Goal: Communication & Community: Answer question/provide support

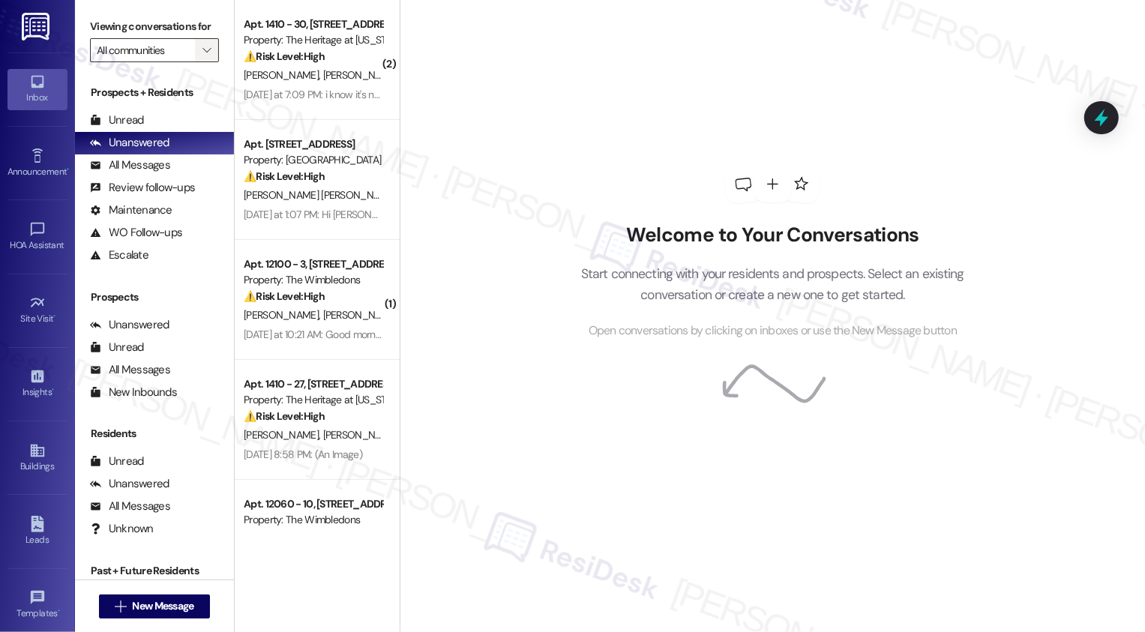
click at [204, 62] on span "" at bounding box center [206, 50] width 14 height 24
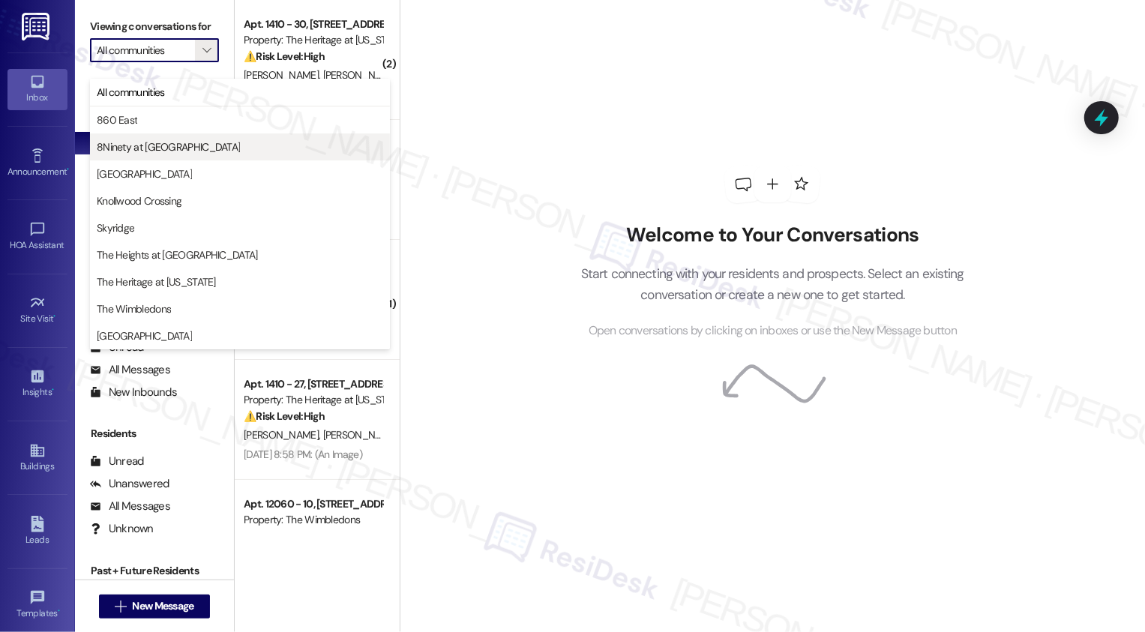
click at [201, 151] on span "8Ninety at [GEOGRAPHIC_DATA]" at bounding box center [240, 146] width 286 height 15
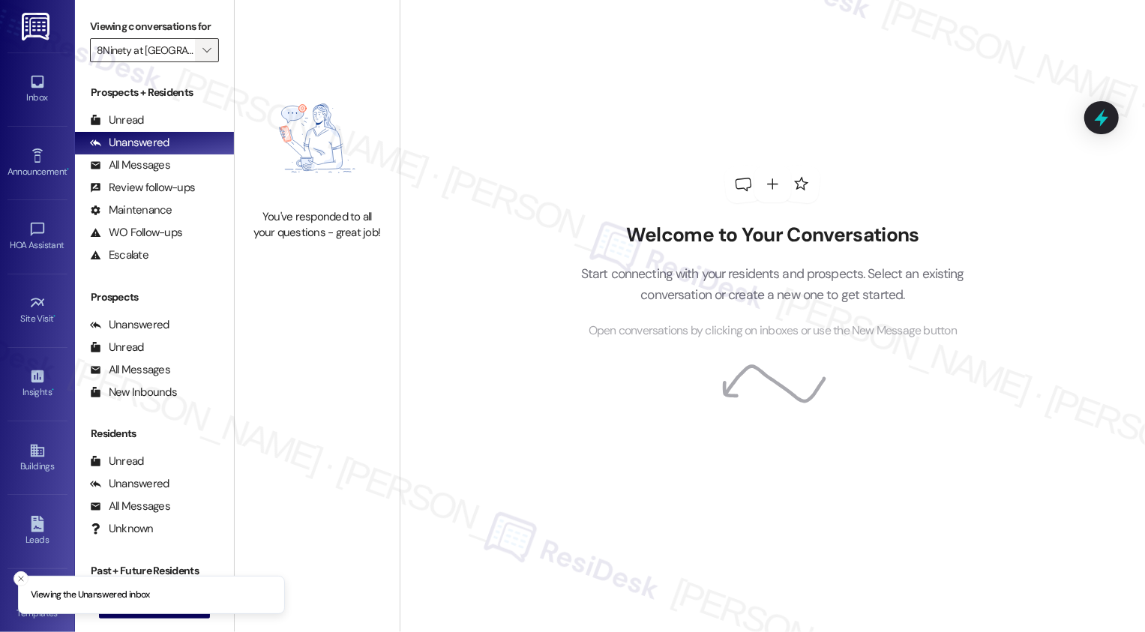
click at [202, 56] on icon "" at bounding box center [206, 50] width 8 height 12
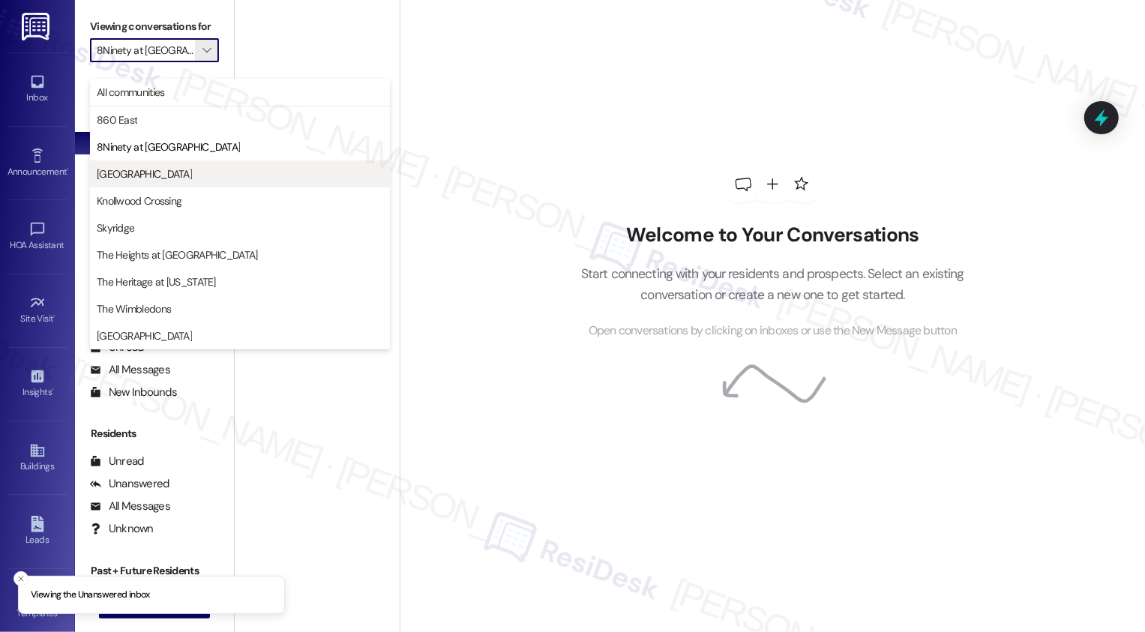
click at [202, 174] on span "[GEOGRAPHIC_DATA]" at bounding box center [240, 173] width 286 height 15
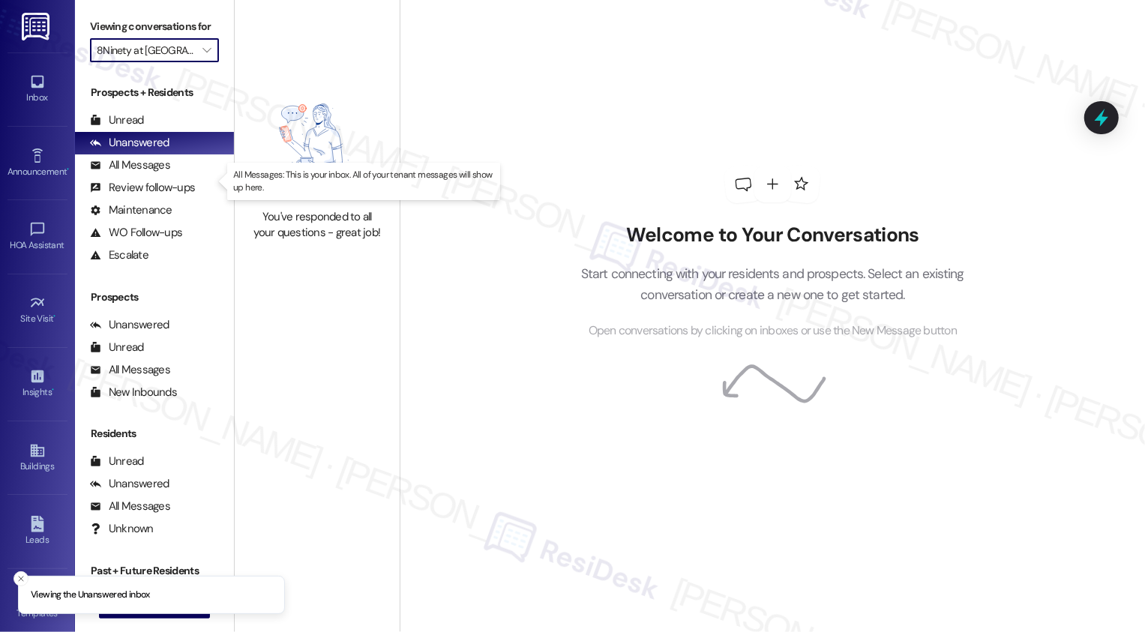
type input "[GEOGRAPHIC_DATA]"
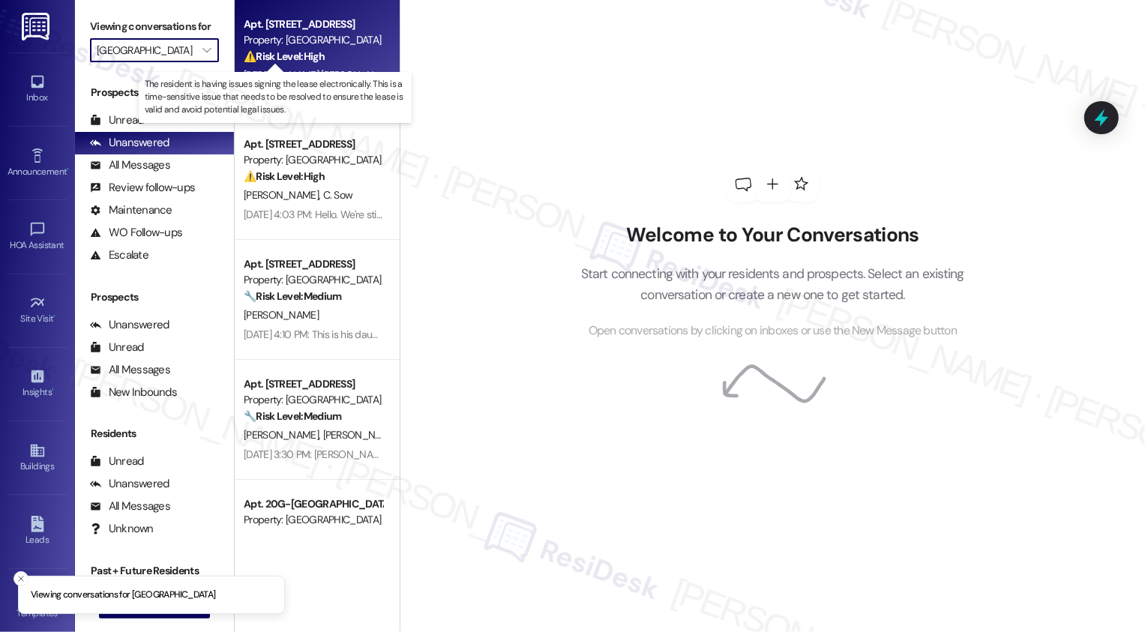
click at [282, 53] on strong "⚠️ Risk Level: High" at bounding box center [284, 55] width 81 height 13
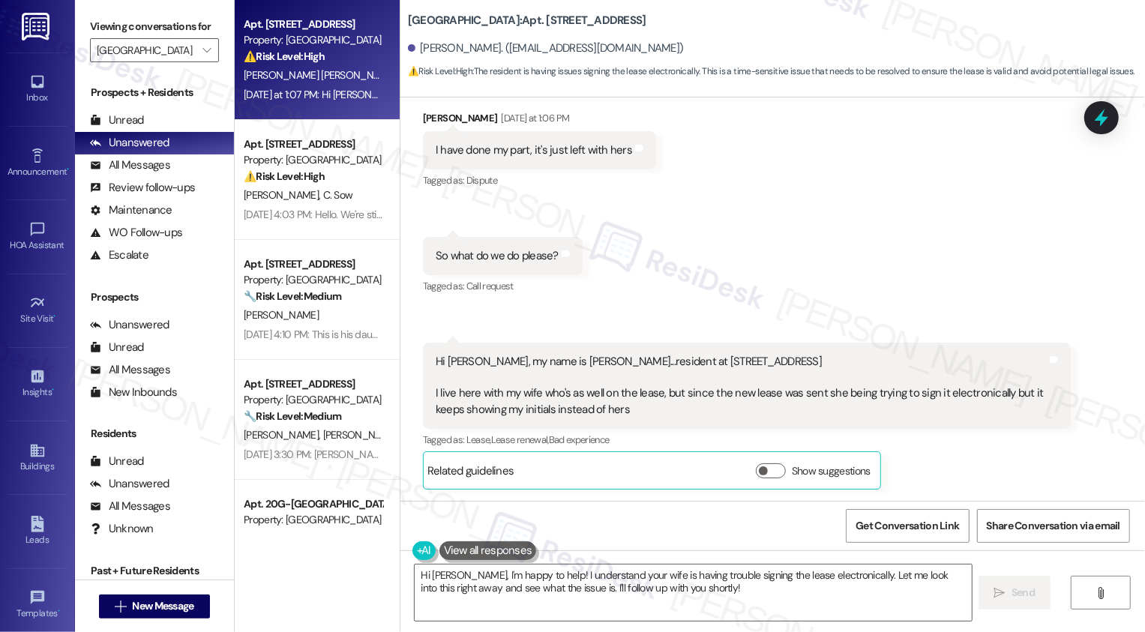
scroll to position [232, 0]
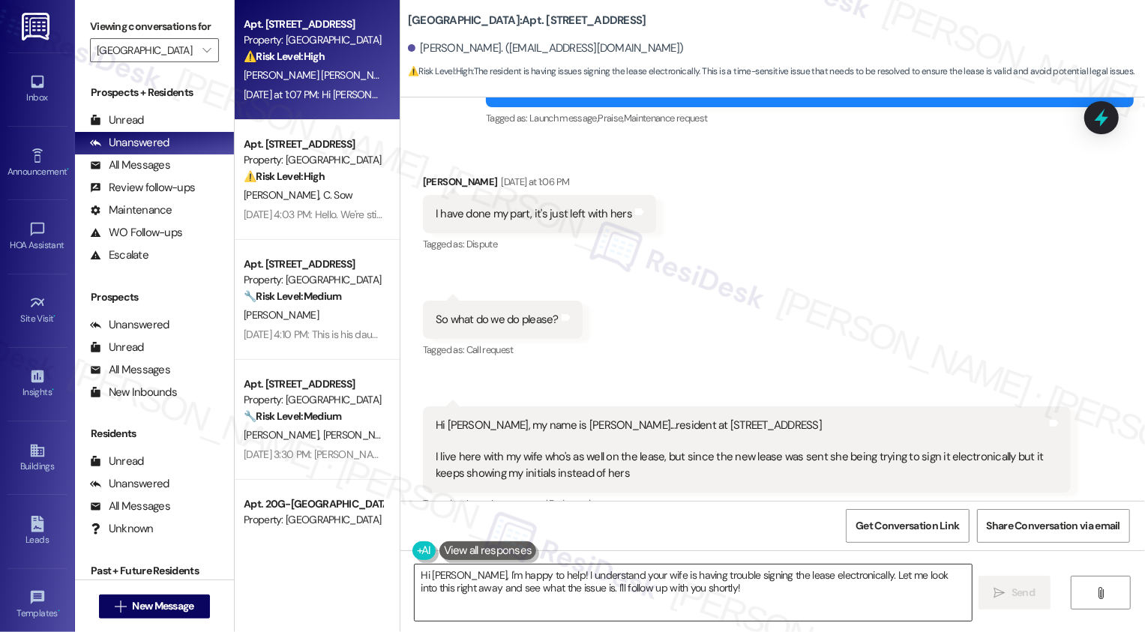
click at [510, 582] on textarea "Hi Frederick, I'm happy to help! I understand your wife is having trouble signi…" at bounding box center [693, 593] width 557 height 56
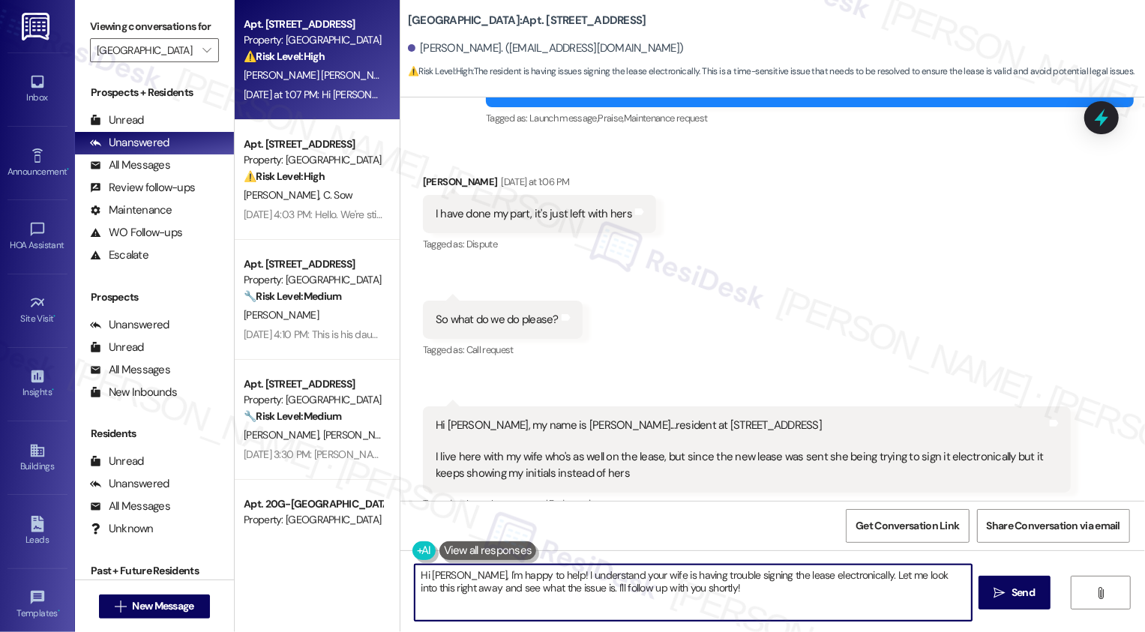
click at [576, 588] on textarea "Hi Frederick, I'm happy to help! I understand your wife is having trouble signi…" at bounding box center [693, 593] width 557 height 56
click at [700, 593] on textarea "Hi Frederick, I'm happy to help! I understand your wife is having trouble signi…" at bounding box center [693, 593] width 557 height 56
click at [759, 595] on textarea "Hi Frederick, I'm happy to help! I understand your wife is having trouble signi…" at bounding box center [693, 593] width 557 height 56
drag, startPoint x: 853, startPoint y: 574, endPoint x: 862, endPoint y: 597, distance: 24.2
click at [862, 597] on textarea "Hi Frederick, I'm happy to help! I understand your wife is having trouble signi…" at bounding box center [691, 593] width 557 height 56
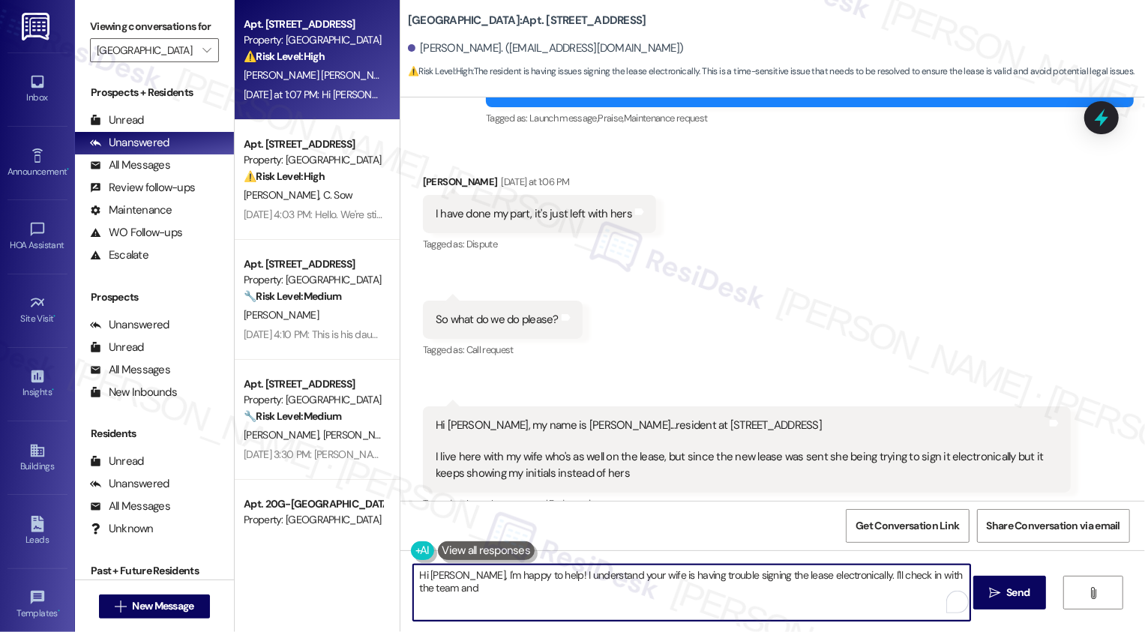
scroll to position [296, 0]
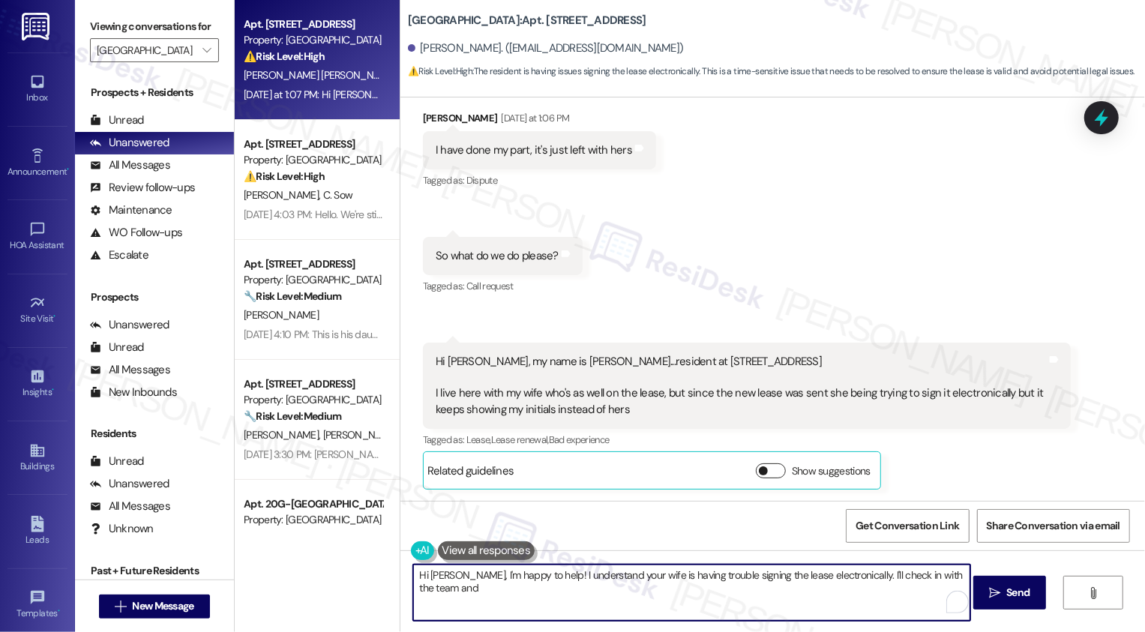
click at [773, 469] on button "Show suggestions" at bounding box center [771, 470] width 30 height 15
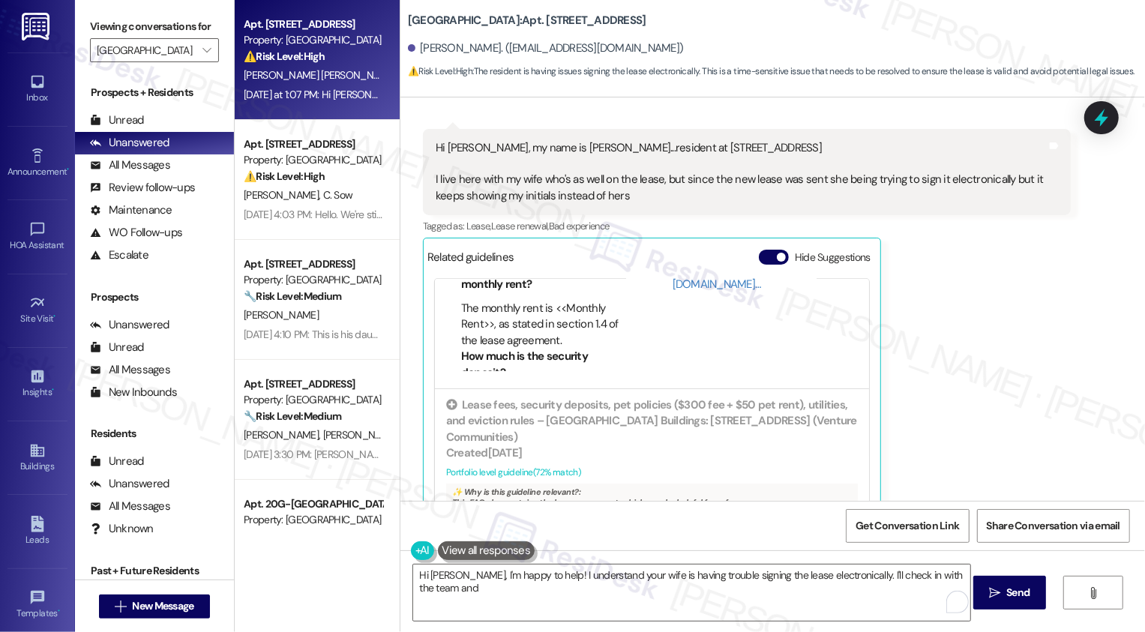
scroll to position [262, 0]
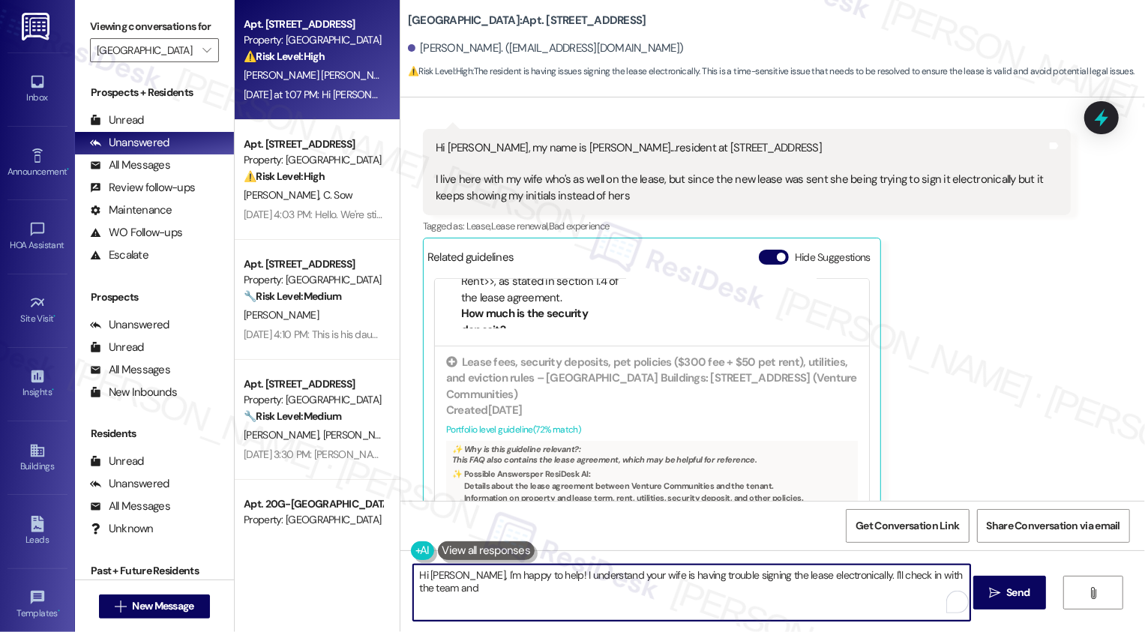
drag, startPoint x: 853, startPoint y: 573, endPoint x: 885, endPoint y: 632, distance: 67.1
click at [885, 631] on div "Hi Frederick, I'm happy to help! I understand your wife is having trouble signi…" at bounding box center [772, 606] width 745 height 112
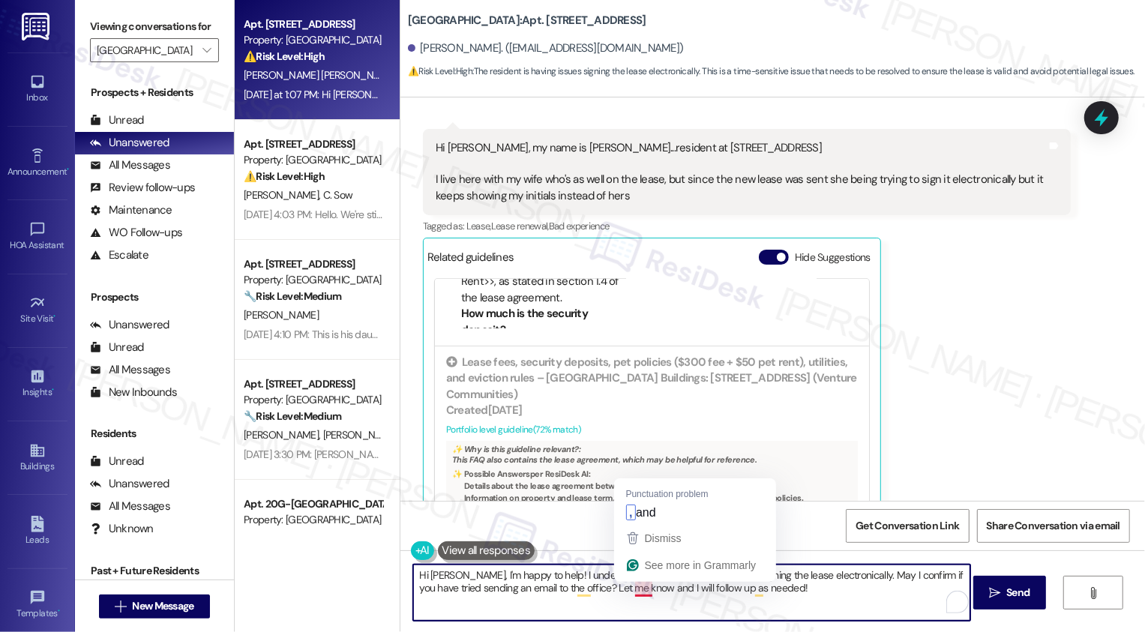
click at [635, 589] on textarea "Hi Frederick, I'm happy to help! I understand your wife is having trouble signi…" at bounding box center [691, 593] width 557 height 56
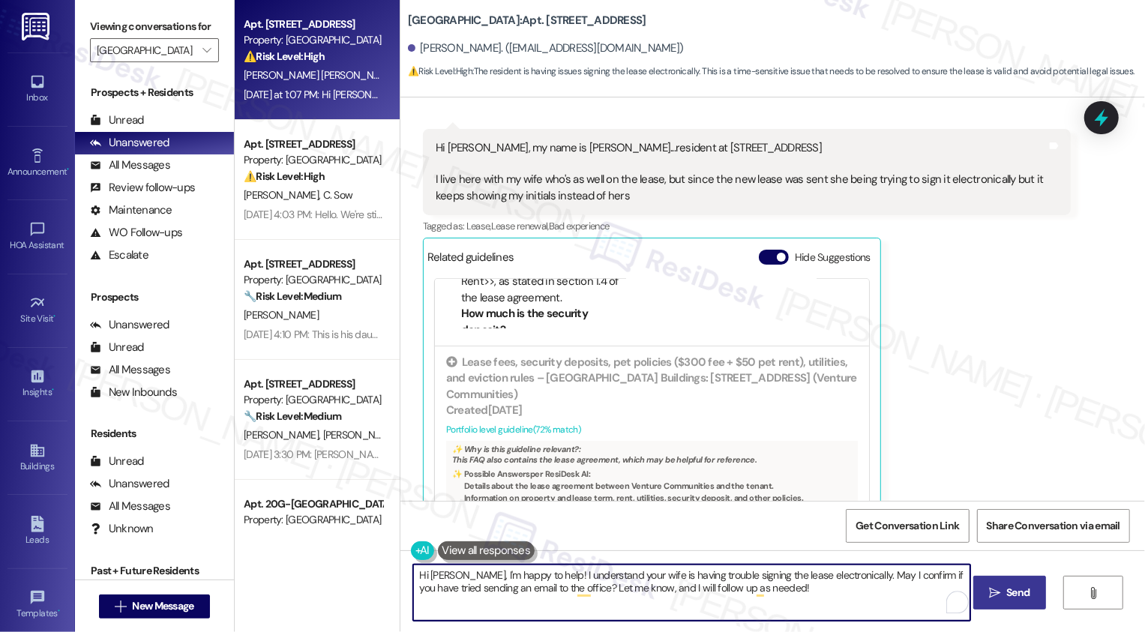
type textarea "Hi Frederick, I'm happy to help! I understand your wife is having trouble signi…"
click at [998, 598] on icon "" at bounding box center [994, 593] width 11 height 12
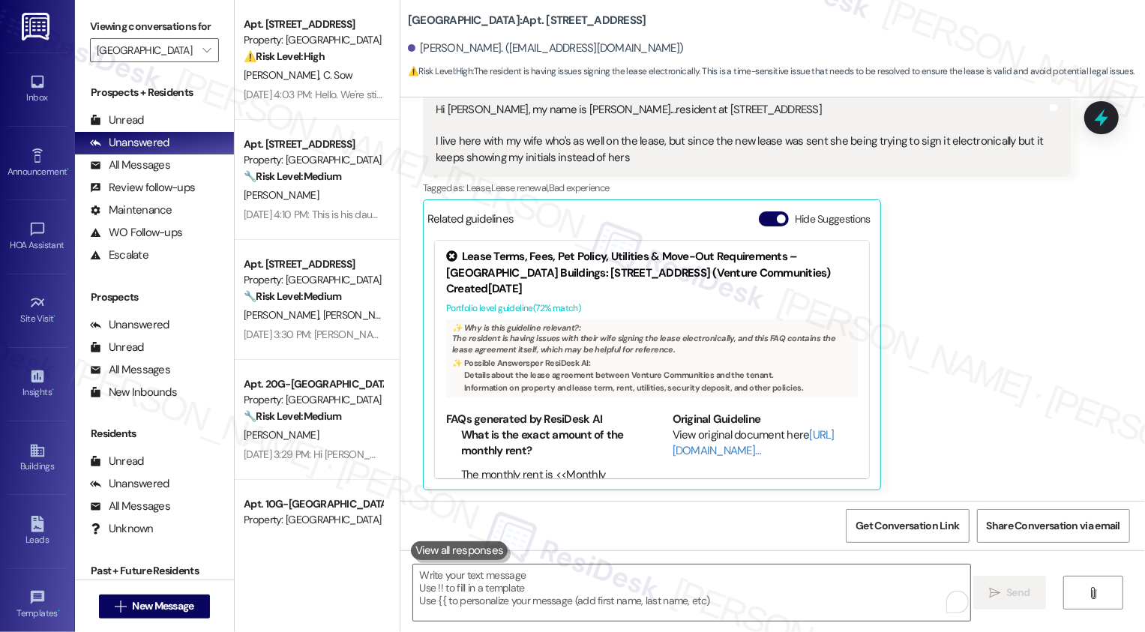
scroll to position [670, 0]
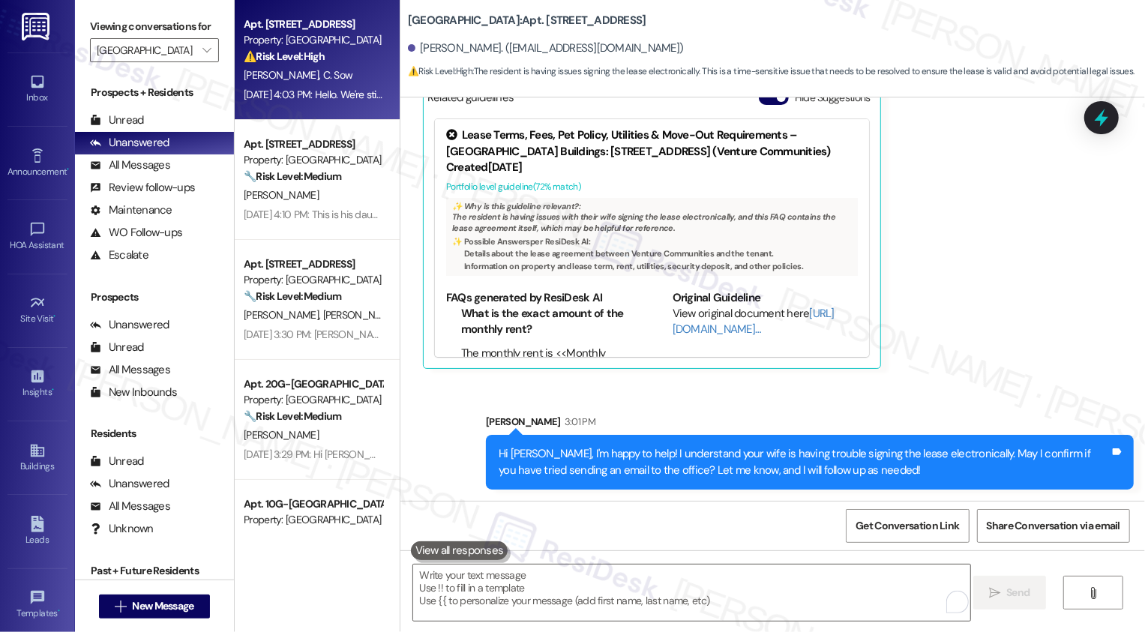
click at [282, 28] on div "Apt. 62D-The Ottawa, 5 Fall Wood Drive" at bounding box center [313, 24] width 139 height 16
type textarea "Fetching suggested responses. Please feel free to read through the conversation…"
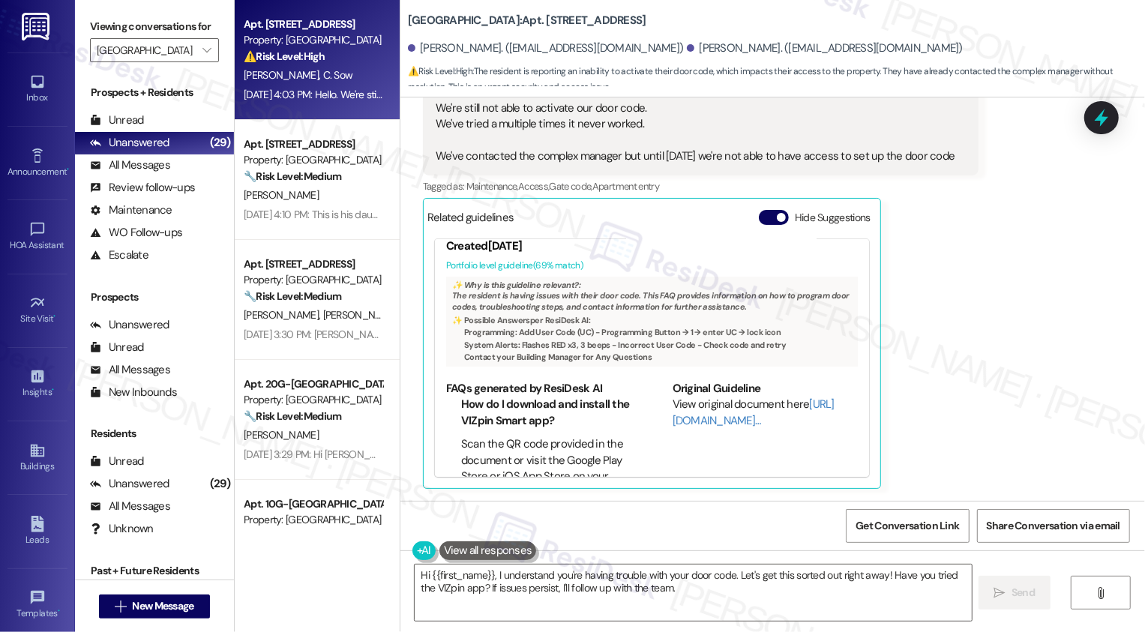
scroll to position [75, 0]
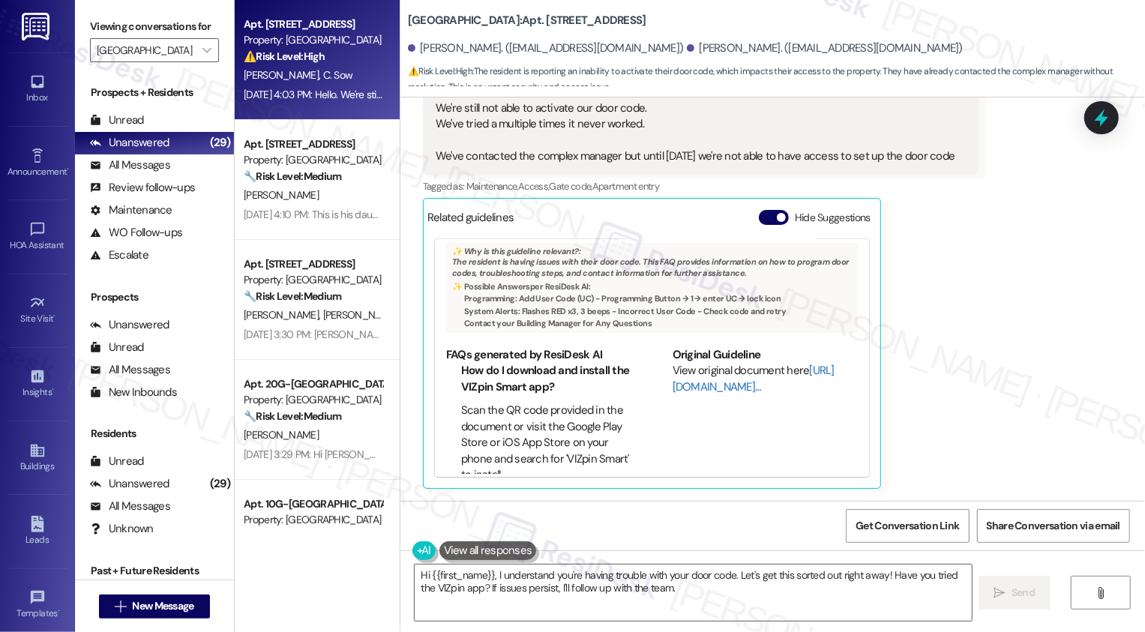
click at [700, 394] on link "http://res.cl…" at bounding box center [754, 378] width 162 height 31
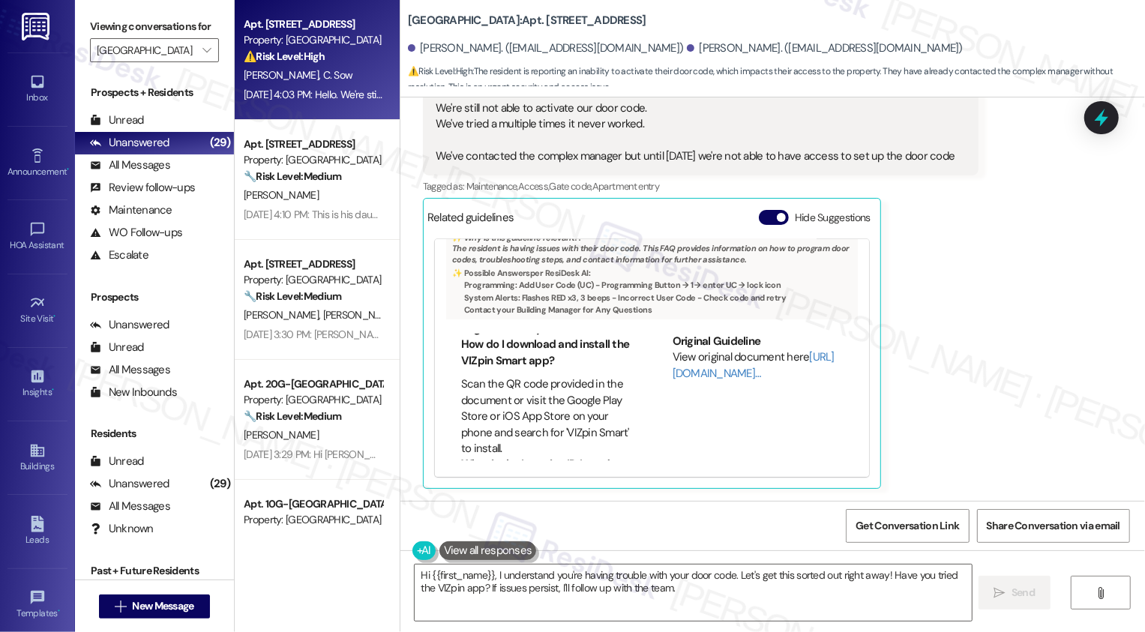
scroll to position [12, 0]
drag, startPoint x: 472, startPoint y: 358, endPoint x: 554, endPoint y: 360, distance: 81.8
click at [554, 360] on li "How do I download and install the VIZpin Smart app?" at bounding box center [546, 353] width 170 height 32
copy li "VIZpin Smart app"
click at [644, 592] on textarea "Hi {{first_name}}, I understand you're having trouble with your door code. Let'…" at bounding box center [693, 593] width 557 height 56
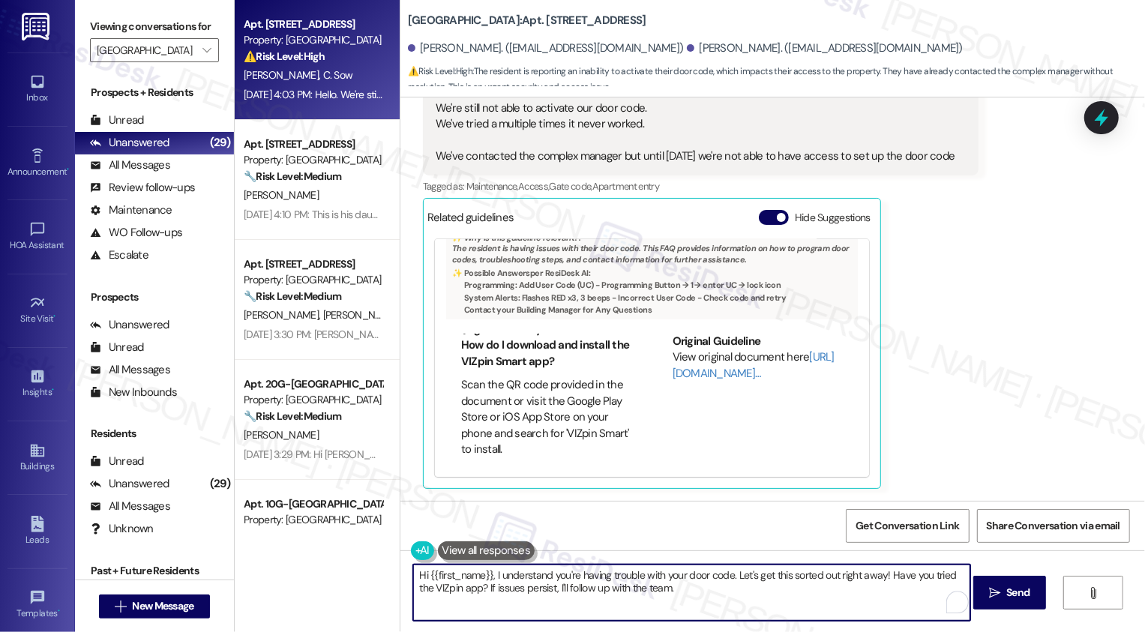
click at [872, 577] on textarea "Hi {{first_name}}, I understand you're having trouble with your door code. Let'…" at bounding box center [691, 593] width 557 height 56
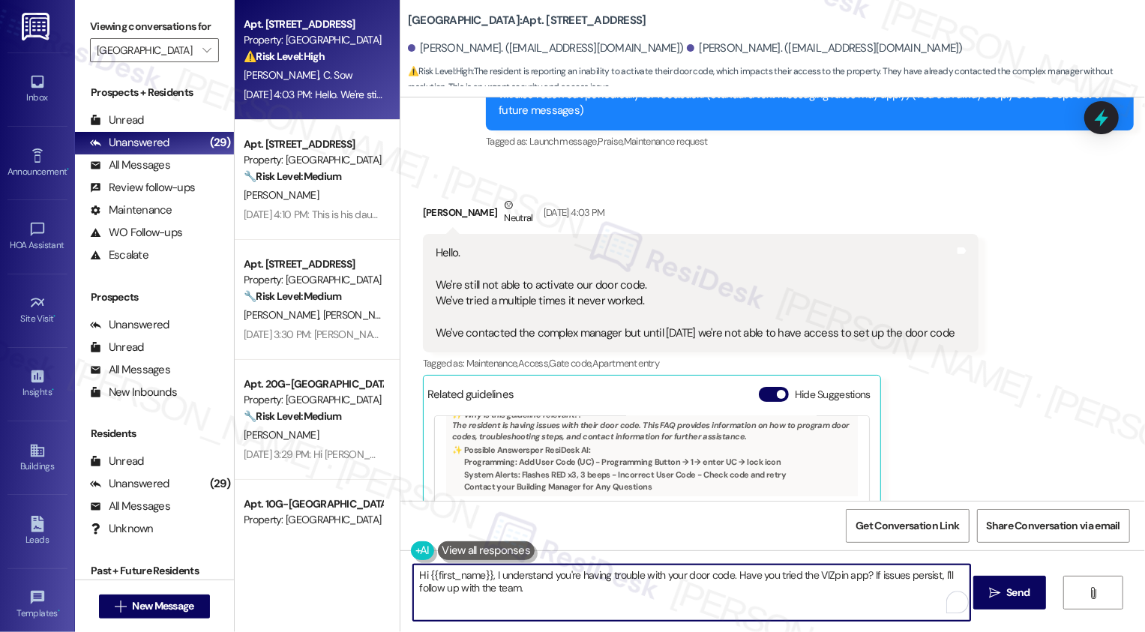
scroll to position [196, 0]
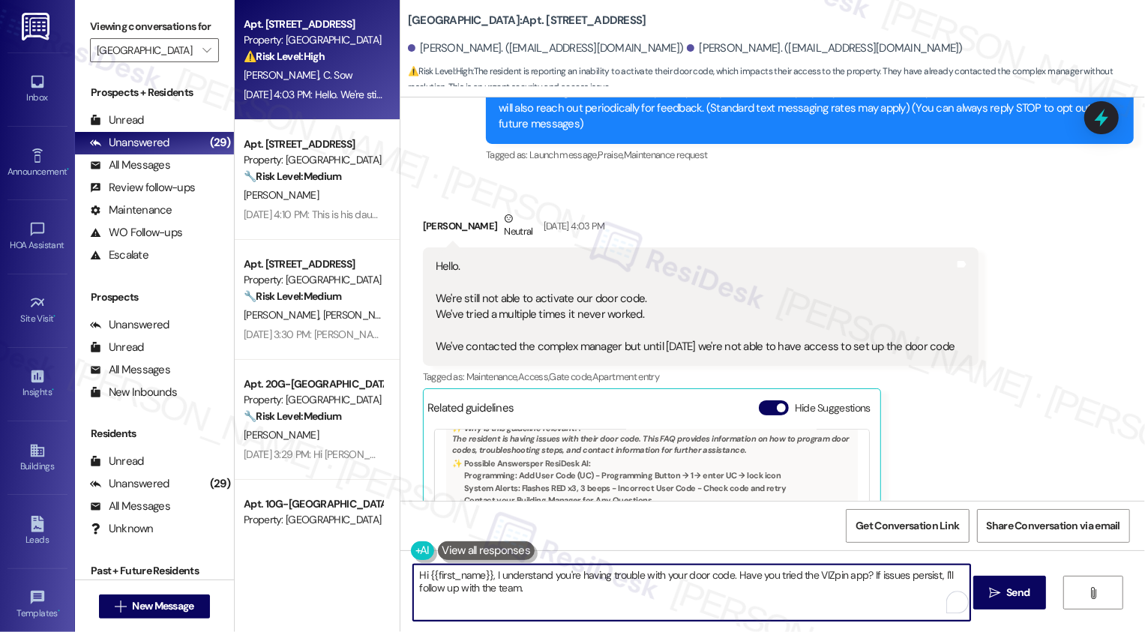
click at [433, 227] on div "Cherif Sow Neutral Sep 11, 2025 at 4:03 PM" at bounding box center [701, 229] width 556 height 37
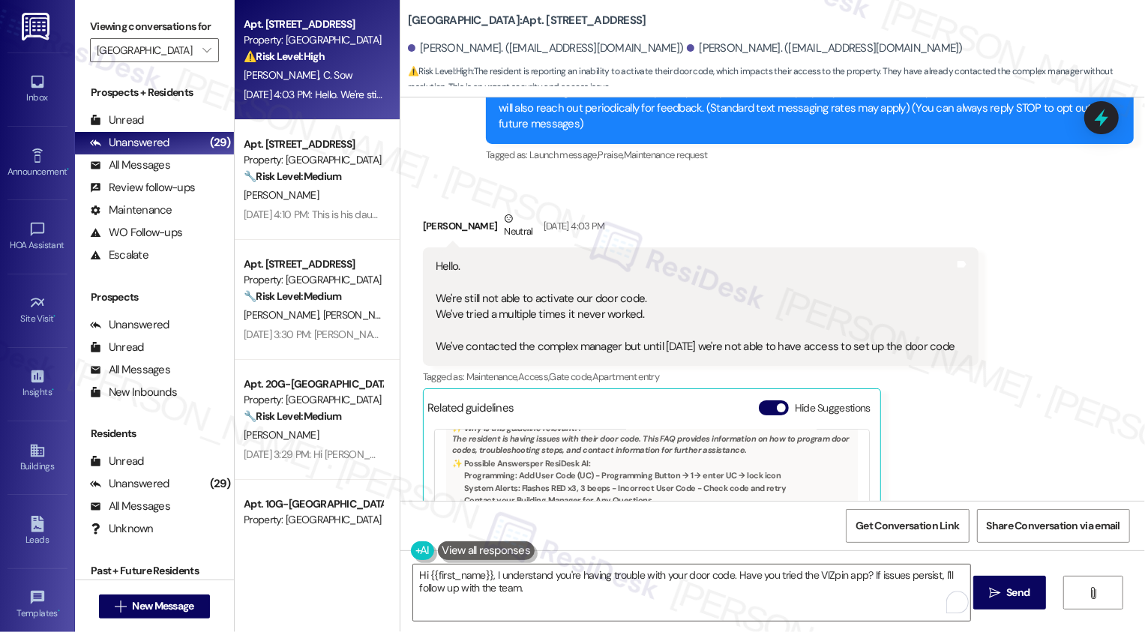
click at [433, 227] on div "Cherif Sow Neutral Sep 11, 2025 at 4:03 PM" at bounding box center [701, 229] width 556 height 37
copy div "Cherif"
click at [466, 576] on textarea "Hi {{first_name}}, I understand you're having trouble with your door code. Have…" at bounding box center [691, 593] width 557 height 56
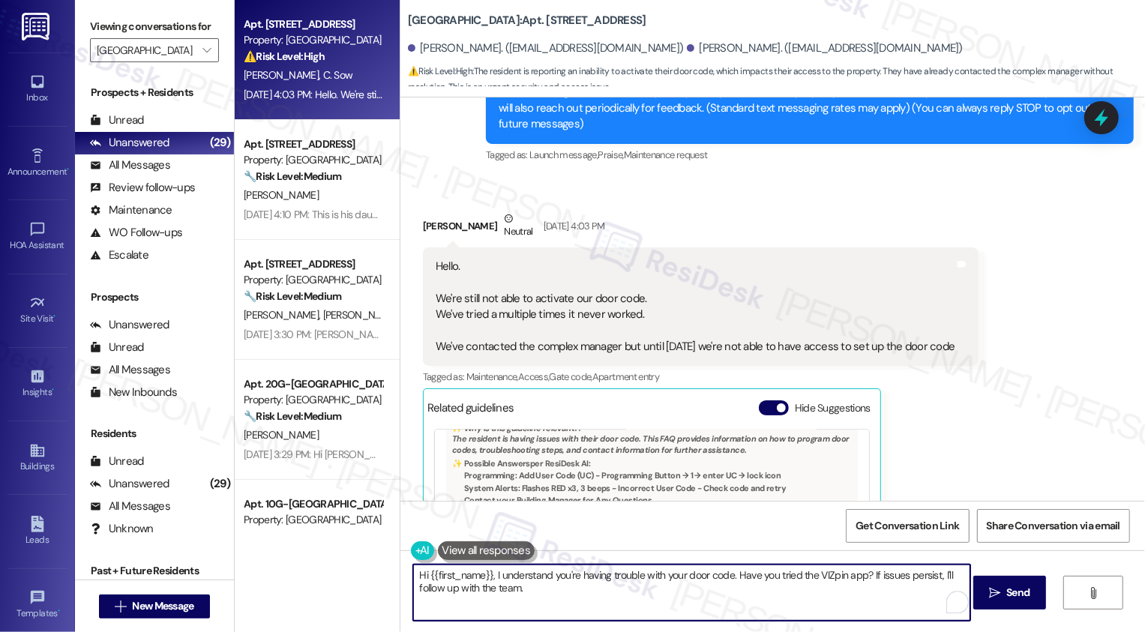
click at [466, 576] on textarea "Hi {{first_name}}, I understand you're having trouble with your door code. Have…" at bounding box center [691, 593] width 557 height 56
click at [466, 576] on textarea "Hi , I understand you're having trouble with your door code. Have you tried the…" at bounding box center [691, 593] width 557 height 56
paste textarea "Cherif"
click at [415, 574] on textarea "Hi , I understand you're having trouble with your door code. Have you tried the…" at bounding box center [691, 593] width 557 height 56
paste textarea "Cherif"
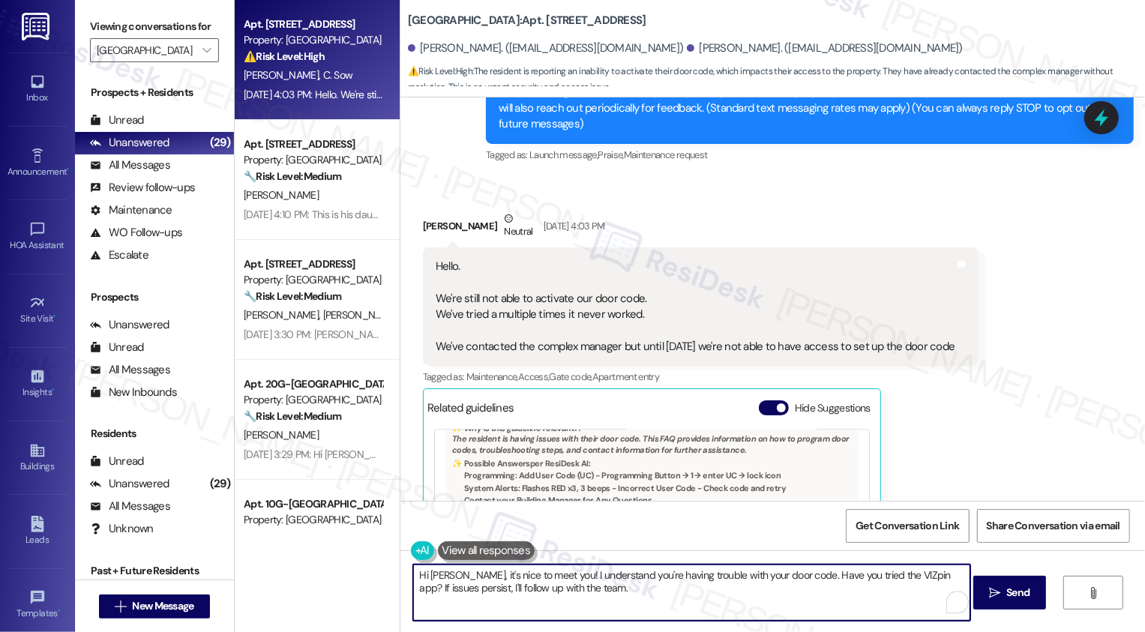
click at [643, 590] on textarea "Hi Cherif, it's nice to meet you! I understand you're having trouble with your …" at bounding box center [691, 593] width 557 height 56
click at [683, 594] on textarea "Hi Cherif, it's nice to meet you! I understand you're having trouble with your …" at bounding box center [691, 593] width 557 height 56
click at [734, 583] on textarea "Hi Cherif, it's nice to meet you! I understand you're having trouble with your …" at bounding box center [691, 593] width 557 height 56
click at [781, 586] on textarea "Hi Cherif, it's nice to meet you! I understand you're having trouble with your …" at bounding box center [691, 593] width 557 height 56
drag, startPoint x: 919, startPoint y: 573, endPoint x: 934, endPoint y: 611, distance: 41.4
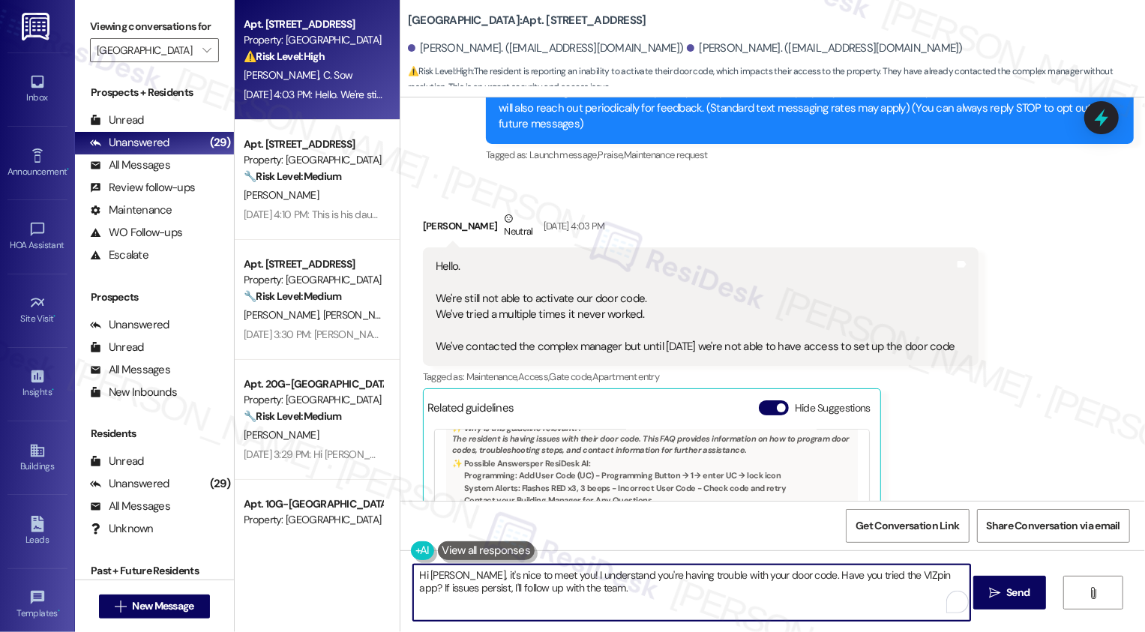
click at [934, 610] on textarea "Hi Cherif, it's nice to meet you! I understand you're having trouble with your …" at bounding box center [691, 593] width 557 height 56
type textarea "Hi Cherif, it's nice to meet you! I understand you're having trouble with your …"
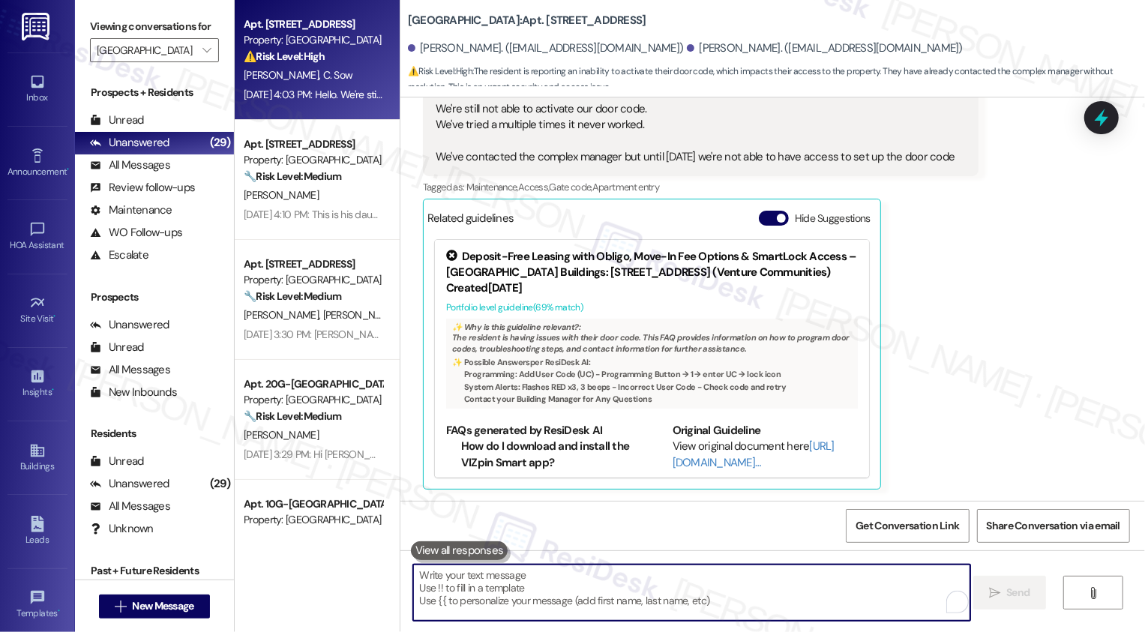
scroll to position [490, 0]
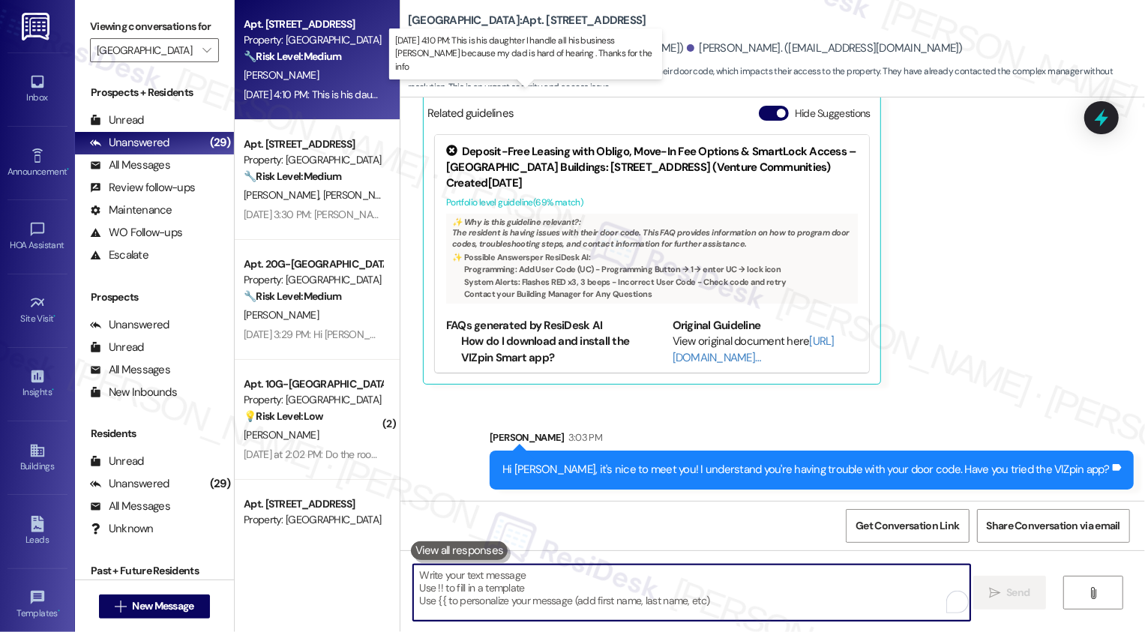
click at [329, 97] on div "Sep 11, 2025 at 4:10 PM: This is his daughter I handle all his business Alicia …" at bounding box center [531, 94] width 575 height 13
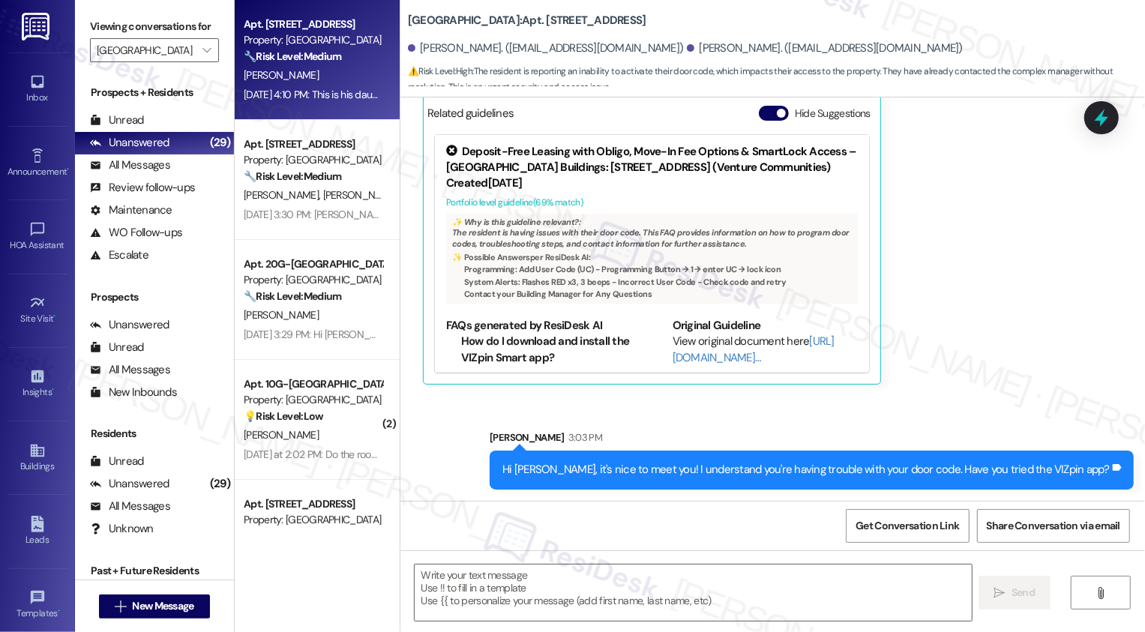
type textarea "Fetching suggested responses. Please feel free to read through the conversation…"
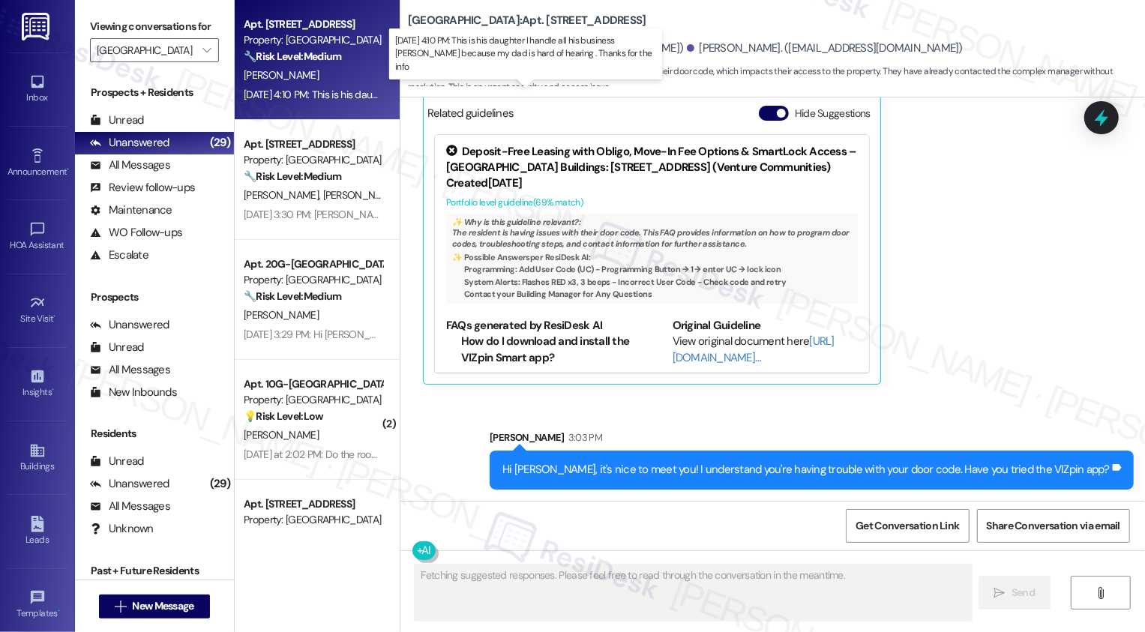
click at [329, 97] on div "Sep 11, 2025 at 4:10 PM: This is his daughter I handle all his business Alicia …" at bounding box center [531, 94] width 575 height 13
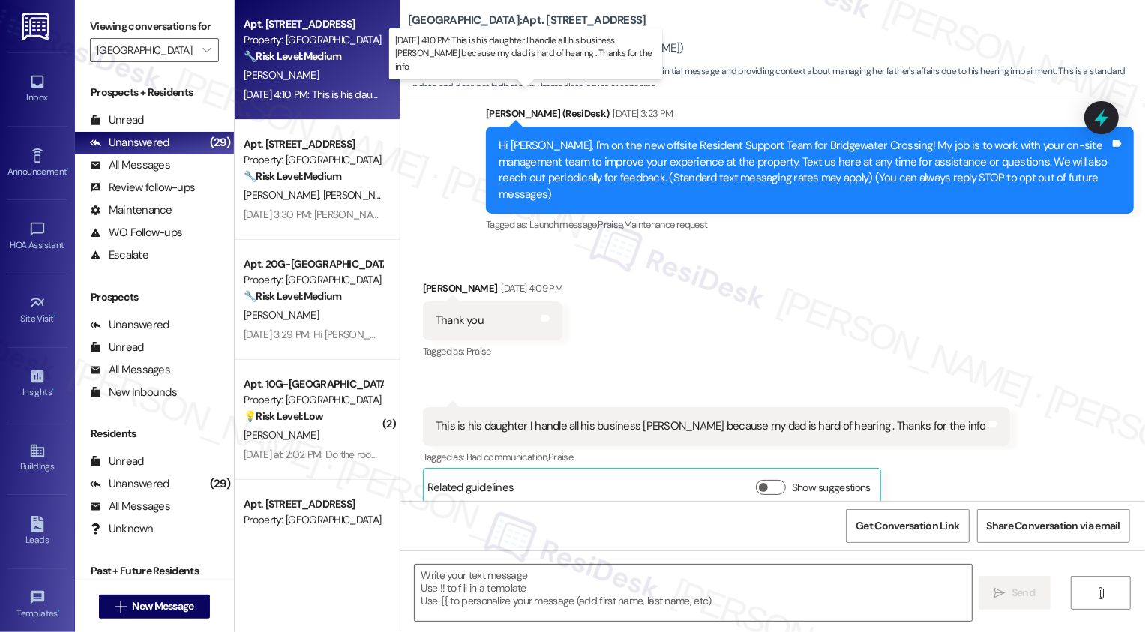
click at [329, 97] on div "Sep 11, 2025 at 4:10 PM: This is his daughter I handle all his business Alicia …" at bounding box center [531, 94] width 575 height 13
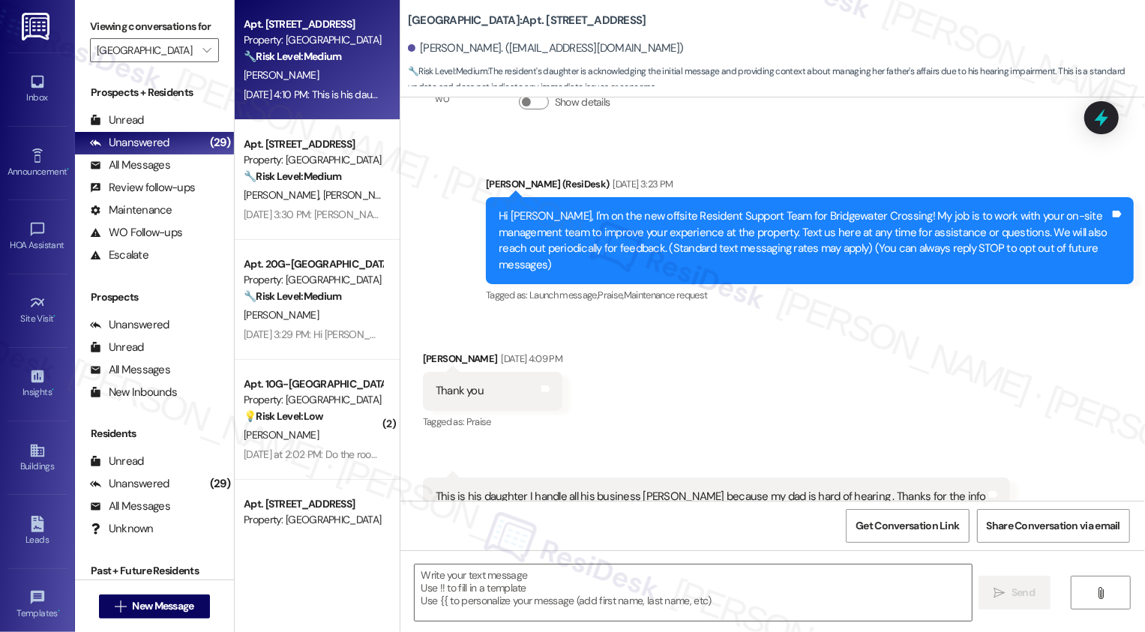
scroll to position [156, 0]
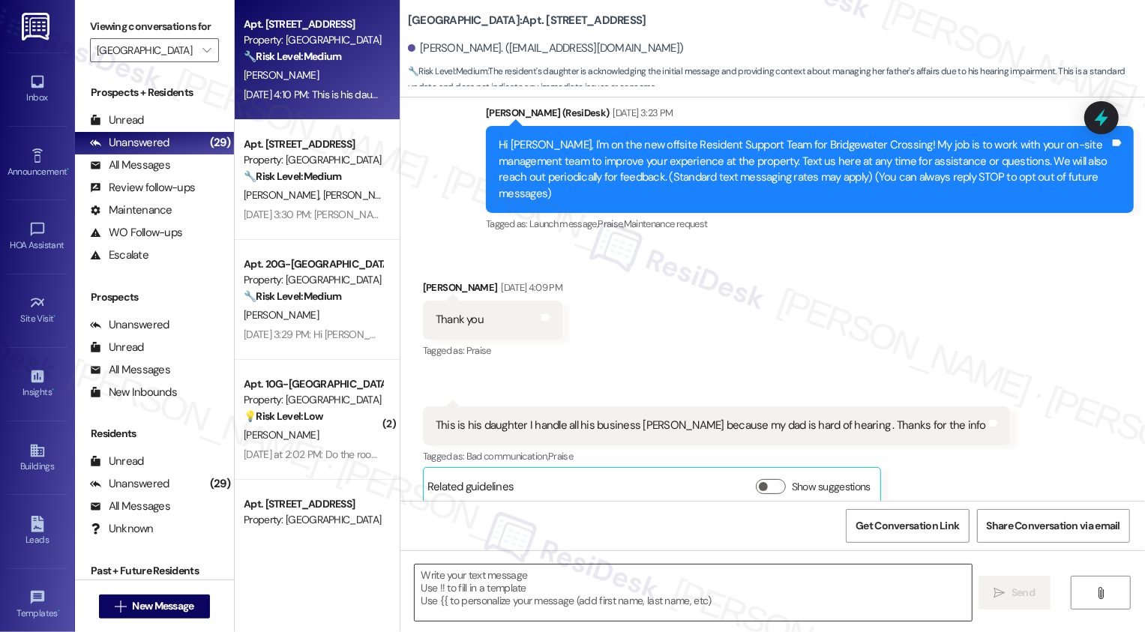
click at [499, 598] on textarea at bounding box center [693, 593] width 557 height 56
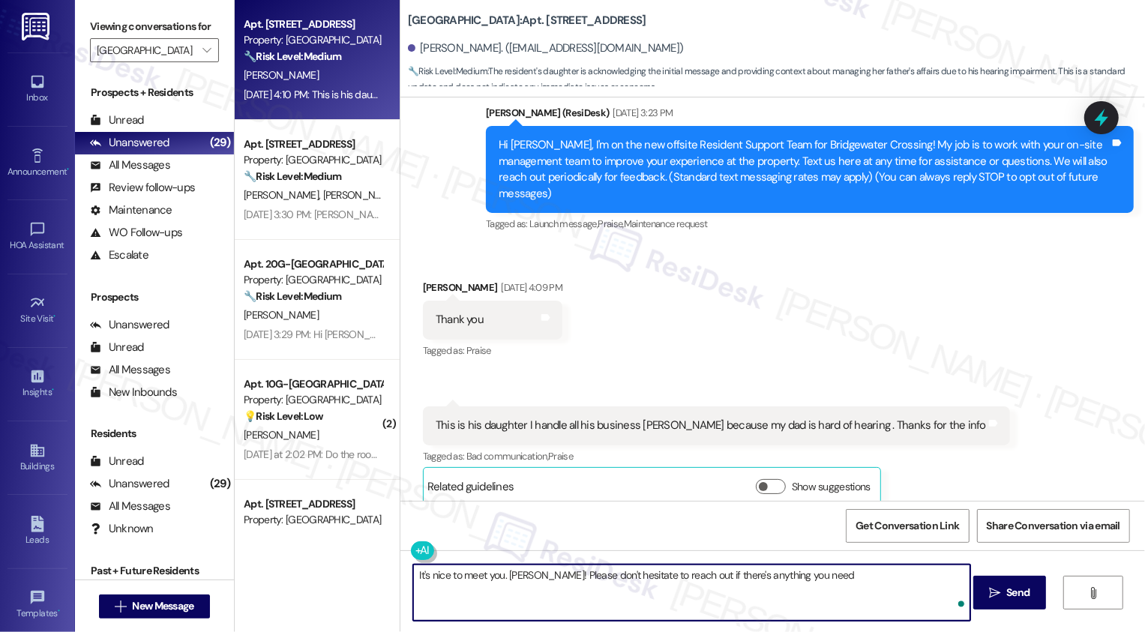
type textarea "It's nice to meet you. Alicia! Please don't hesitate to reach out if there's an…"
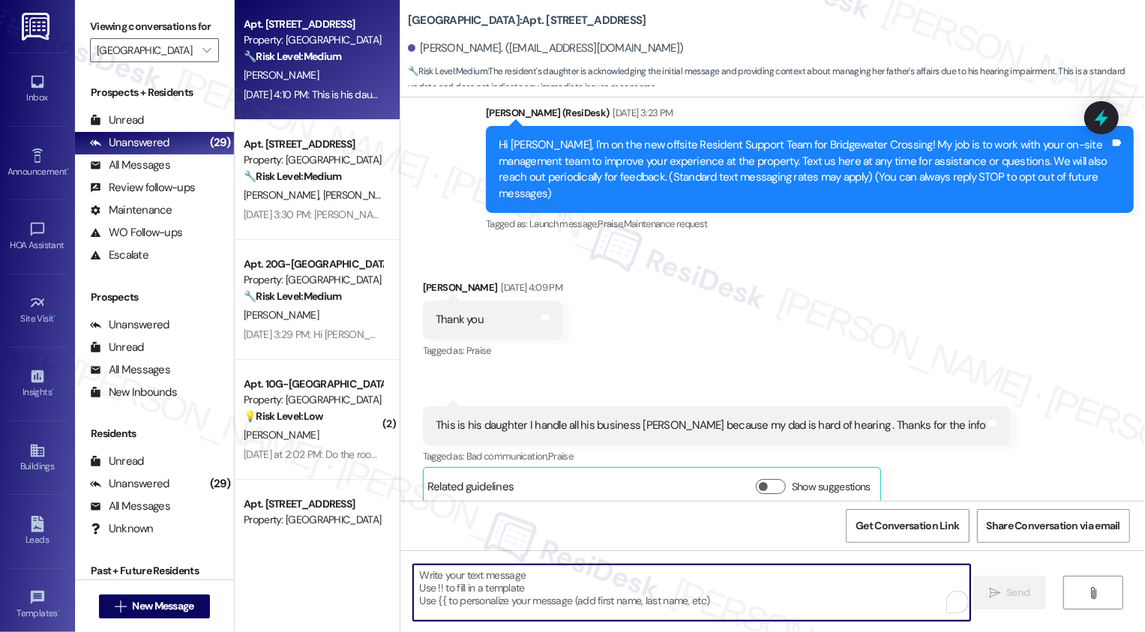
scroll to position [155, 0]
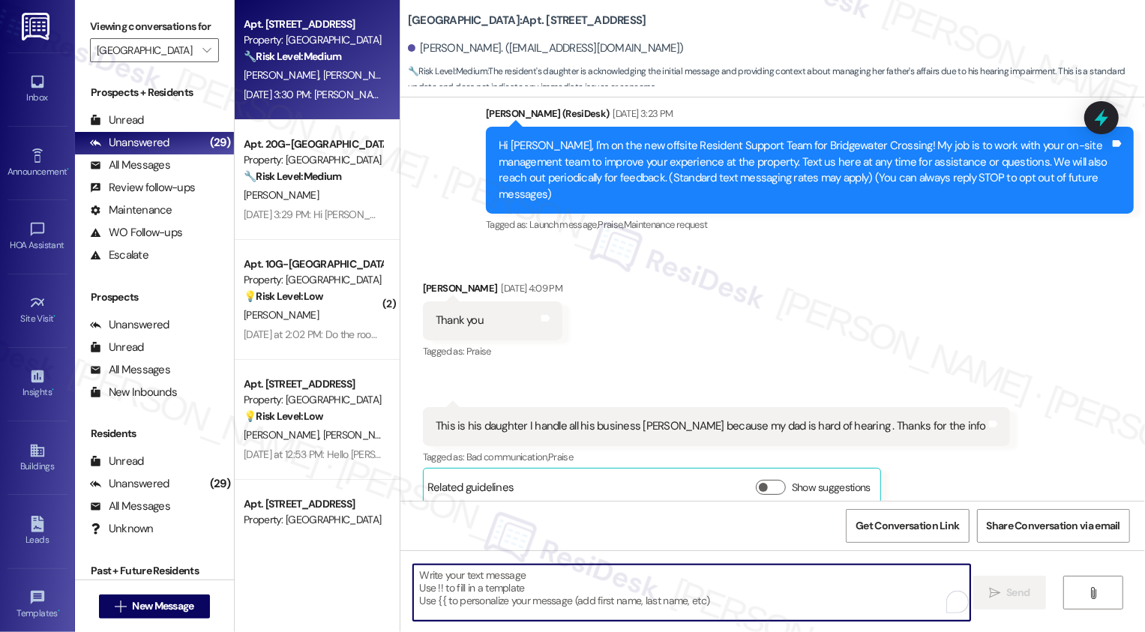
click at [322, 80] on span "J. Ford" at bounding box center [361, 74] width 79 height 13
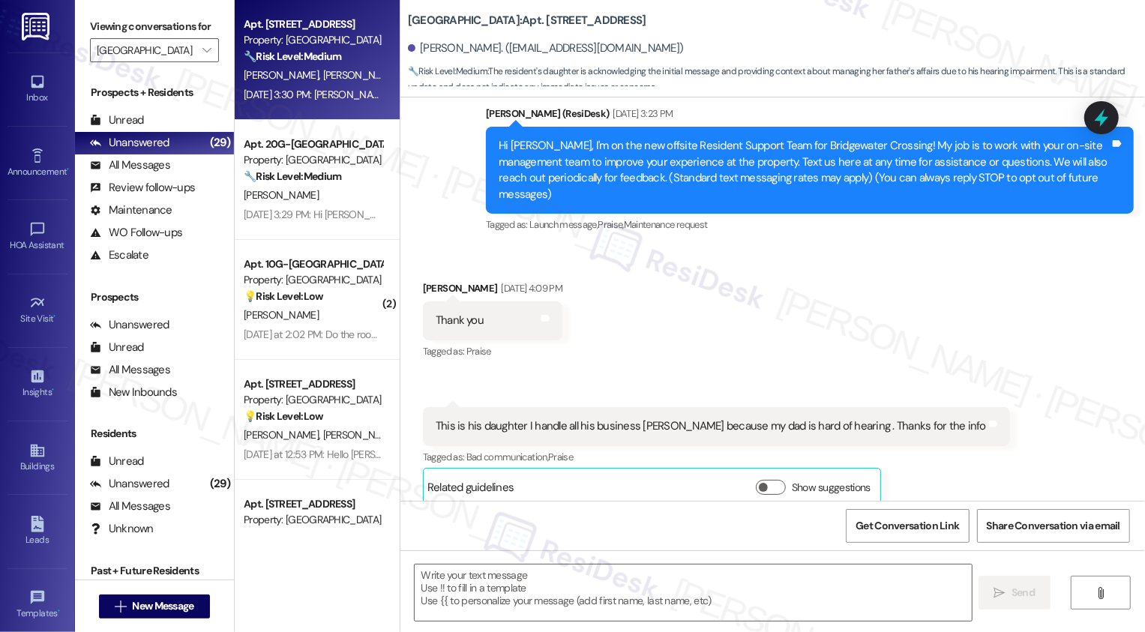
click at [322, 80] on span "J. Ford" at bounding box center [361, 74] width 79 height 13
type textarea "Fetching suggested responses. Please feel free to read through the conversation…"
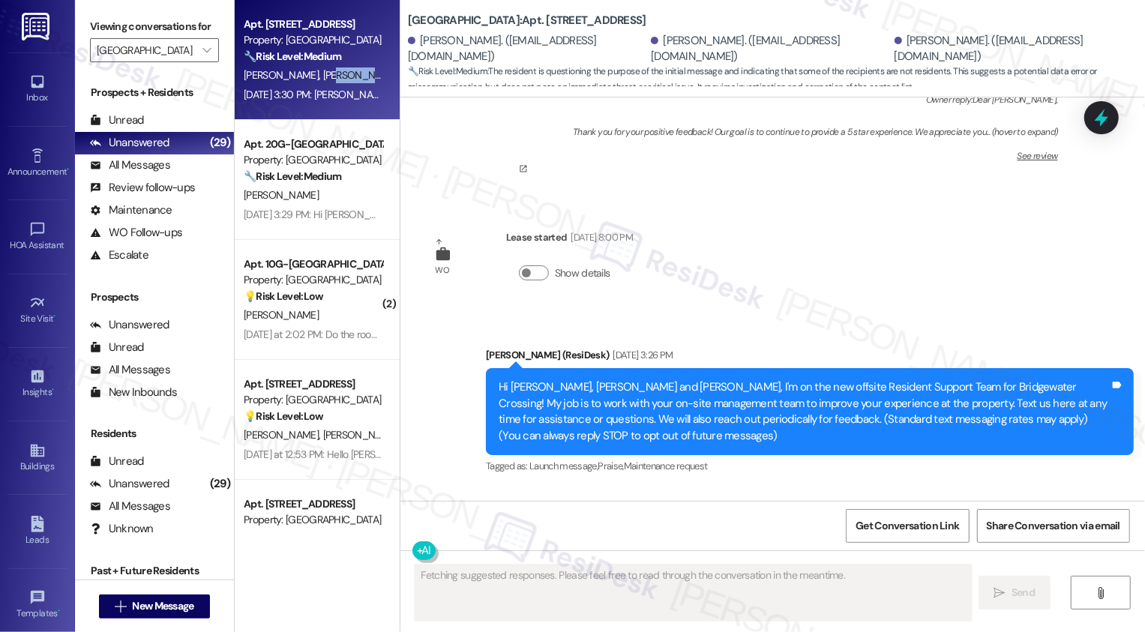
scroll to position [238, 0]
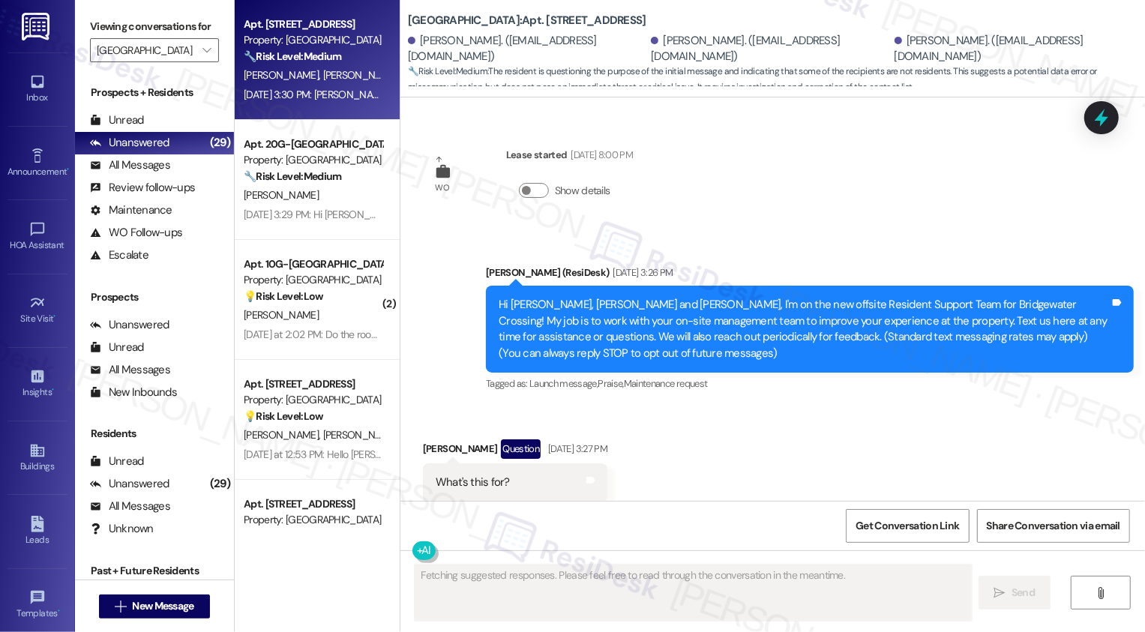
click at [322, 80] on span "J. Ford" at bounding box center [361, 74] width 79 height 13
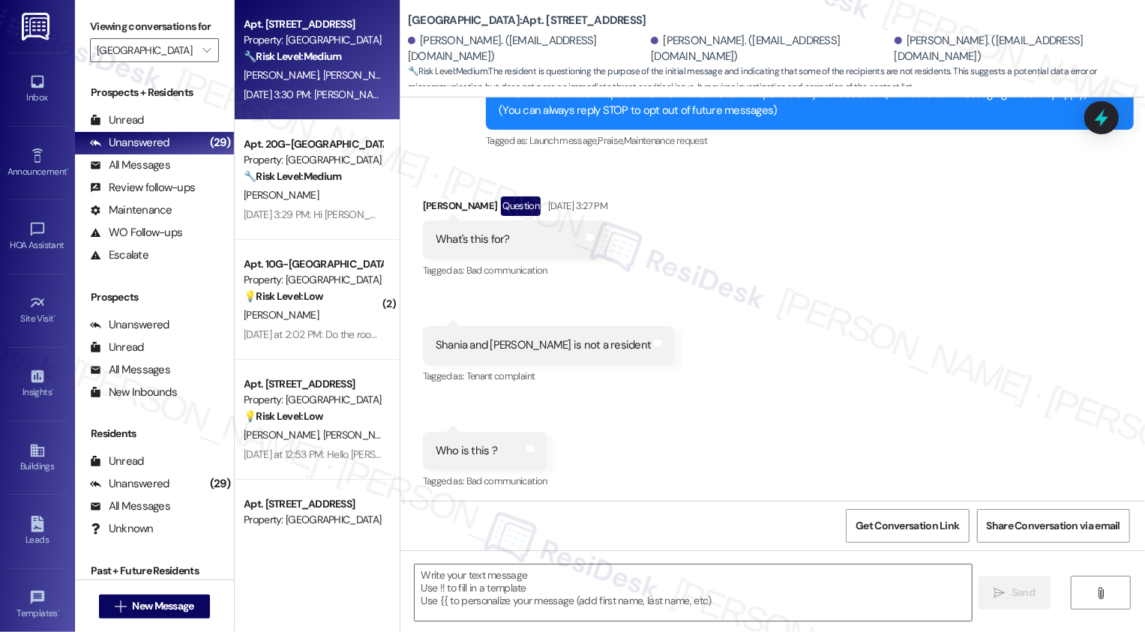
scroll to position [588, 0]
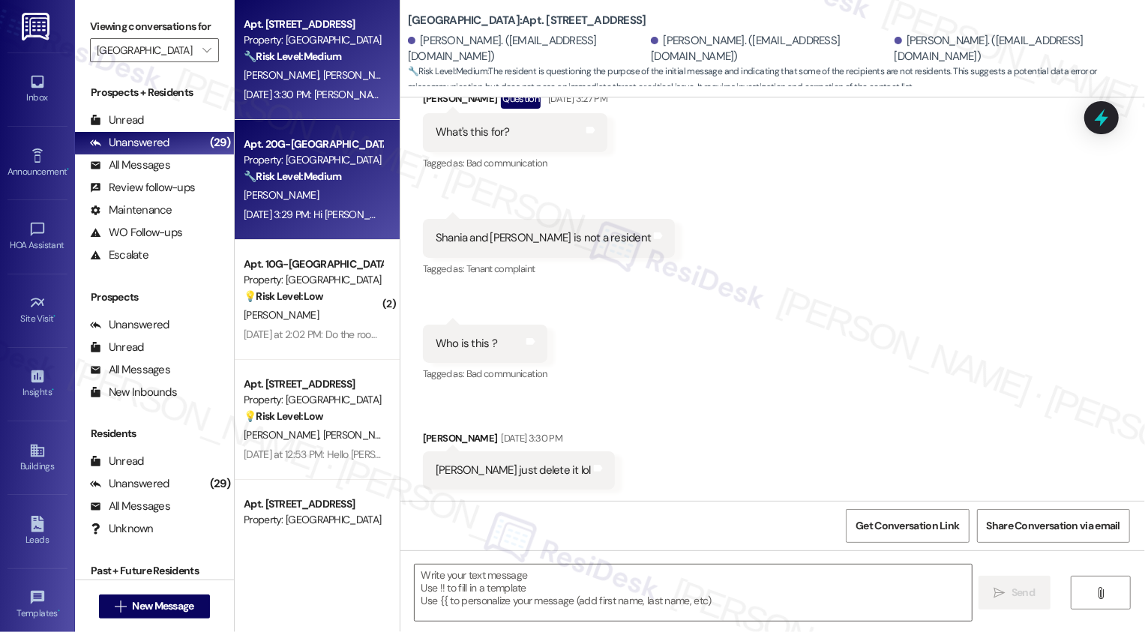
click at [287, 184] on div "Apt. 20G-White Oak, 5 Fall Wood Drive Property: Bridgewater Crossing 🔧 Risk Lev…" at bounding box center [313, 160] width 142 height 51
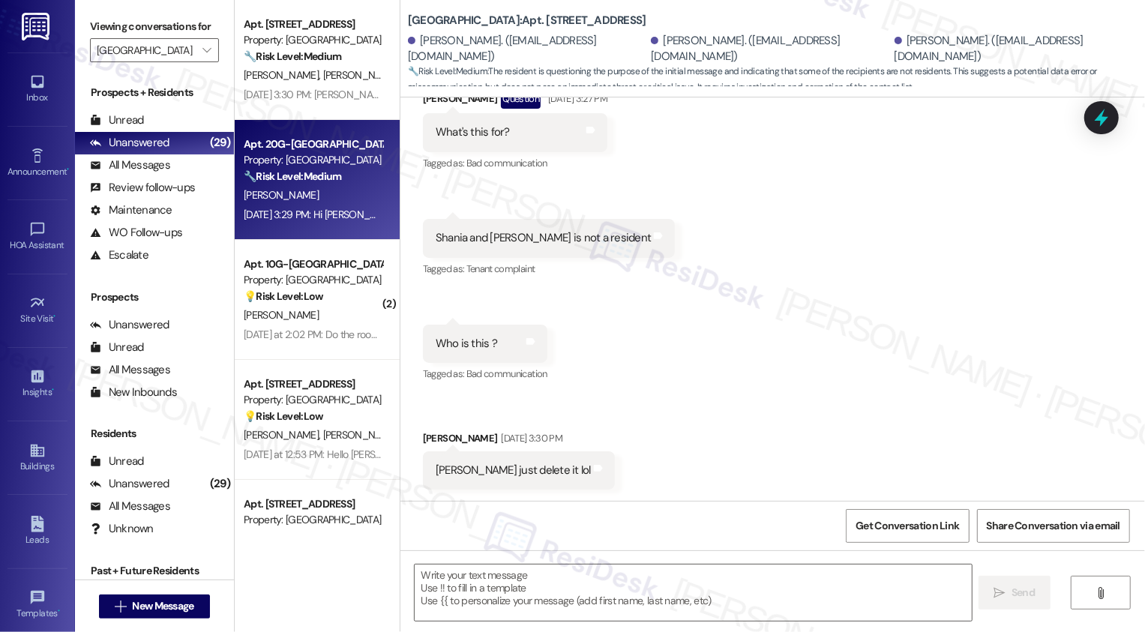
click at [287, 184] on div "Apt. 20G-White Oak, 5 Fall Wood Drive Property: Bridgewater Crossing 🔧 Risk Lev…" at bounding box center [313, 160] width 142 height 51
type textarea "Fetching suggested responses. Please feel free to read through the conversation…"
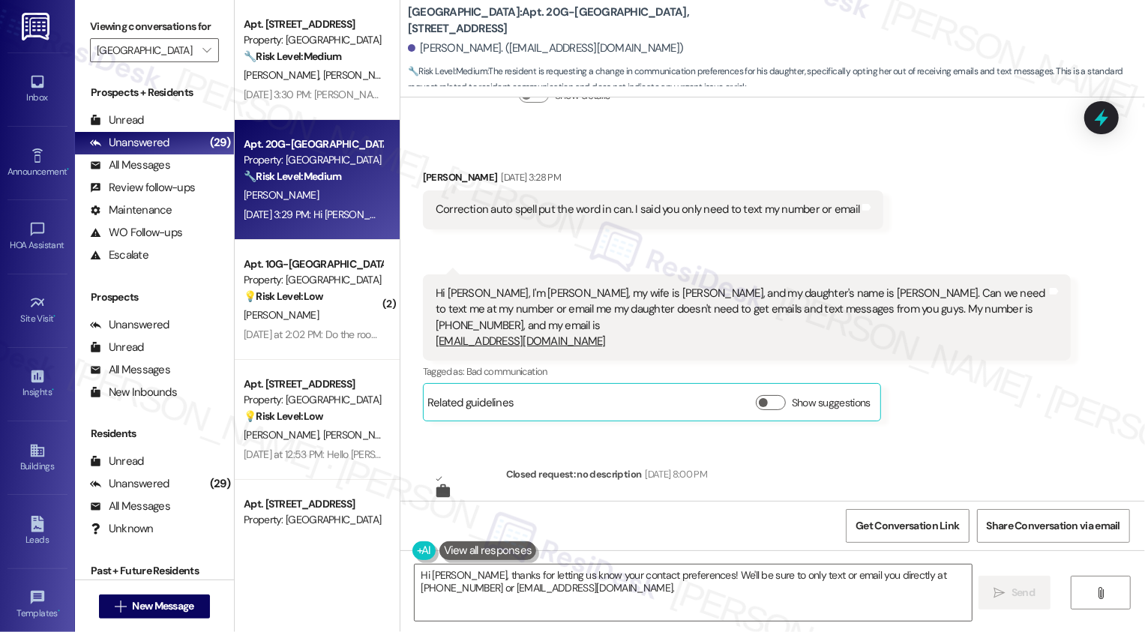
scroll to position [0, 0]
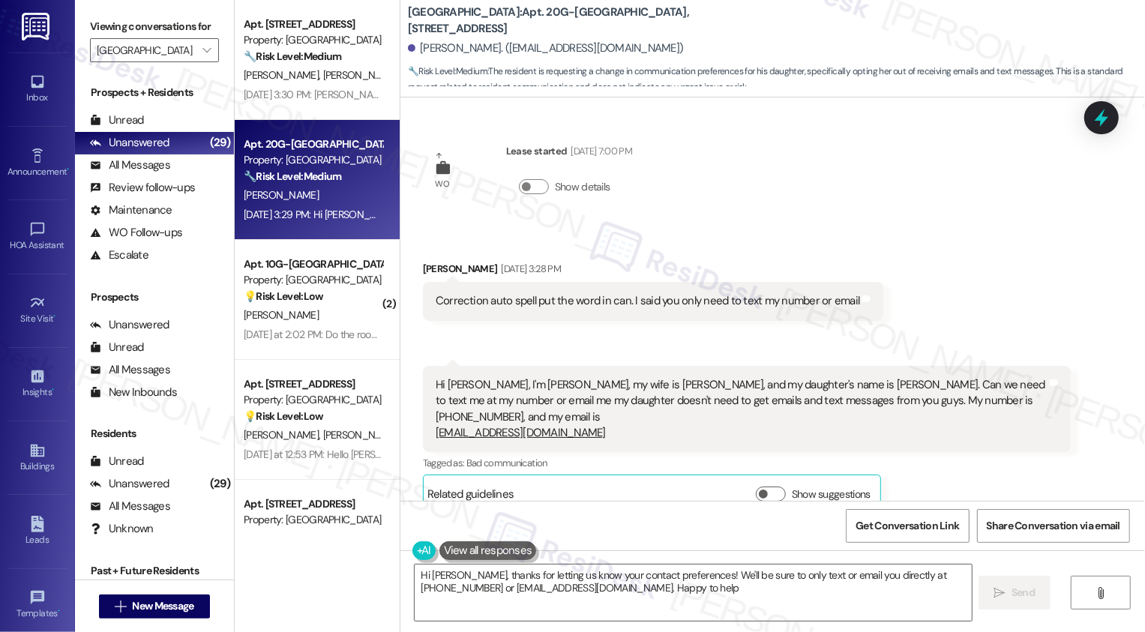
type textarea "Hi Darrel, thanks for letting us know your contact preferences! We'll be sure t…"
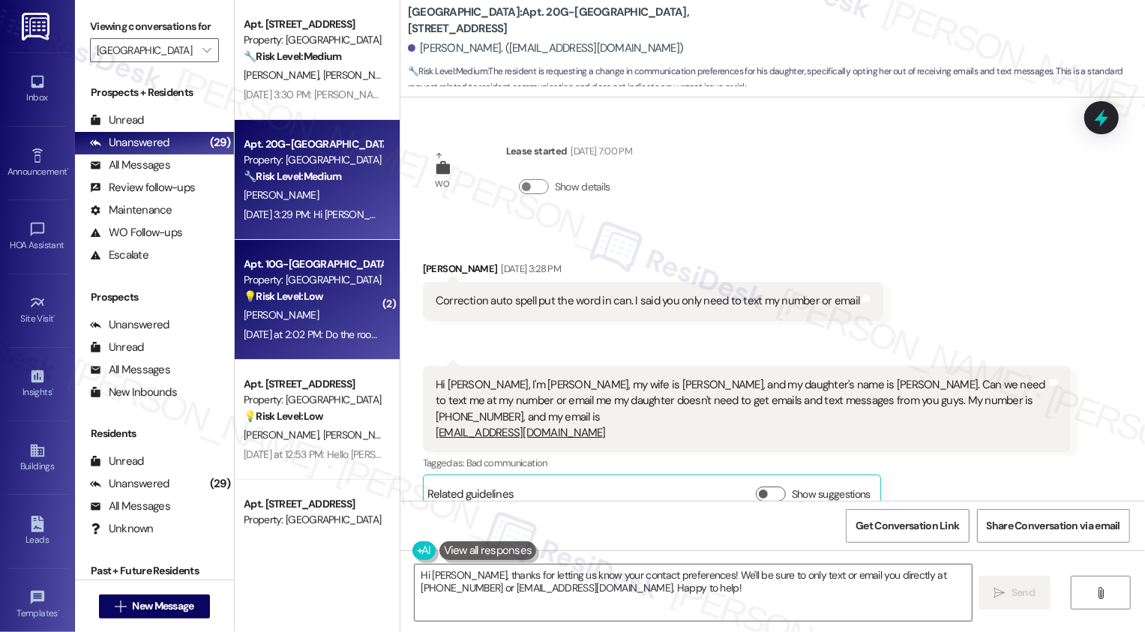
click at [294, 283] on div "Property: Bridgewater Crossing" at bounding box center [313, 280] width 139 height 16
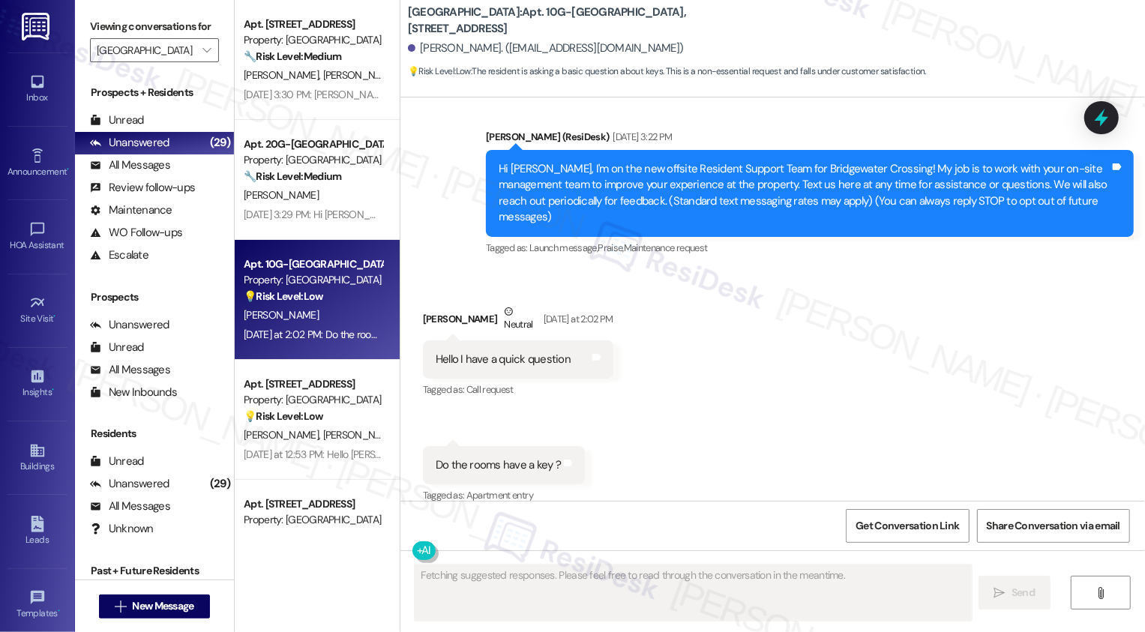
scroll to position [103, 0]
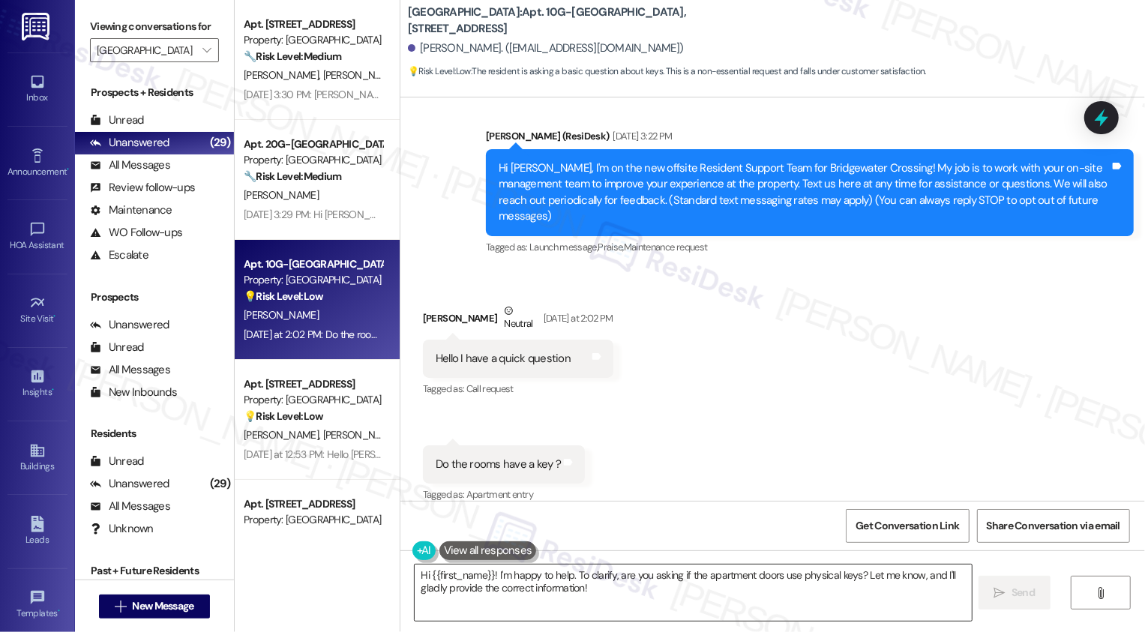
click at [718, 581] on textarea "Hi {{first_name}}! I'm happy to help. To clarify, are you asking if the apartme…" at bounding box center [693, 593] width 557 height 56
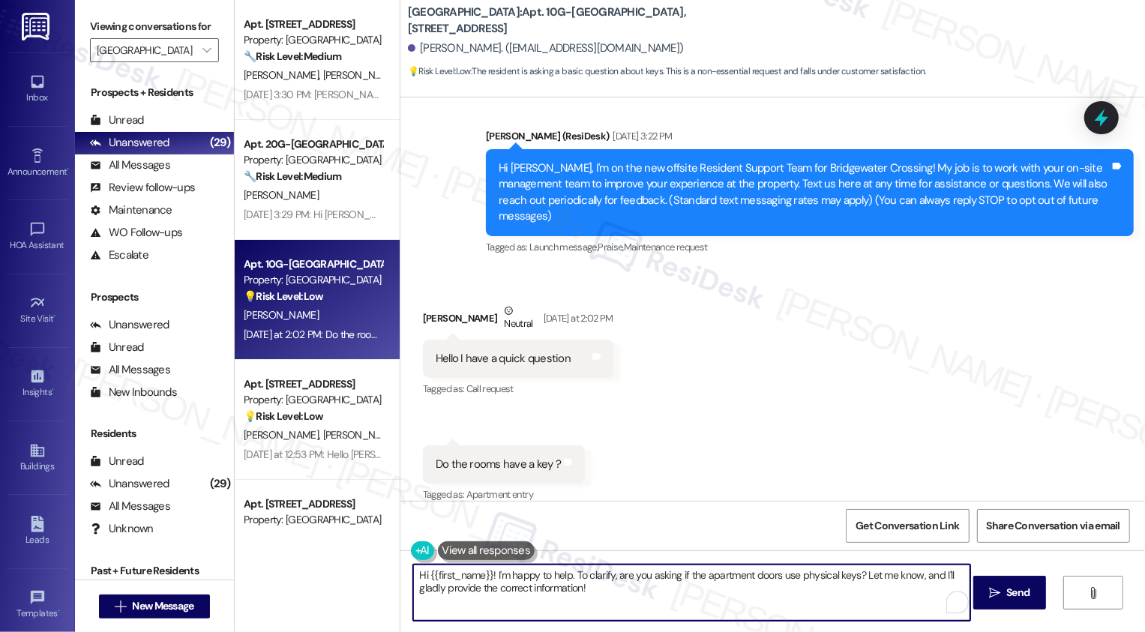
drag, startPoint x: 858, startPoint y: 573, endPoint x: 901, endPoint y: 628, distance: 70.0
click at [901, 629] on div "Hi {{first_name}}! I'm happy to help. To clarify, are you asking if the apartme…" at bounding box center [772, 606] width 745 height 112
type textarea "Hi {{first_name}}! I'm happy to help. To clarify, are you asking if the apartme…"
click at [1012, 592] on span "Send" at bounding box center [1017, 593] width 23 height 16
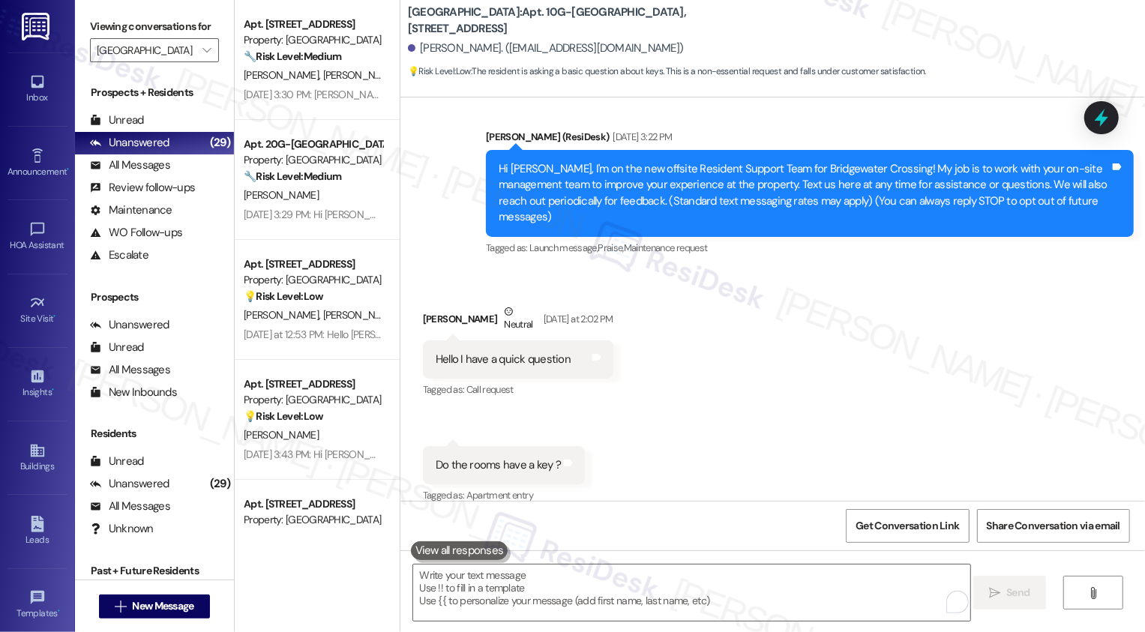
scroll to position [208, 0]
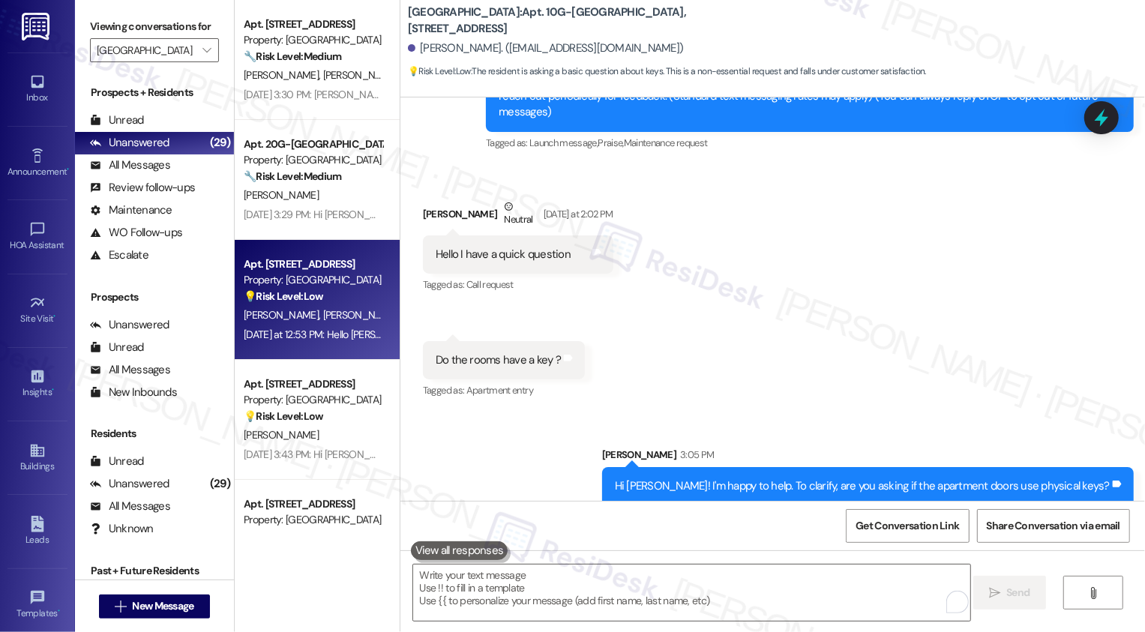
click at [311, 306] on div "S. Baldwin Z. Williamson" at bounding box center [313, 315] width 142 height 19
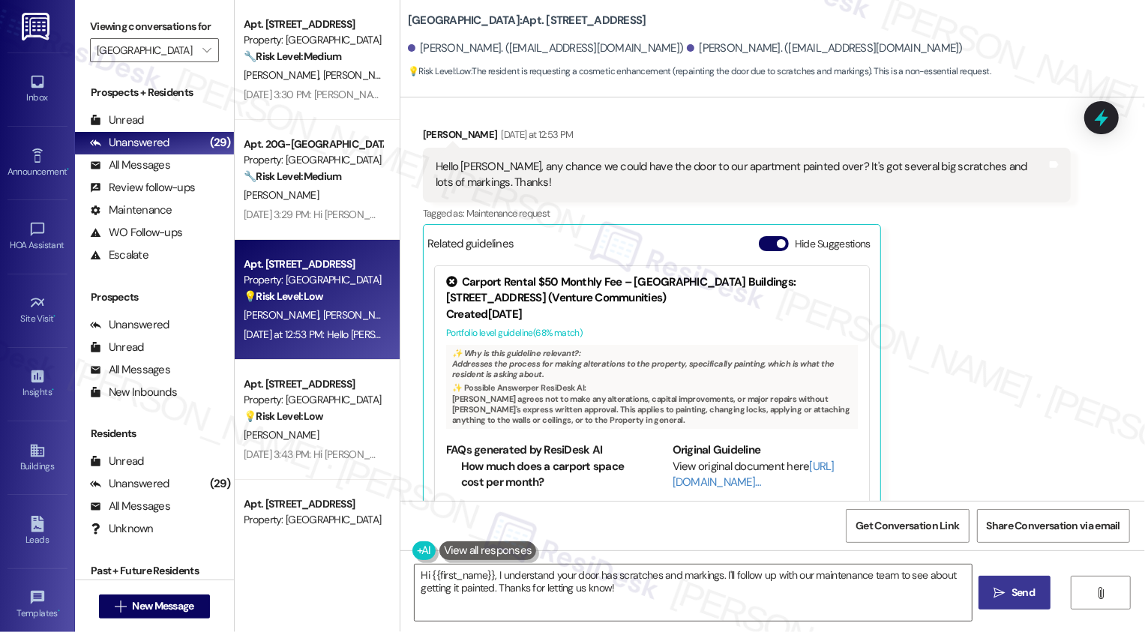
scroll to position [306, 0]
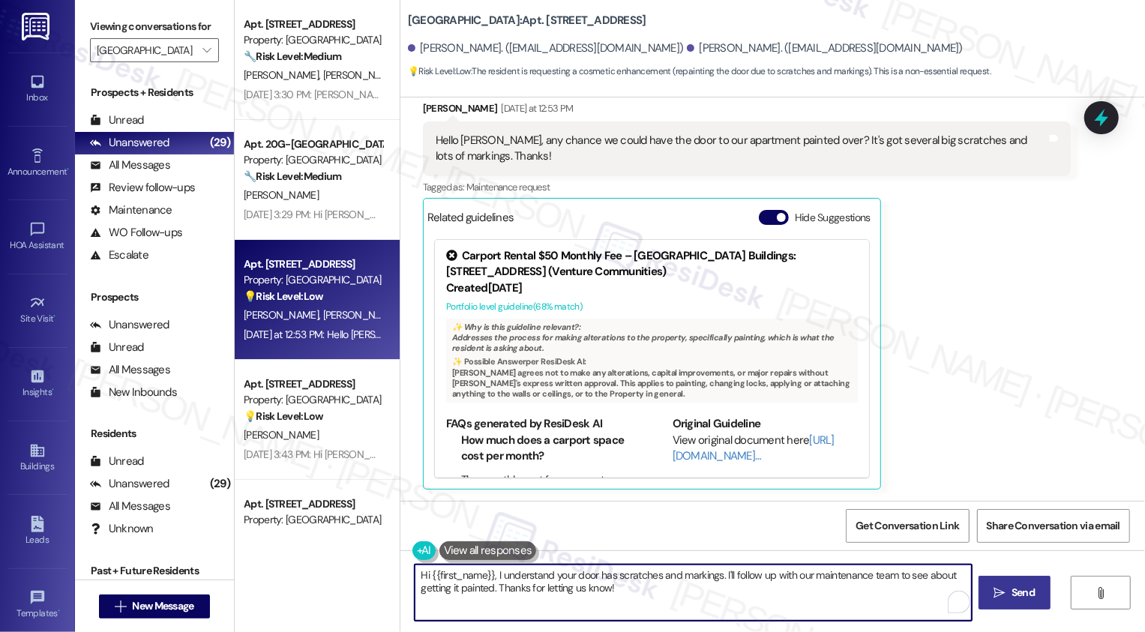
drag, startPoint x: 718, startPoint y: 573, endPoint x: 744, endPoint y: 599, distance: 37.1
click at [739, 595] on textarea "Hi {{first_name}}, I understand your door has scratches and markings. I'll foll…" at bounding box center [693, 593] width 557 height 56
click at [432, 107] on div "Zachary Williamson Yesterday at 12:53 PM" at bounding box center [747, 110] width 648 height 21
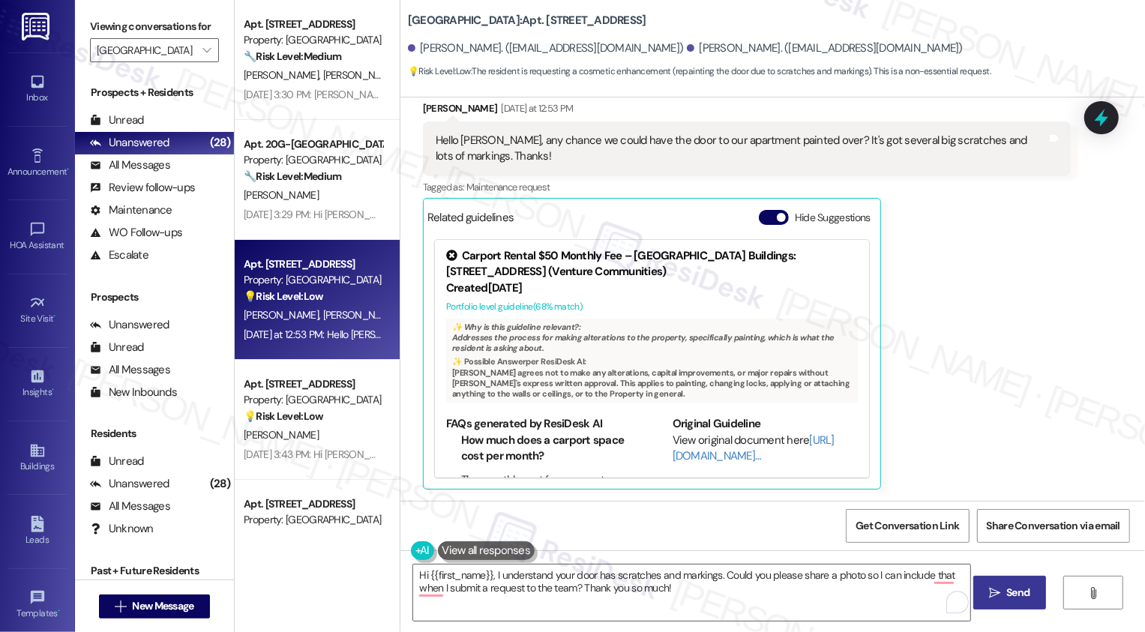
click at [432, 107] on div "Zachary Williamson Yesterday at 12:53 PM" at bounding box center [747, 110] width 648 height 21
copy div "Zachary"
click at [451, 576] on textarea "Hi {{first_name}}, I understand your door has scratches and markings. Could you…" at bounding box center [691, 593] width 557 height 56
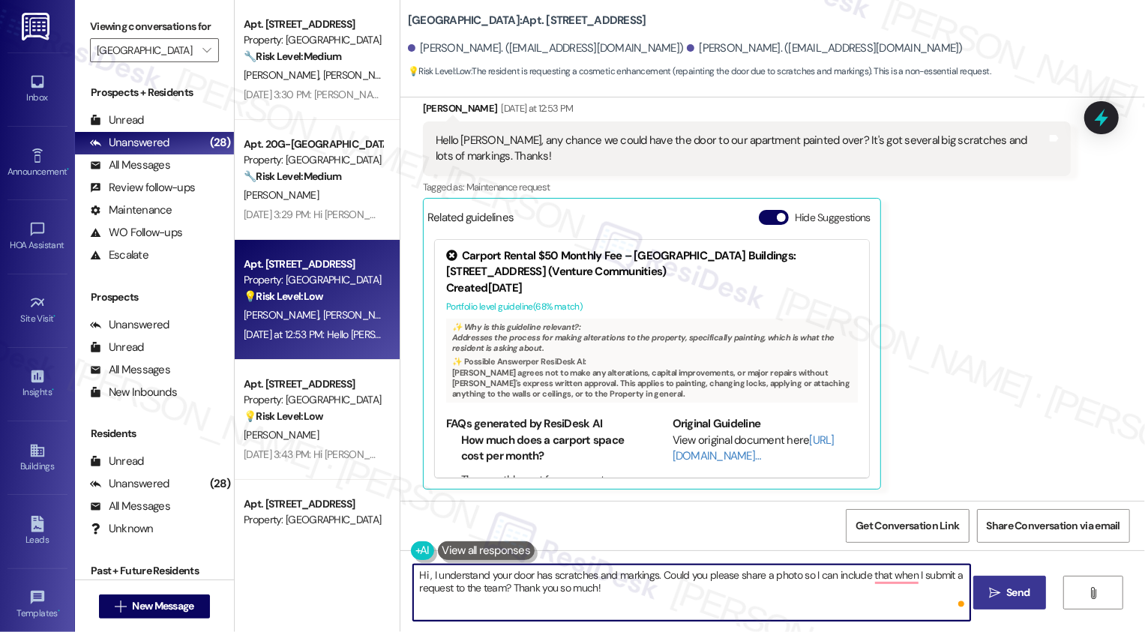
paste textarea "Zachary"
click at [659, 589] on textarea "Hi Zachary, I understand your door has scratches and markings. Could you please…" at bounding box center [691, 593] width 557 height 56
click at [686, 575] on textarea "Hi Zachary, I understand your door has scratches and markings. Could you please…" at bounding box center [691, 593] width 557 height 56
click at [472, 592] on textarea "Hi Zachary, I understand your door has scratches and markings. So sorry about t…" at bounding box center [691, 593] width 557 height 56
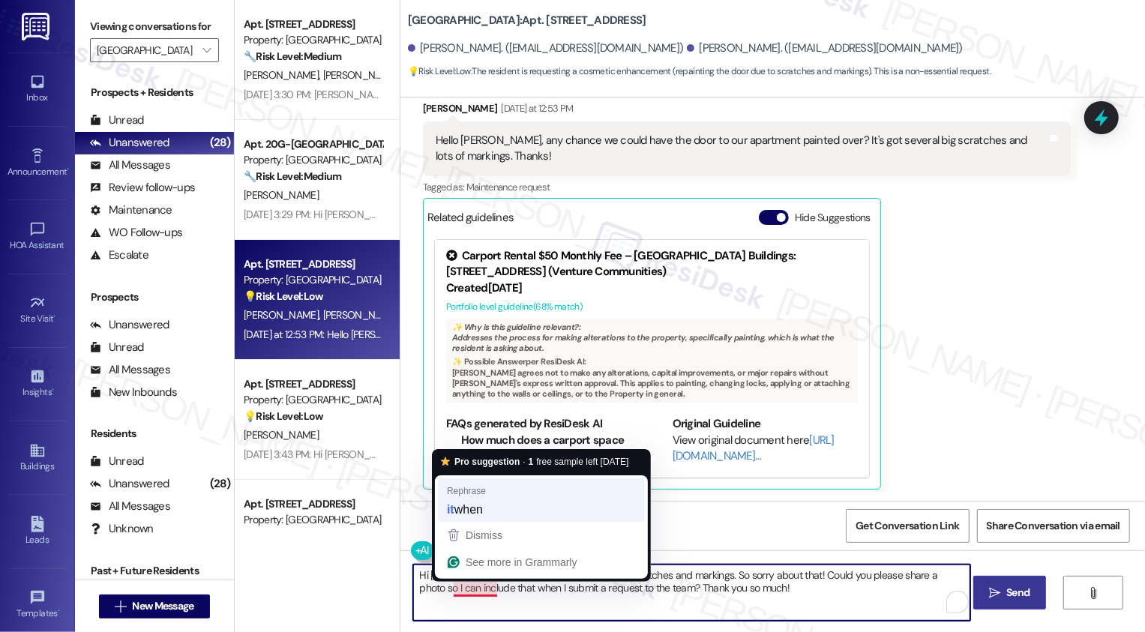
type textarea "Hi Zachary, I understand your door has scratches and markings. So sorry about t…"
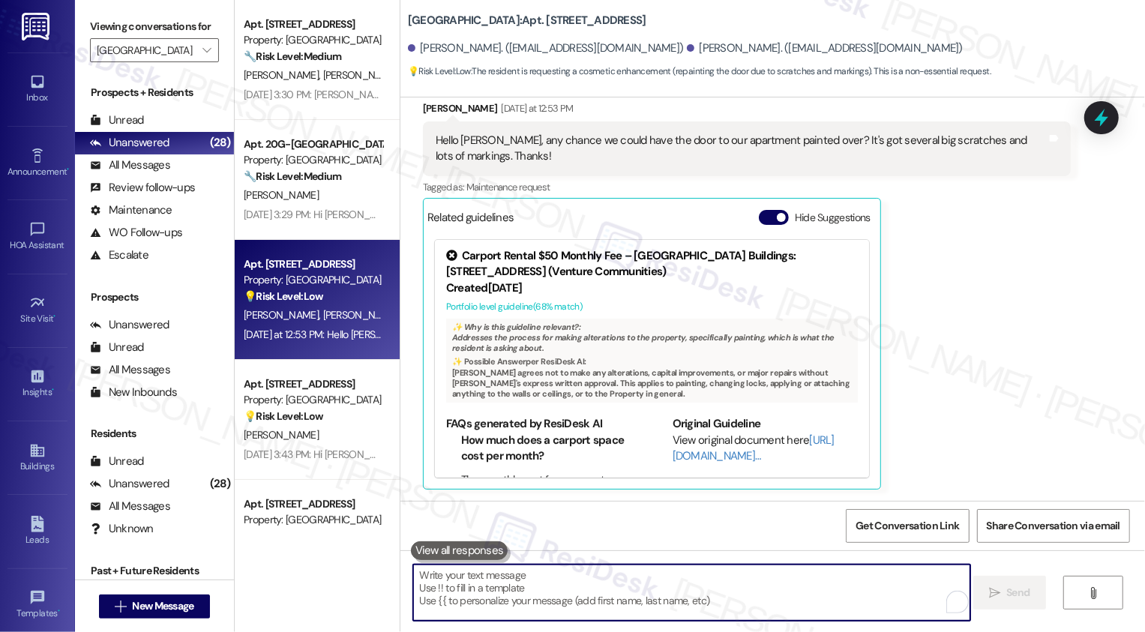
scroll to position [305, 0]
click at [337, 324] on div "J. Mills" at bounding box center [313, 315] width 142 height 19
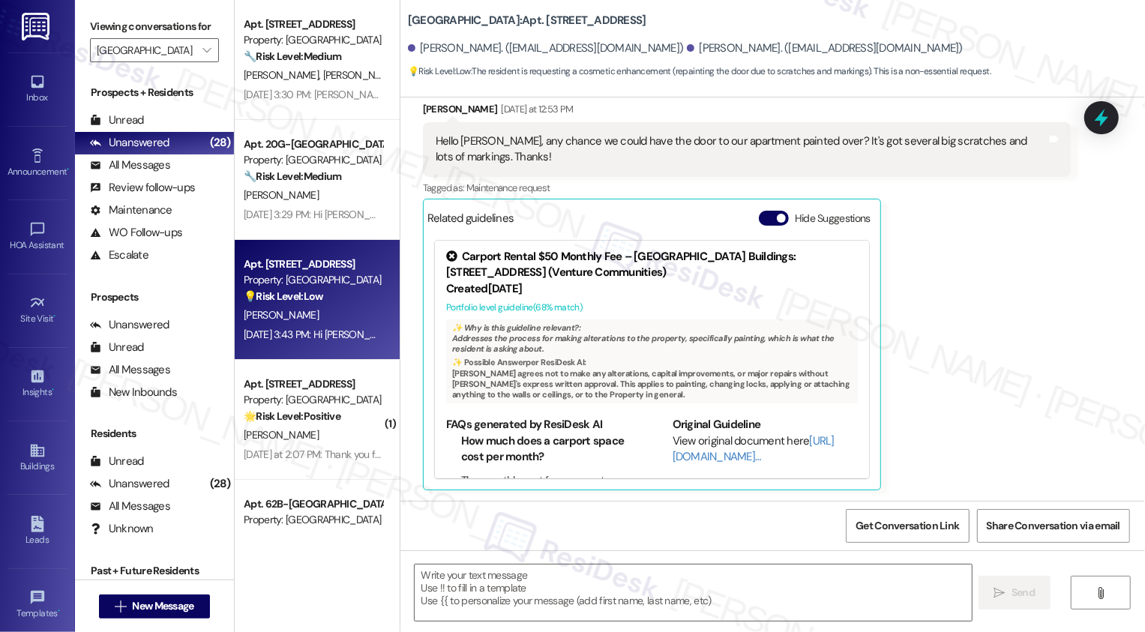
type textarea "Fetching suggested responses. Please feel free to read through the conversation…"
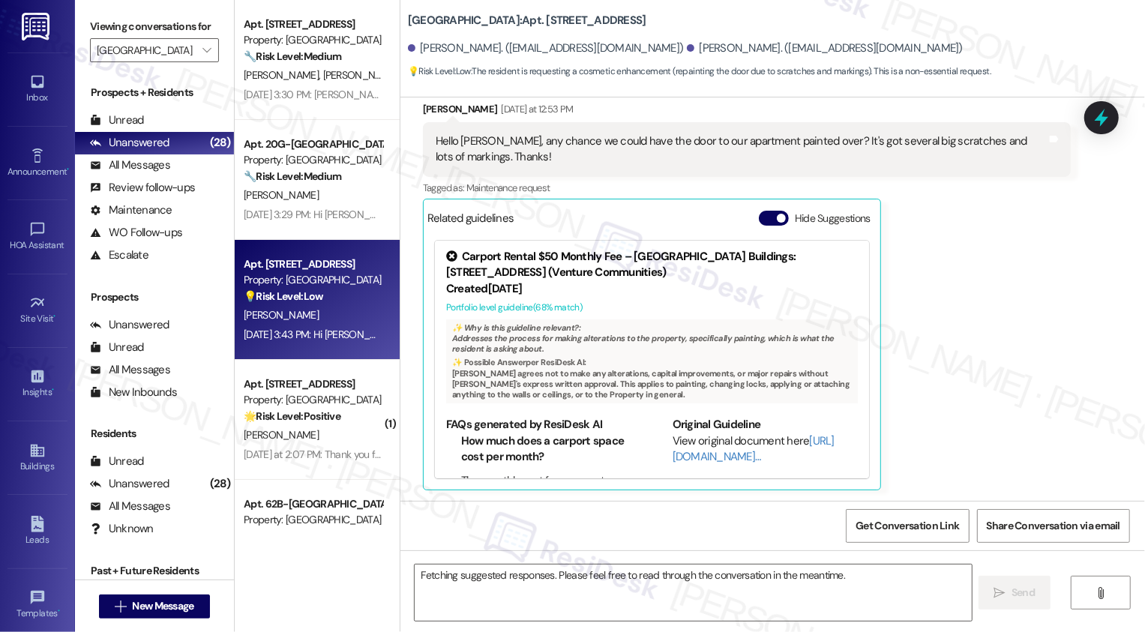
click at [337, 324] on div "J. Mills" at bounding box center [313, 315] width 142 height 19
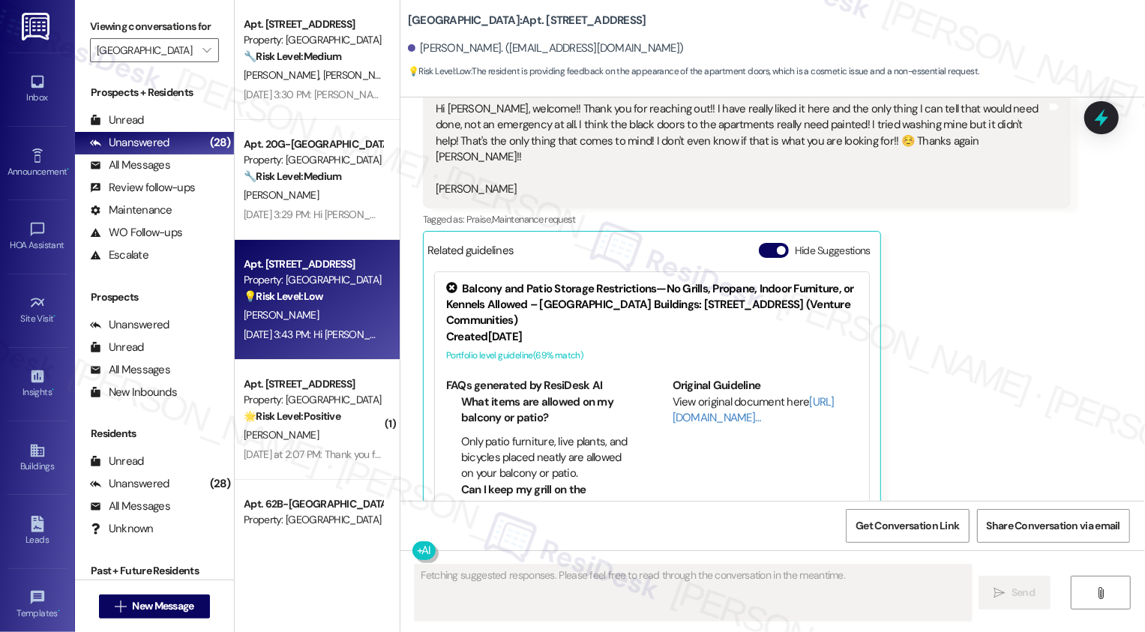
scroll to position [205, 0]
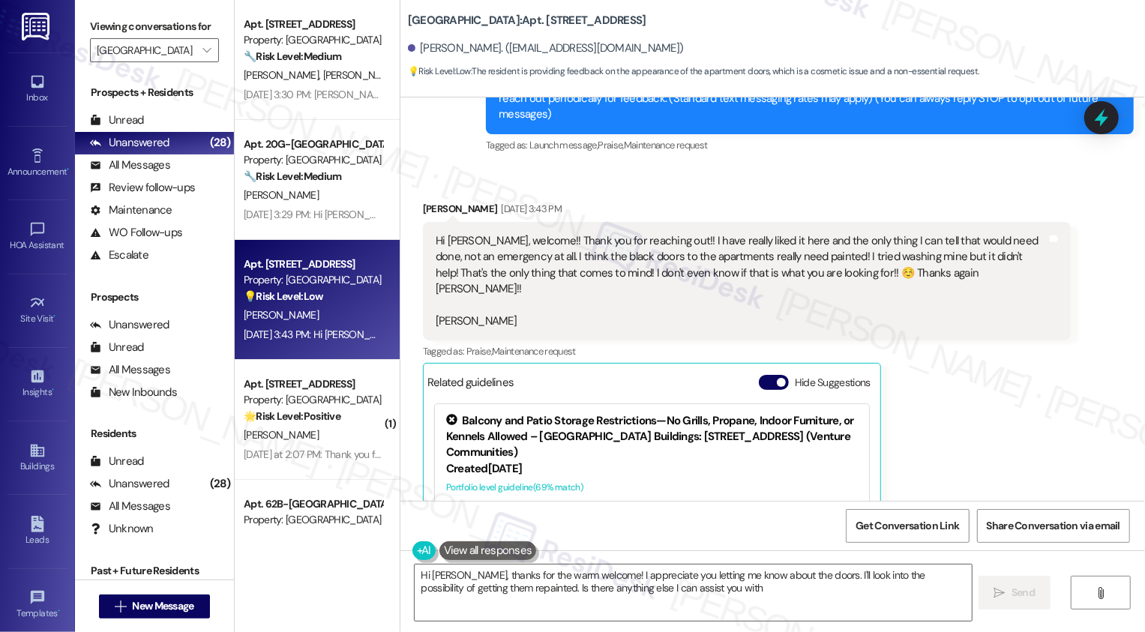
type textarea "Hi Jennifer, thanks for the warm welcome! I appreciate you letting me know abou…"
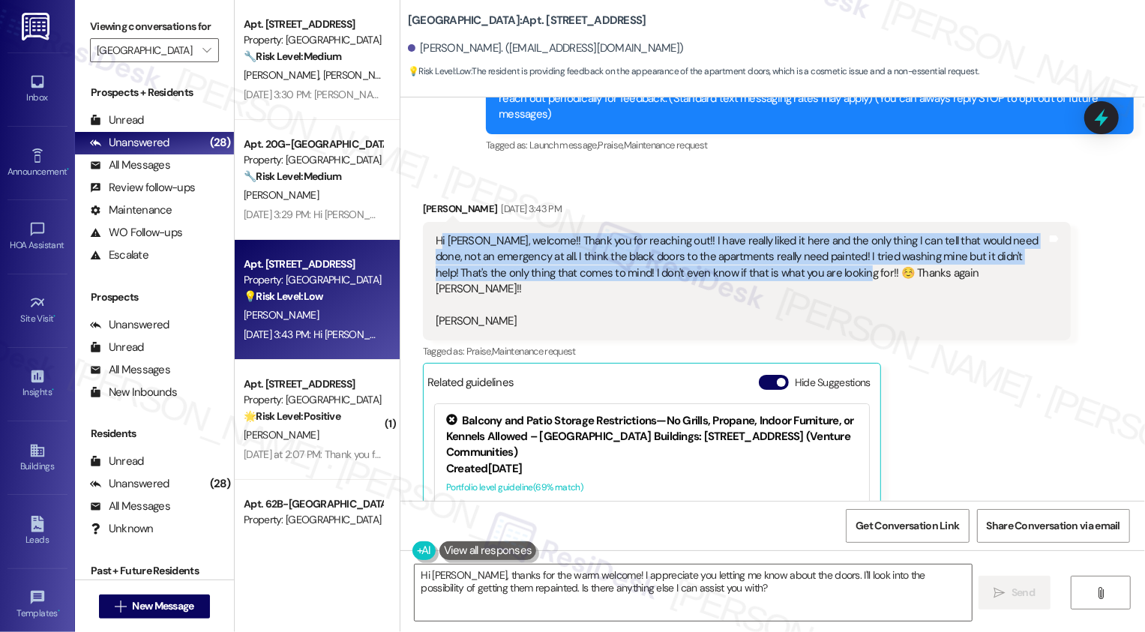
drag, startPoint x: 430, startPoint y: 221, endPoint x: 785, endPoint y: 259, distance: 357.5
click at [787, 259] on div "Hi Sarah, welcome!! Thank you for reaching out!! I have really liked it here an…" at bounding box center [741, 281] width 611 height 97
copy div "i Sarah, welcome!! Thank you for reaching out!! I have really liked it here and…"
click at [970, 340] on div "Jennifer Mills Sep 11, 2025 at 3:43 PM Hi Sarah, welcome!! Thank you for reachi…" at bounding box center [747, 427] width 648 height 453
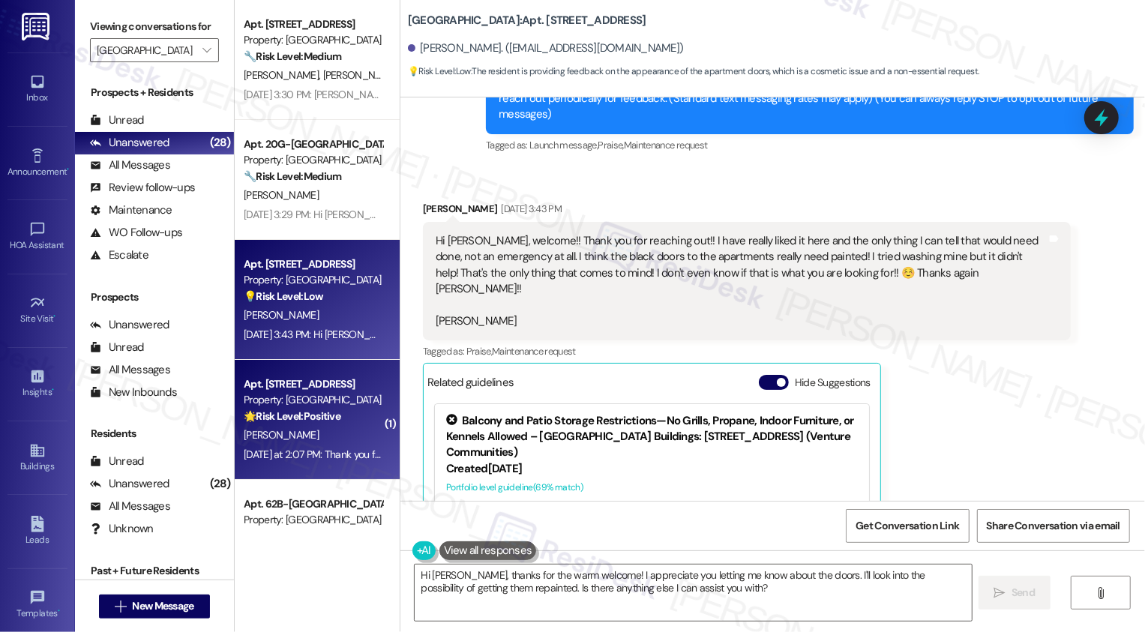
click at [337, 430] on div "N. Hasanovic" at bounding box center [313, 435] width 142 height 19
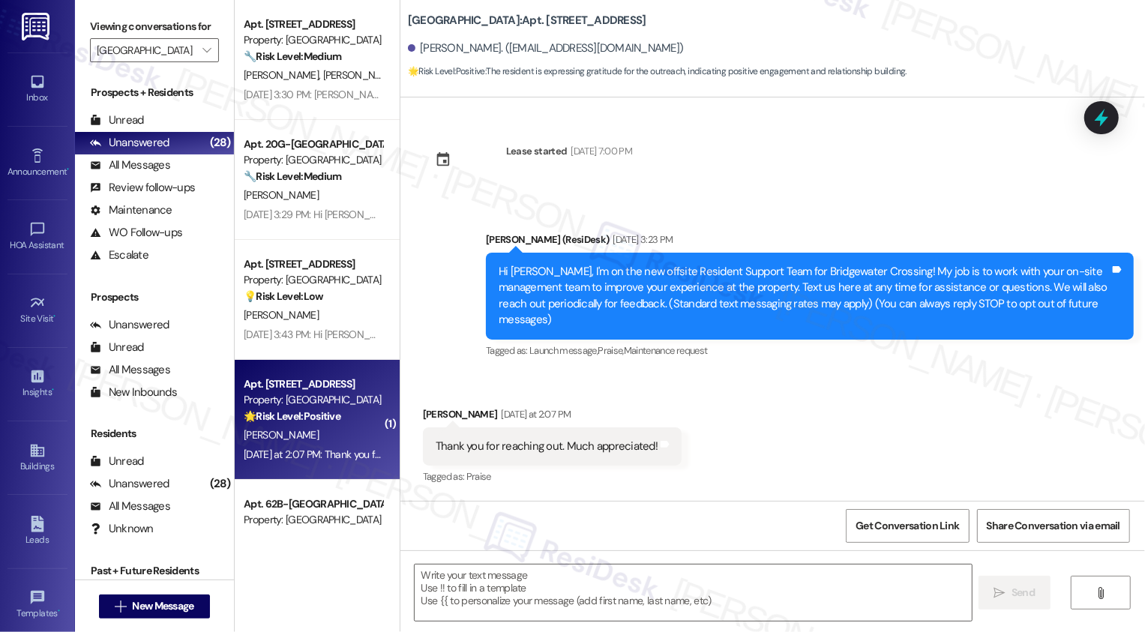
type textarea "Fetching suggested responses. Please feel free to read through the conversation…"
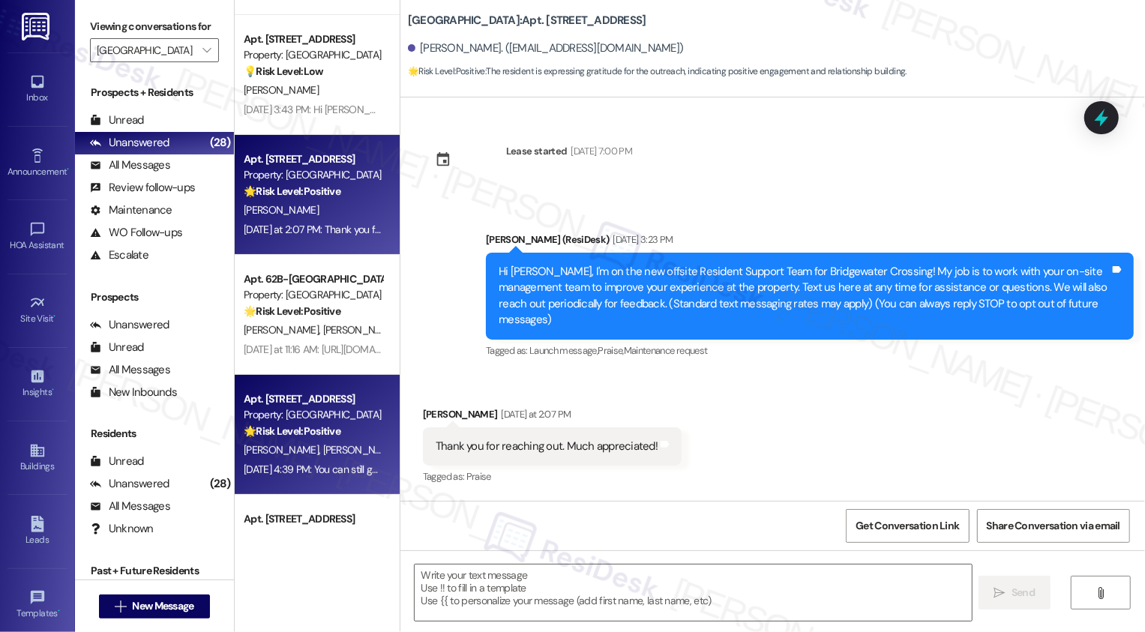
scroll to position [178, 0]
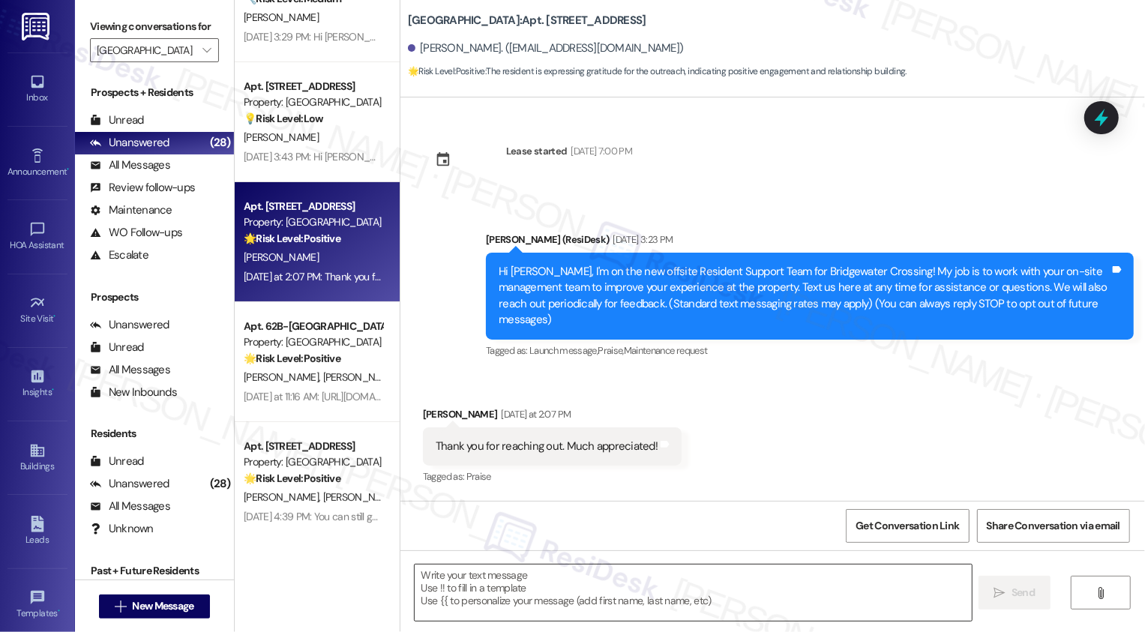
click at [517, 595] on textarea at bounding box center [693, 593] width 557 height 56
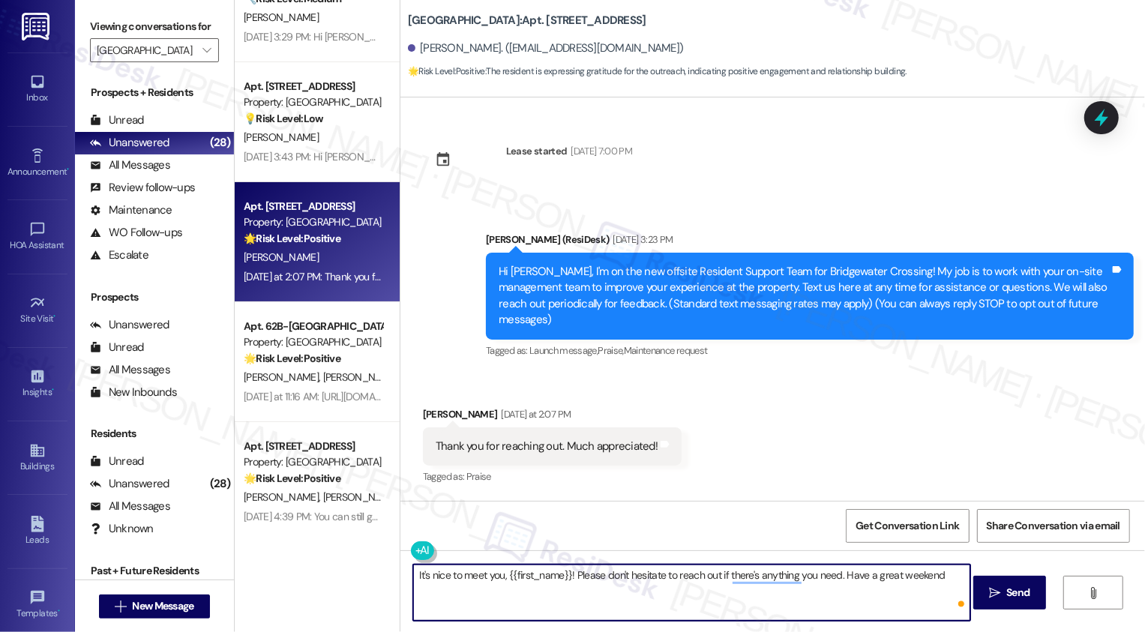
type textarea "It's nice to meet you, {{first_name}}! Please don't hesitate to reach out if th…"
click at [625, 593] on textarea "It's nice to meet you, {{first_name}}! Please don't hesitate to reach out if th…" at bounding box center [691, 593] width 557 height 56
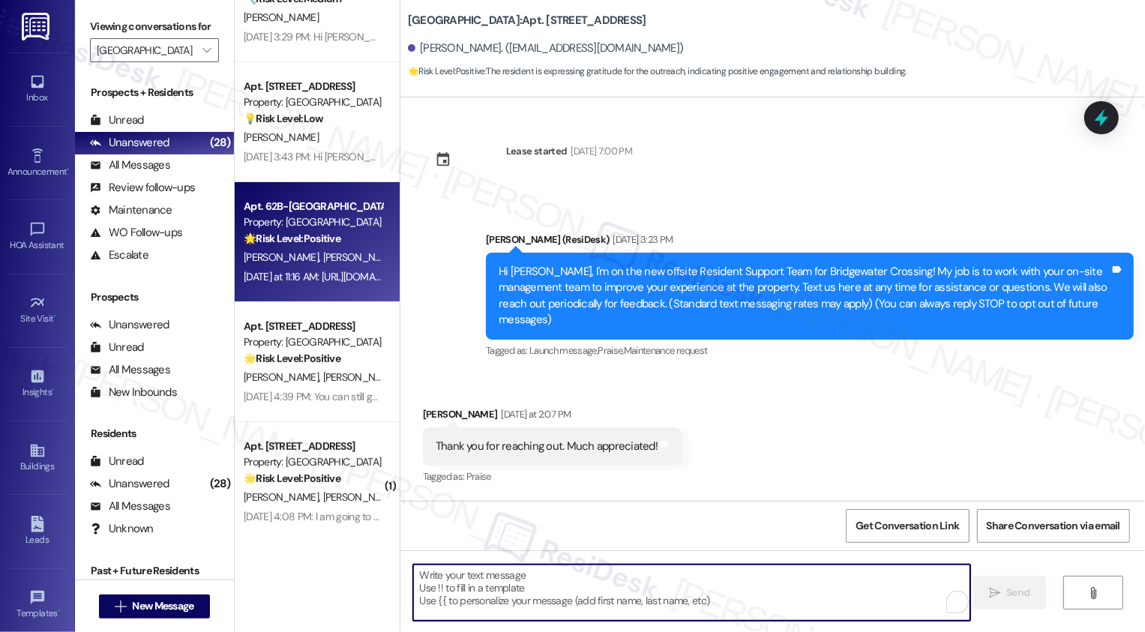
click at [339, 280] on div "Yesterday at 11:16 AM: https://www.facebook.com/share/r/178VJndkWy/ Yesterday a…" at bounding box center [331, 276] width 175 height 13
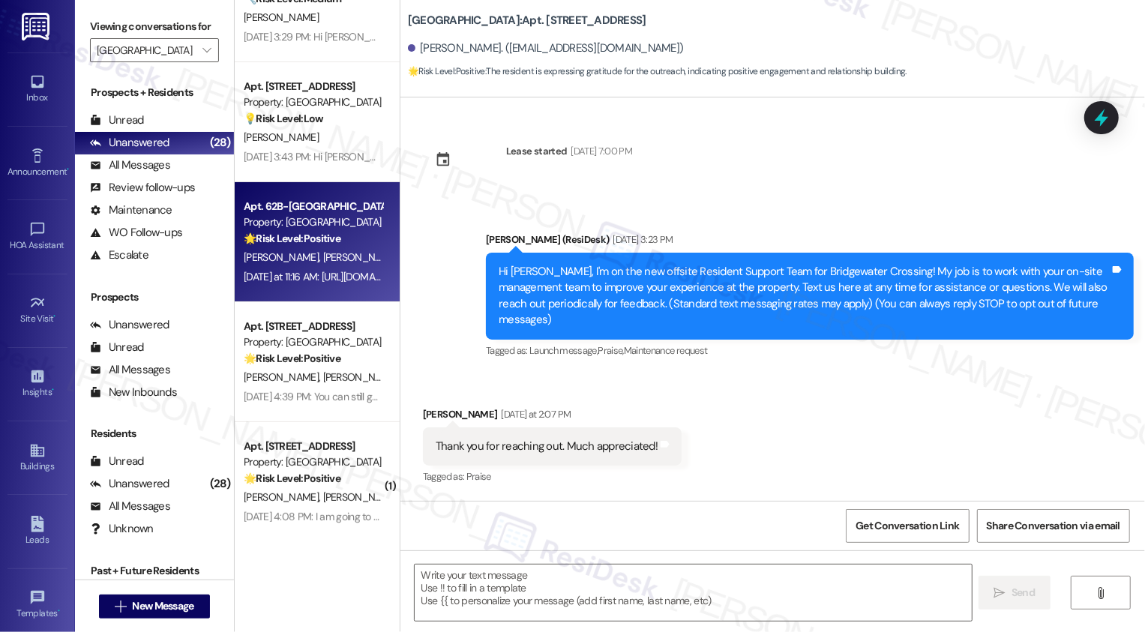
type textarea "Fetching suggested responses. Please feel free to read through the conversation…"
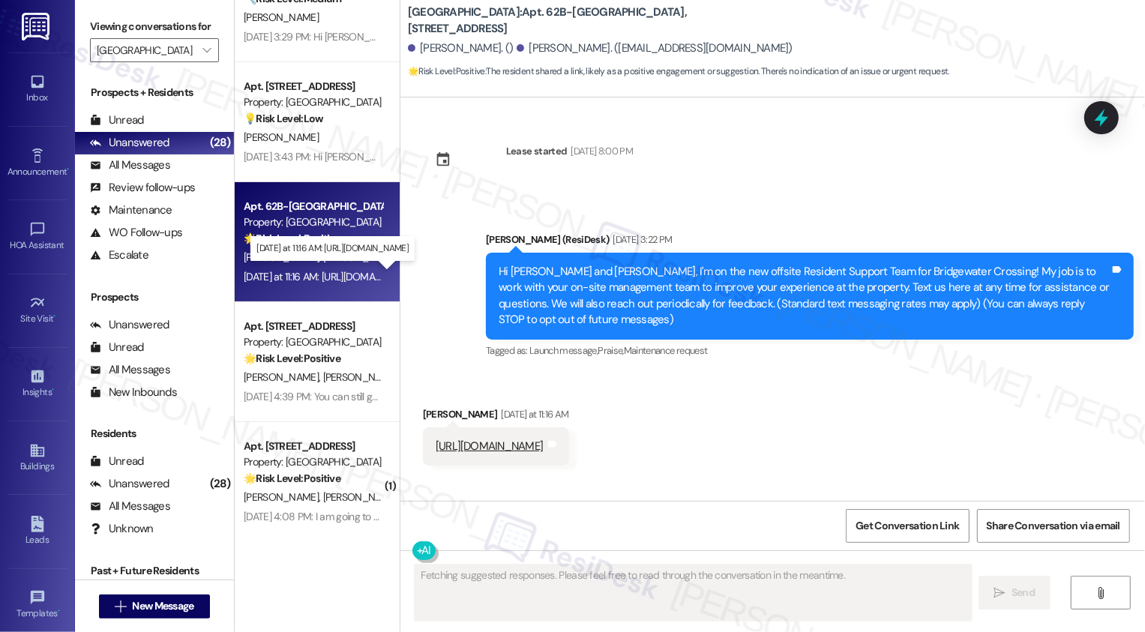
click at [339, 280] on div "Yesterday at 11:16 AM: https://www.facebook.com/share/r/178VJndkWy/ Yesterday a…" at bounding box center [331, 276] width 175 height 13
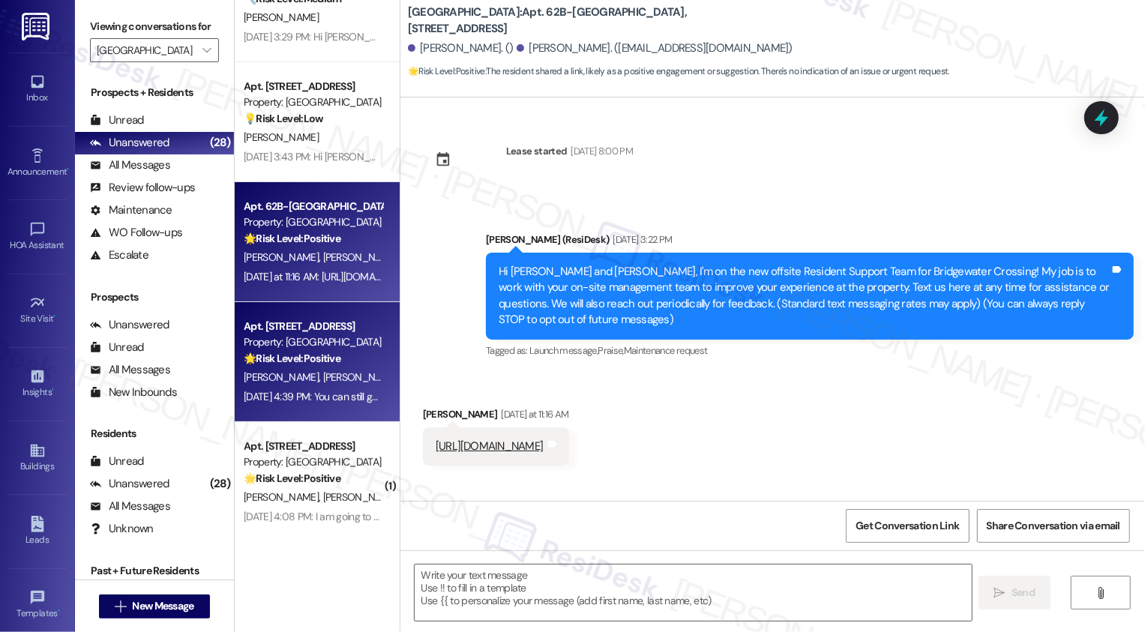
click at [325, 367] on div "Apt. 50A-Rocky River, 5 Fall Wood Drive Property: Bridgewater Crossing 🌟 Risk L…" at bounding box center [313, 342] width 142 height 51
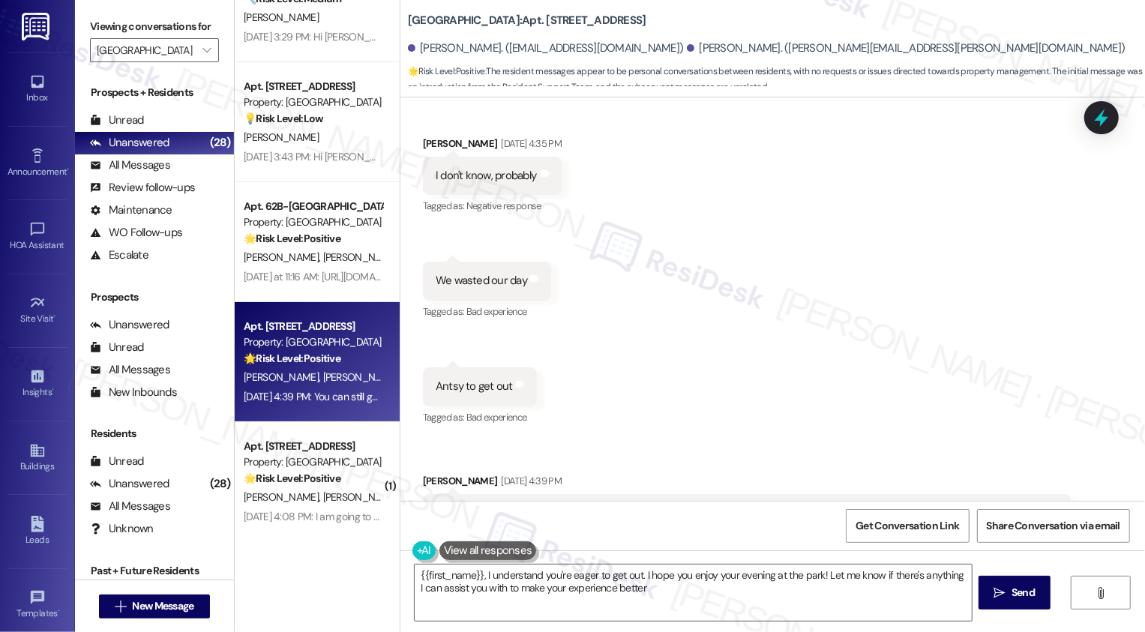
type textarea "{{first_name}}, I understand you're eager to get out. I hope you enjoy your eve…"
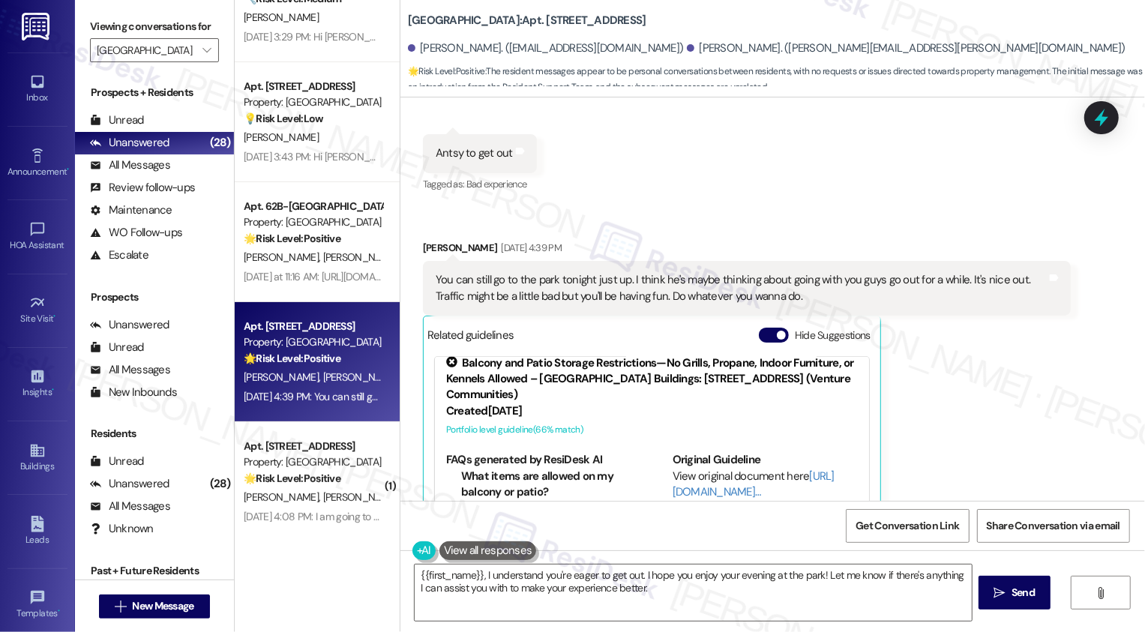
scroll to position [748, 0]
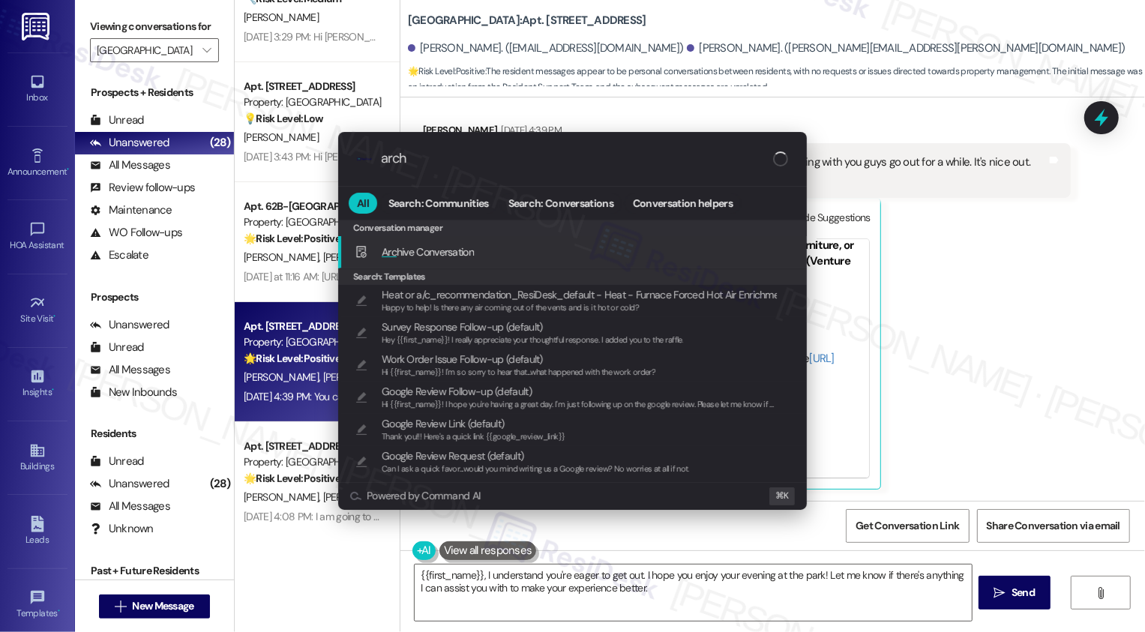
type input "archi"
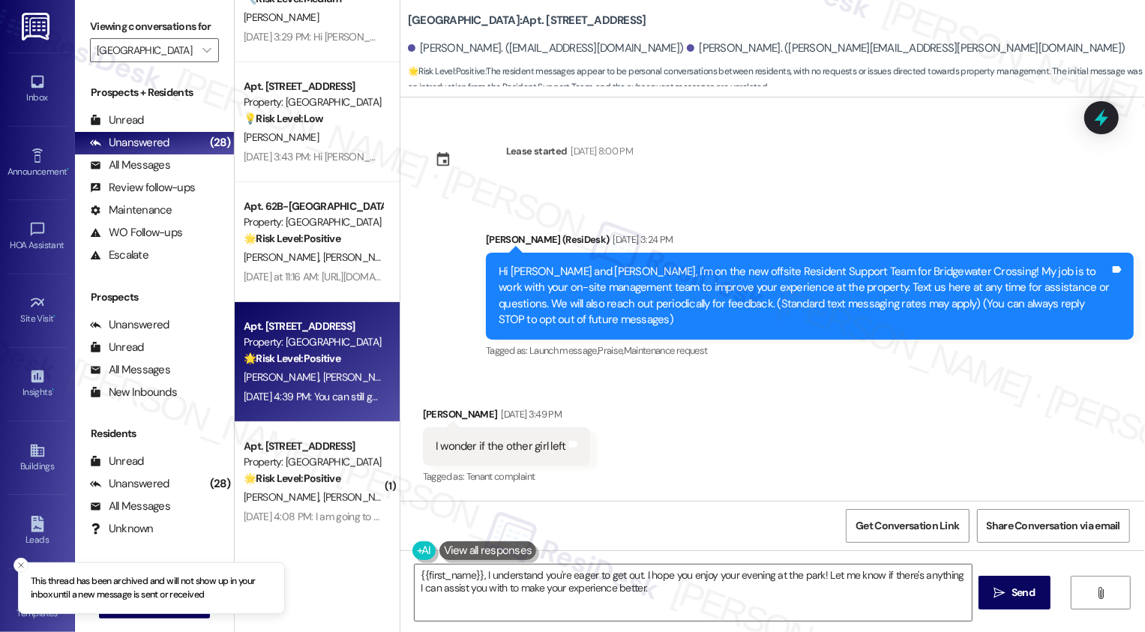
scroll to position [298, 0]
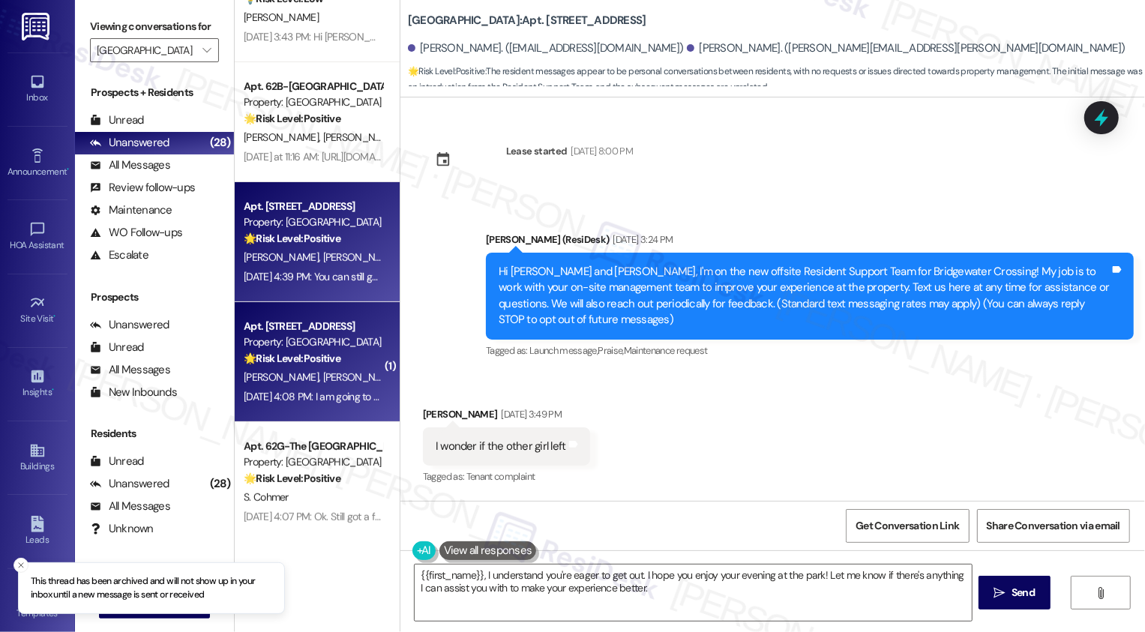
click at [310, 352] on strong "🌟 Risk Level: Positive" at bounding box center [292, 358] width 97 height 13
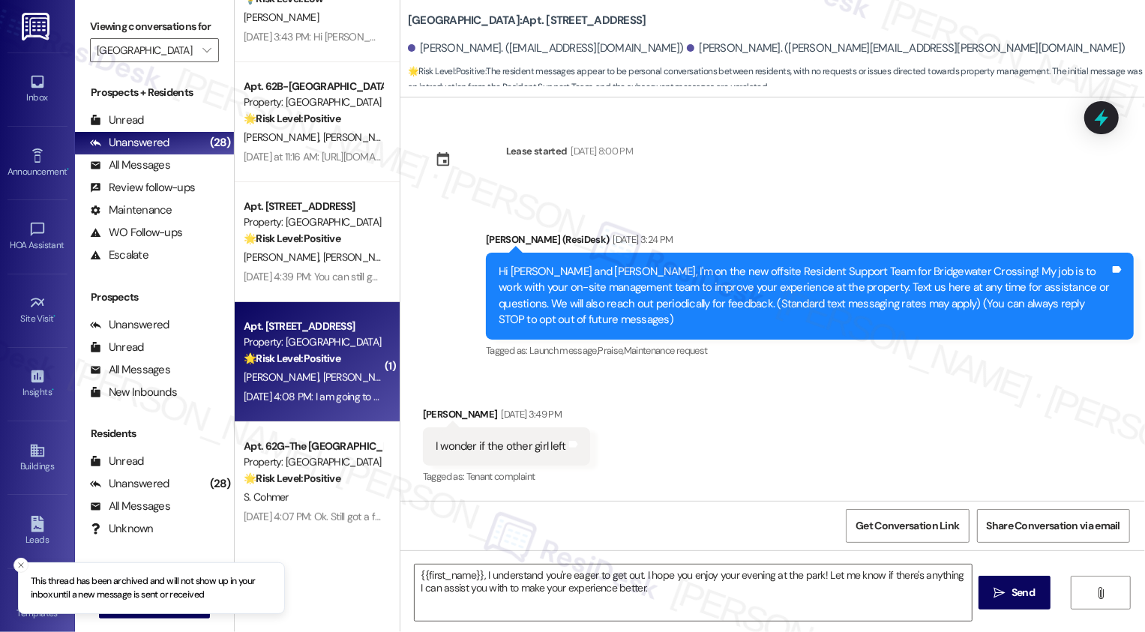
type textarea "Fetching suggested responses. Please feel free to read through the conversation…"
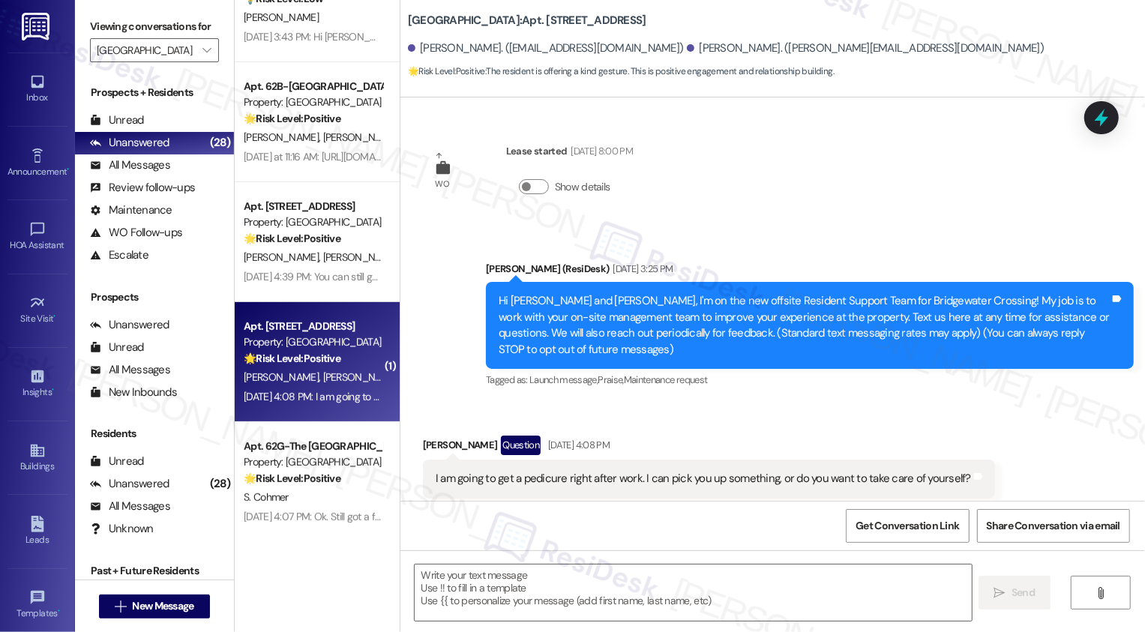
scroll to position [7, 0]
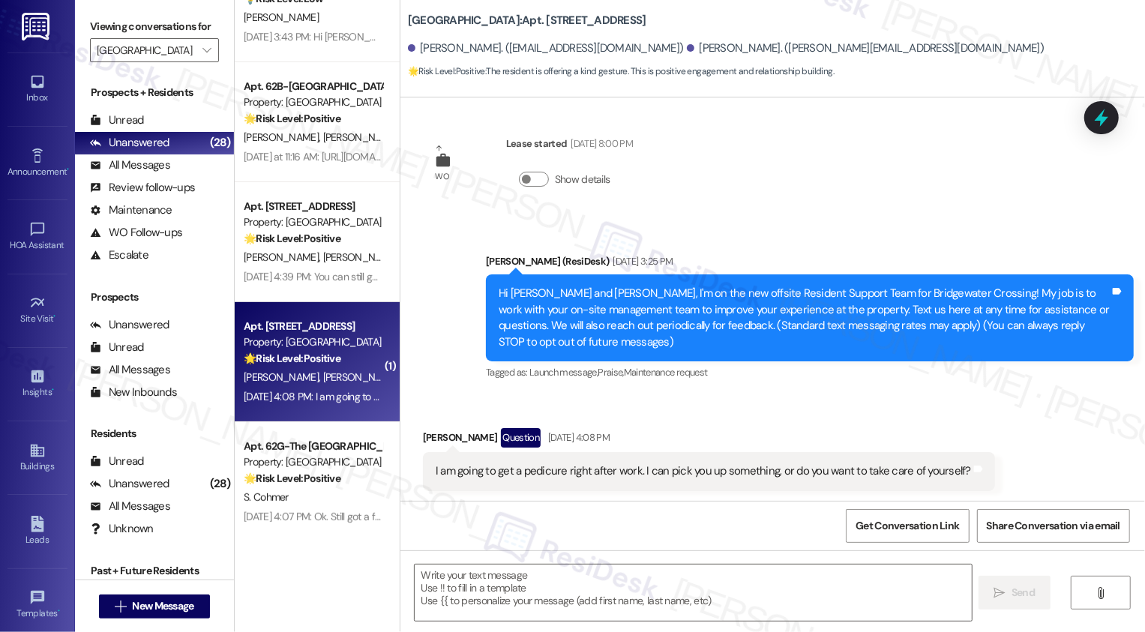
click at [360, 364] on div "🌟 Risk Level: Positive The resident is offering a kind gesture. This is positiv…" at bounding box center [313, 359] width 139 height 16
type textarea "Fetching suggested responses. Please feel free to read through the conversation…"
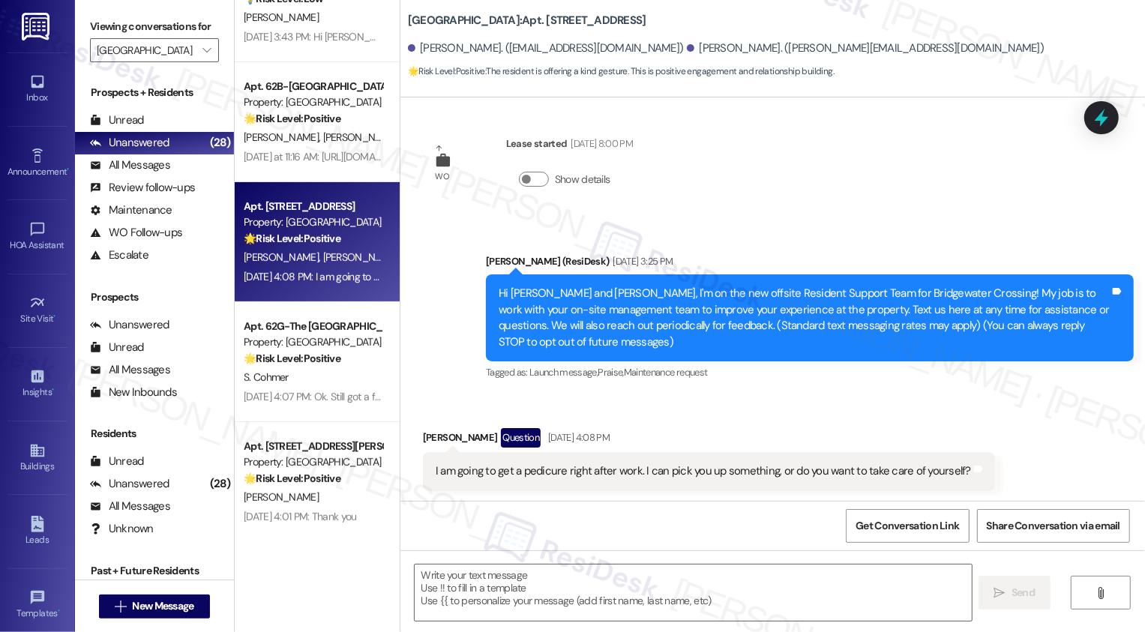
scroll to position [9, 0]
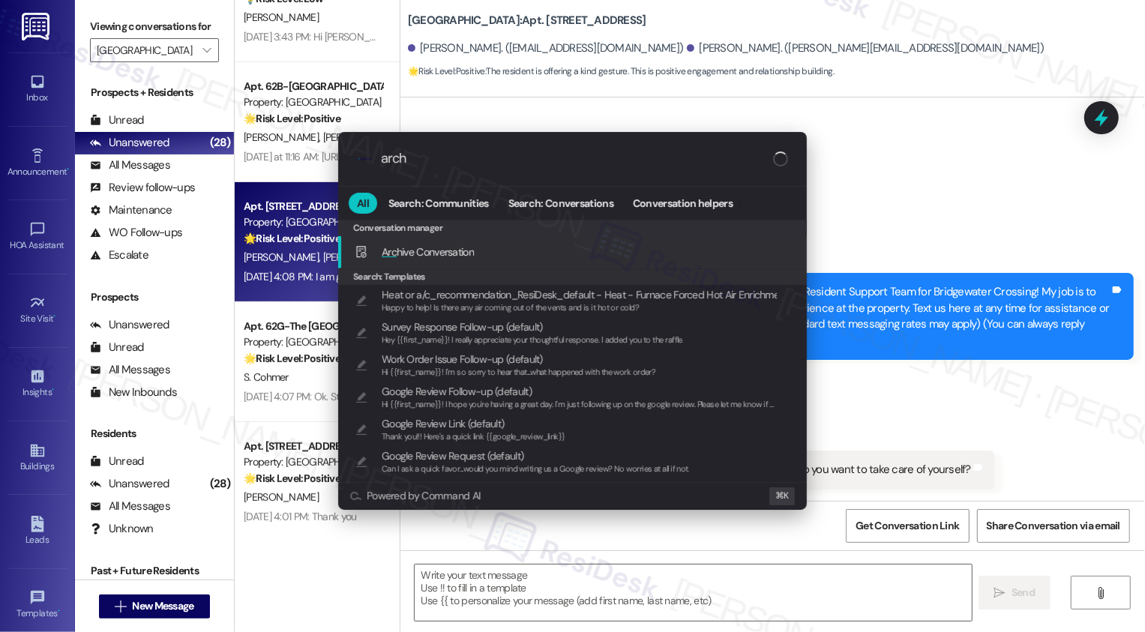
type input "archi"
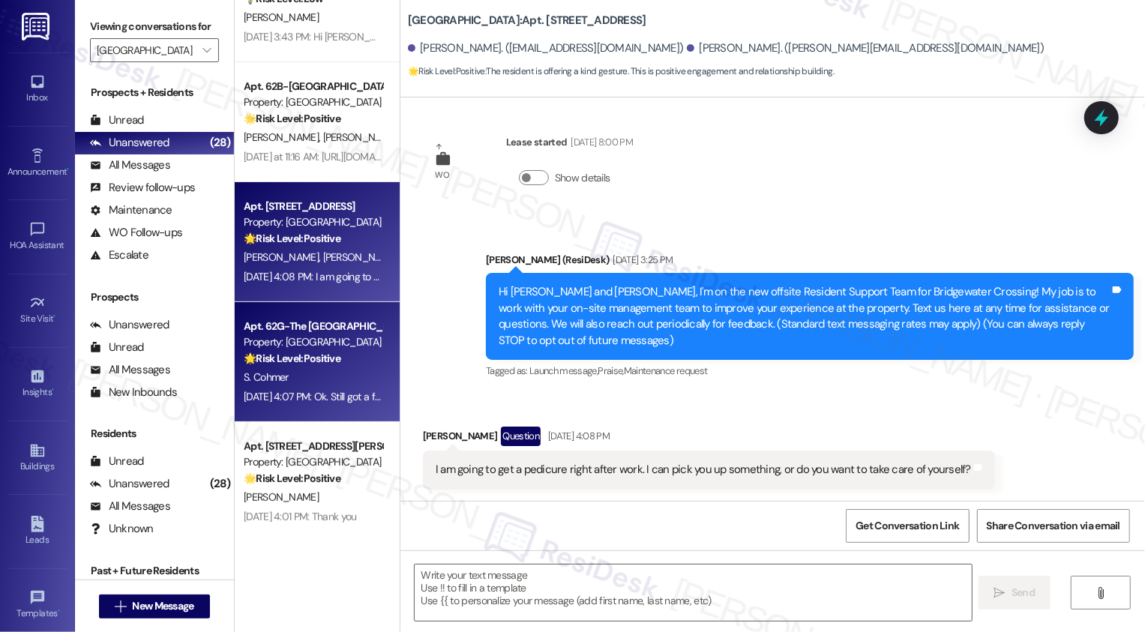
click at [305, 405] on div "Sep 11, 2025 at 4:07 PM: Ok. Still got a few months until my move Sep 11, 2025 …" at bounding box center [313, 397] width 142 height 19
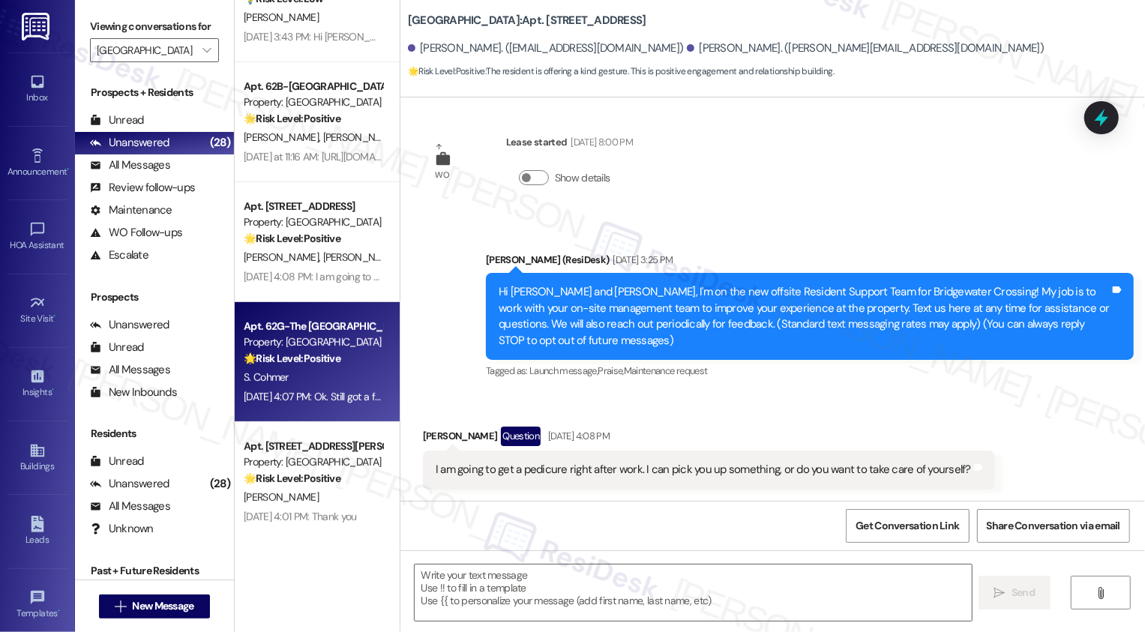
type textarea "Fetching suggested responses. Please feel free to read through the conversation…"
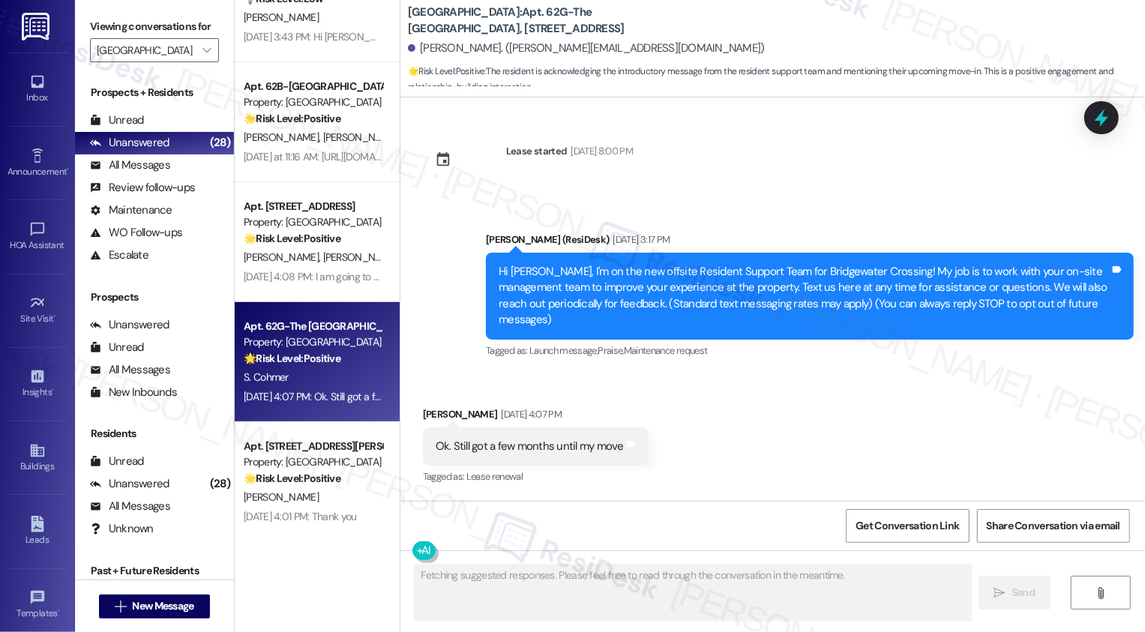
scroll to position [0, 0]
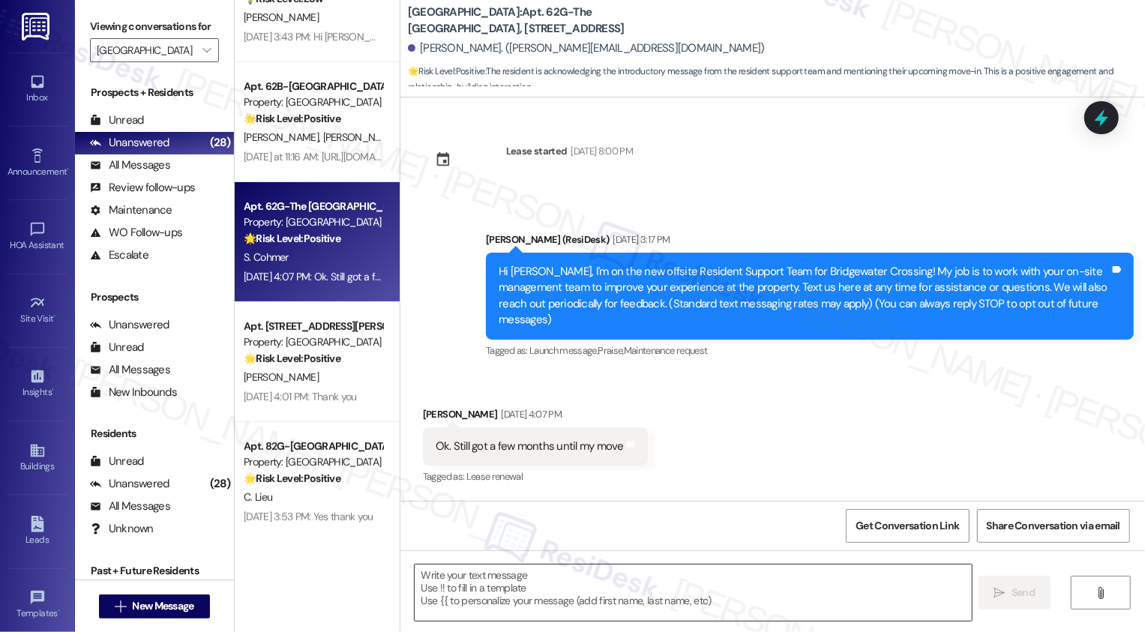
click at [698, 605] on textarea at bounding box center [693, 593] width 557 height 56
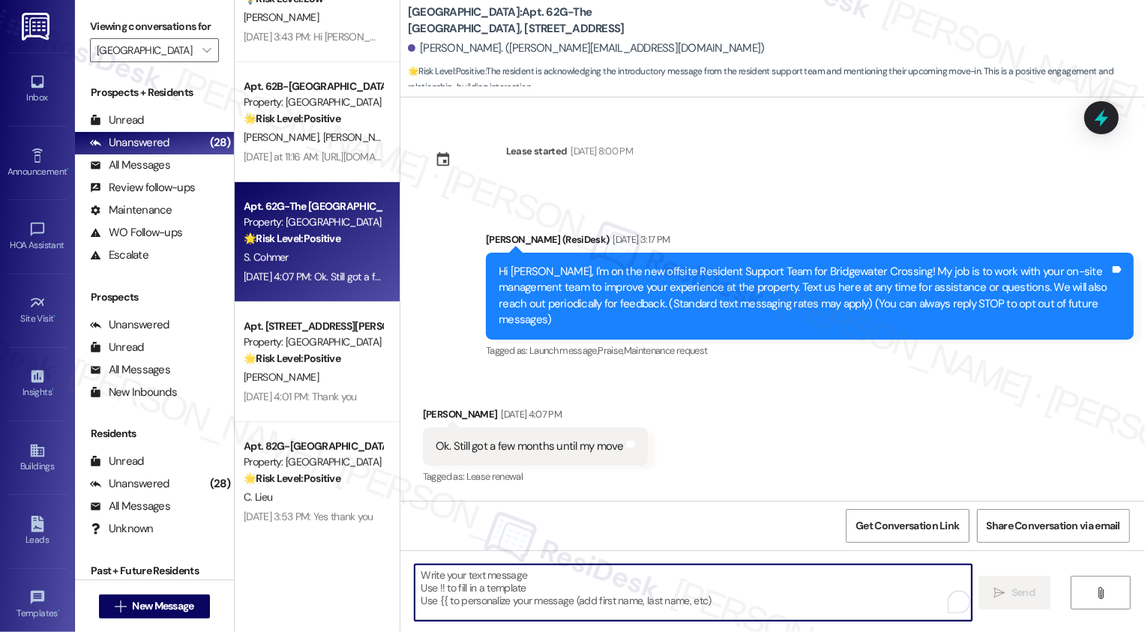
paste textarea "It's nice to meet you, {{first_name}}! Please don't hesitate to reach out if th…"
type textarea "It's nice to meet you, {{first_name}}! Please don't hesitate to reach out if th…"
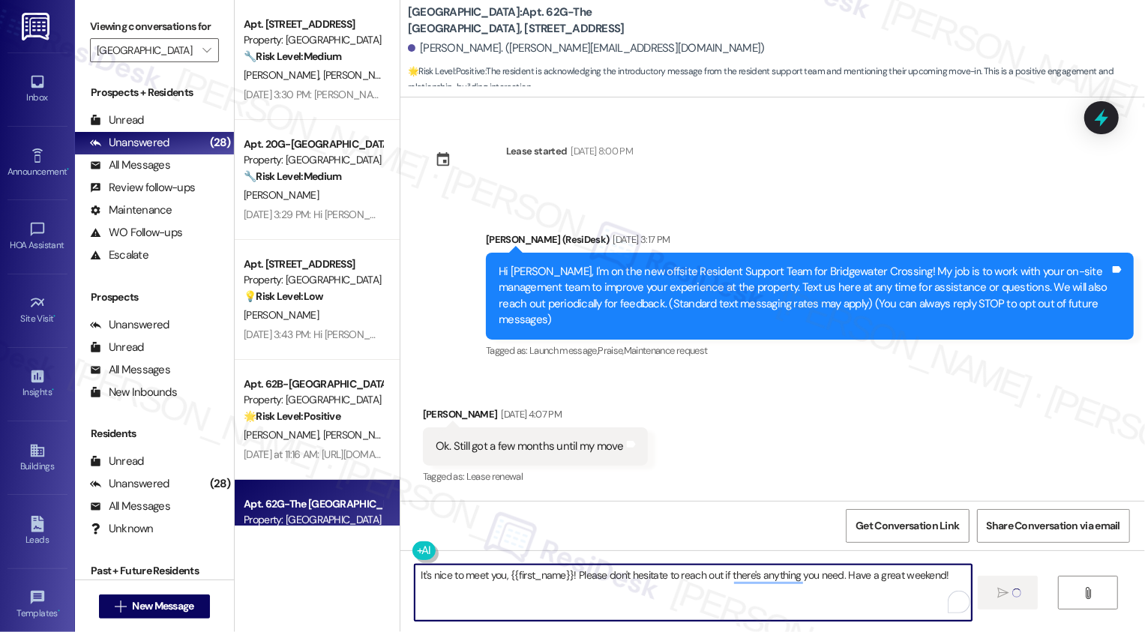
scroll to position [298, 0]
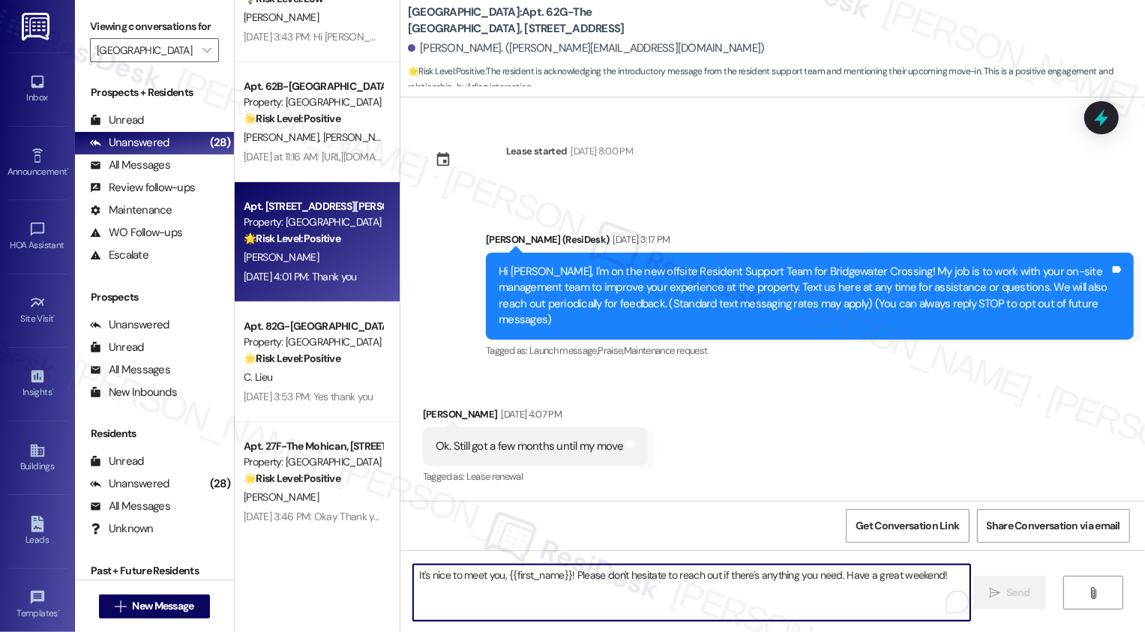
click at [348, 259] on div "[PERSON_NAME]" at bounding box center [313, 257] width 142 height 19
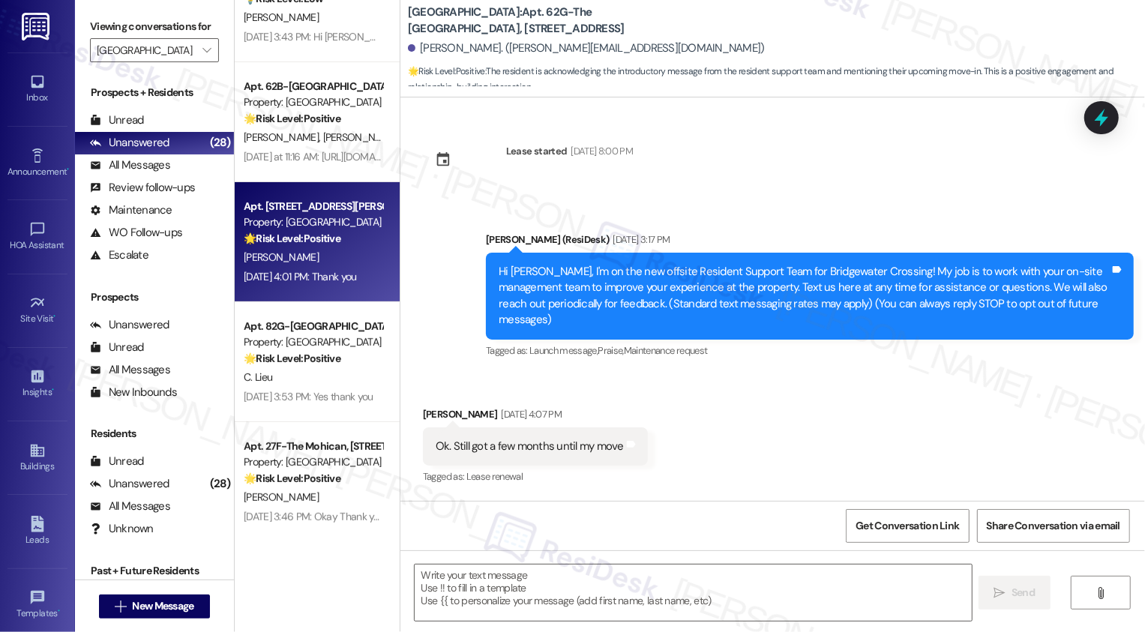
type textarea "Fetching suggested responses. Please feel free to read through the conversation…"
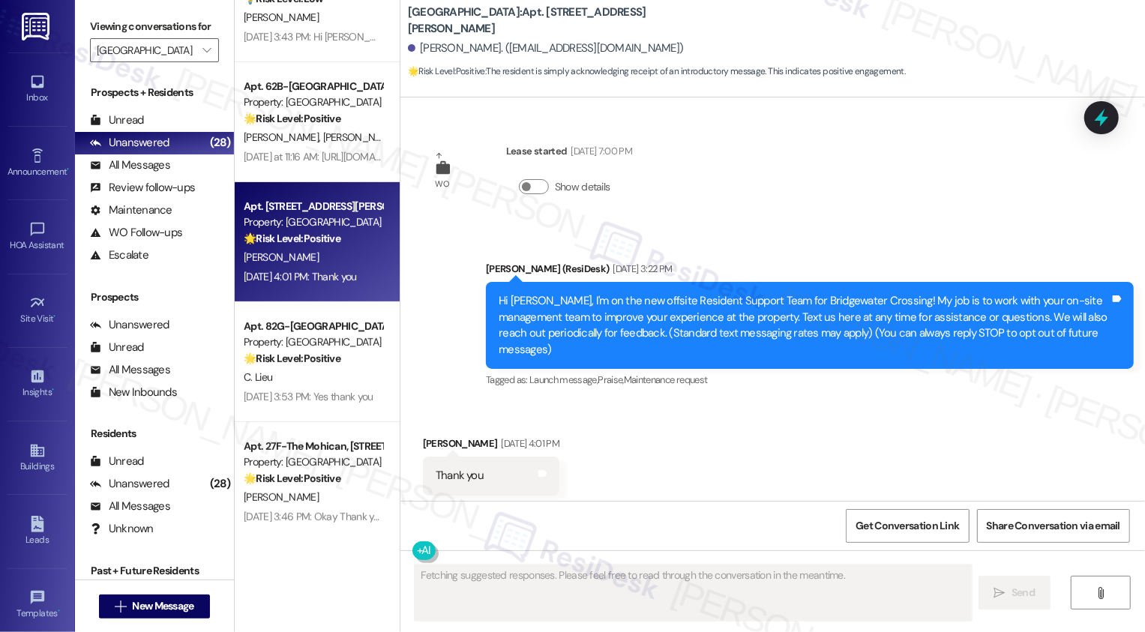
click at [348, 259] on div "[PERSON_NAME]" at bounding box center [313, 257] width 142 height 19
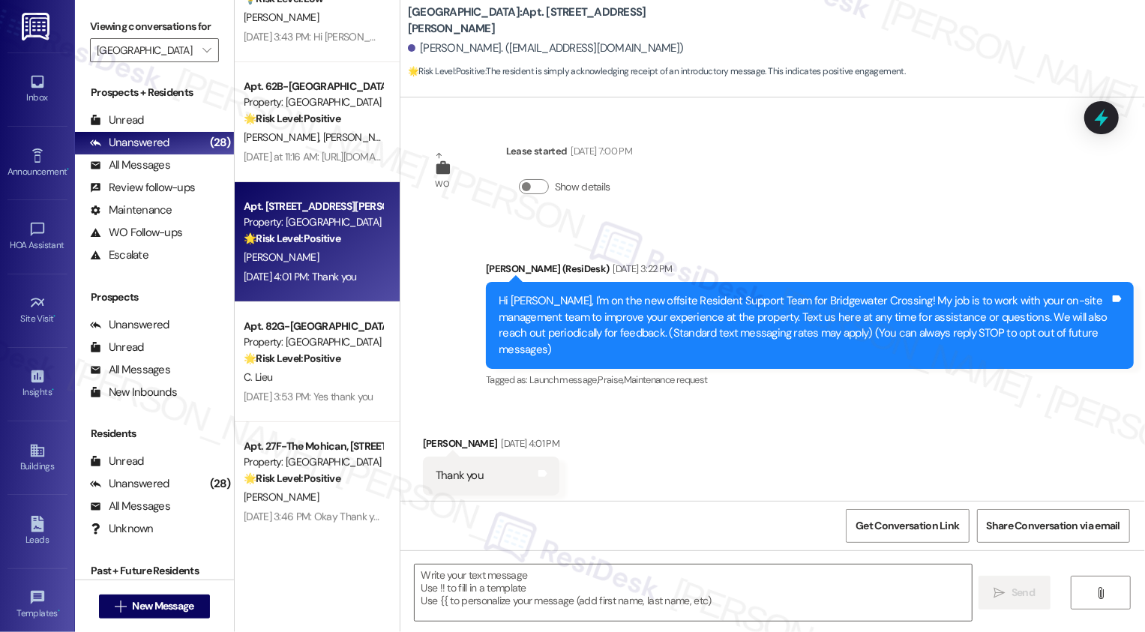
scroll to position [150, 0]
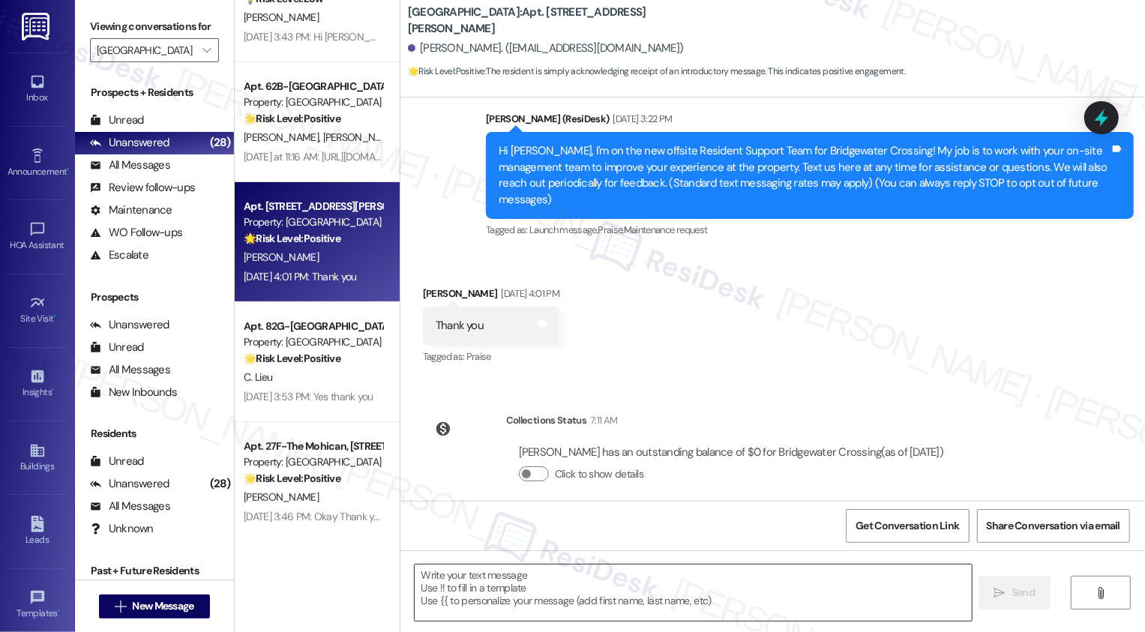
click at [574, 593] on textarea at bounding box center [693, 593] width 557 height 56
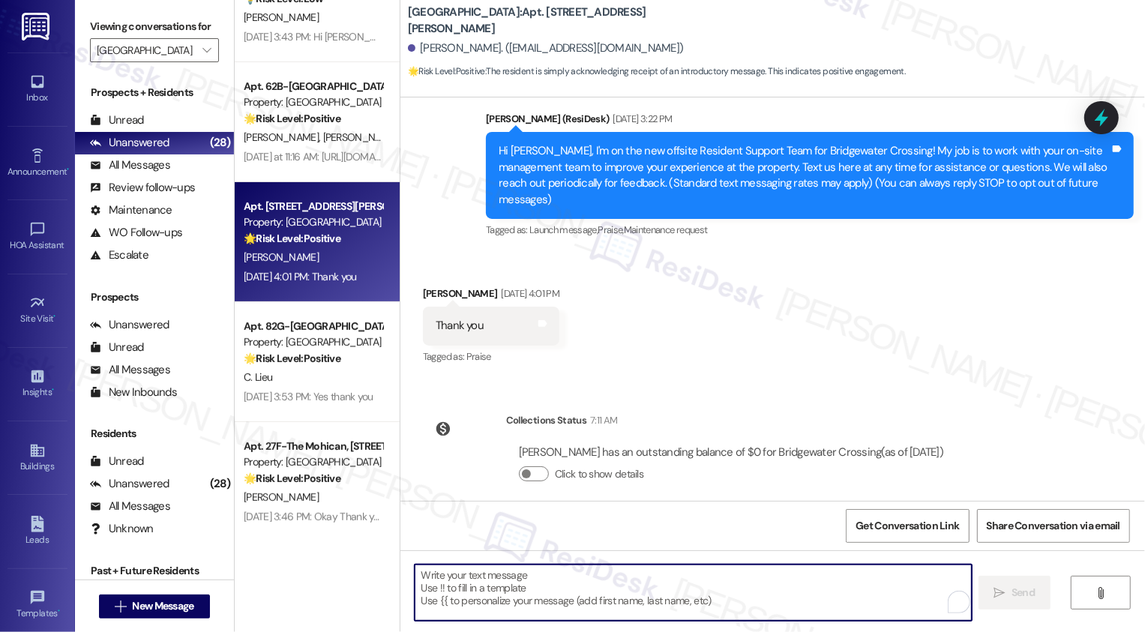
paste textarea "It's nice to meet you, {{first_name}}! Please don't hesitate to reach out if th…"
type textarea "It's nice to meet you, {{first_name}}! Please don't hesitate to reach out if th…"
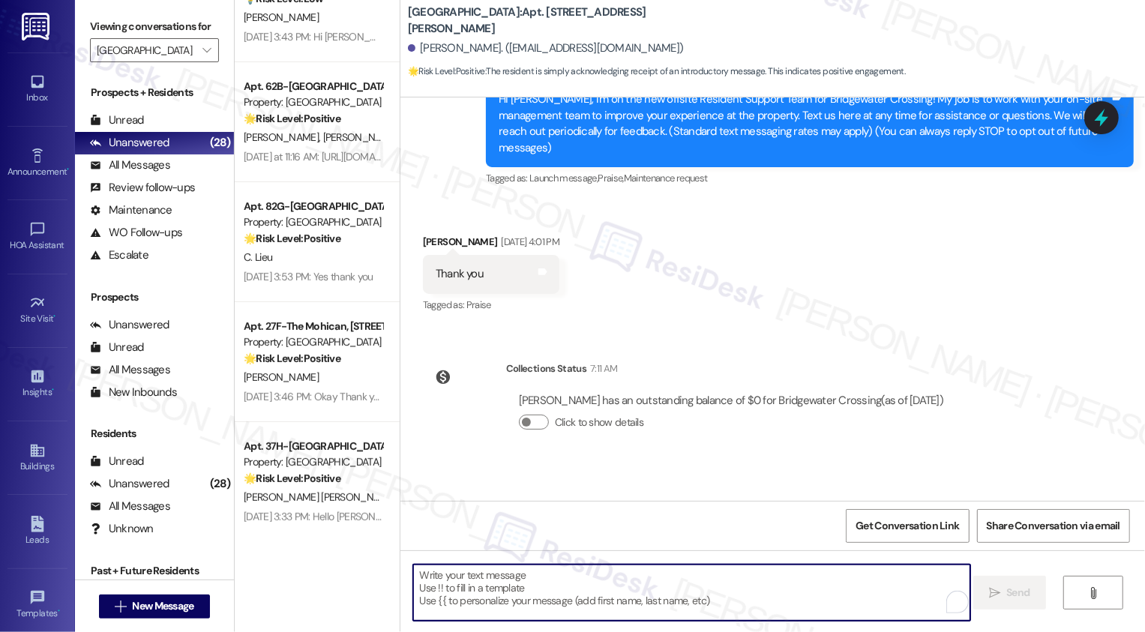
scroll to position [254, 0]
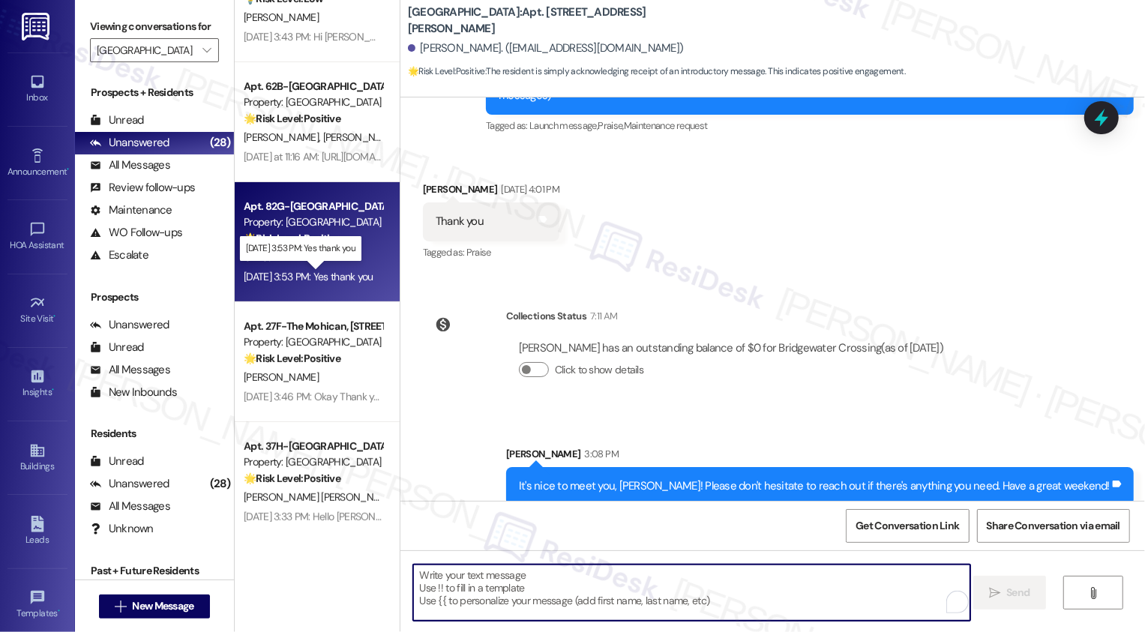
click at [335, 273] on div "[DATE] 3:53 PM: Yes thank you [DATE] 3:53 PM: Yes thank you" at bounding box center [309, 276] width 130 height 13
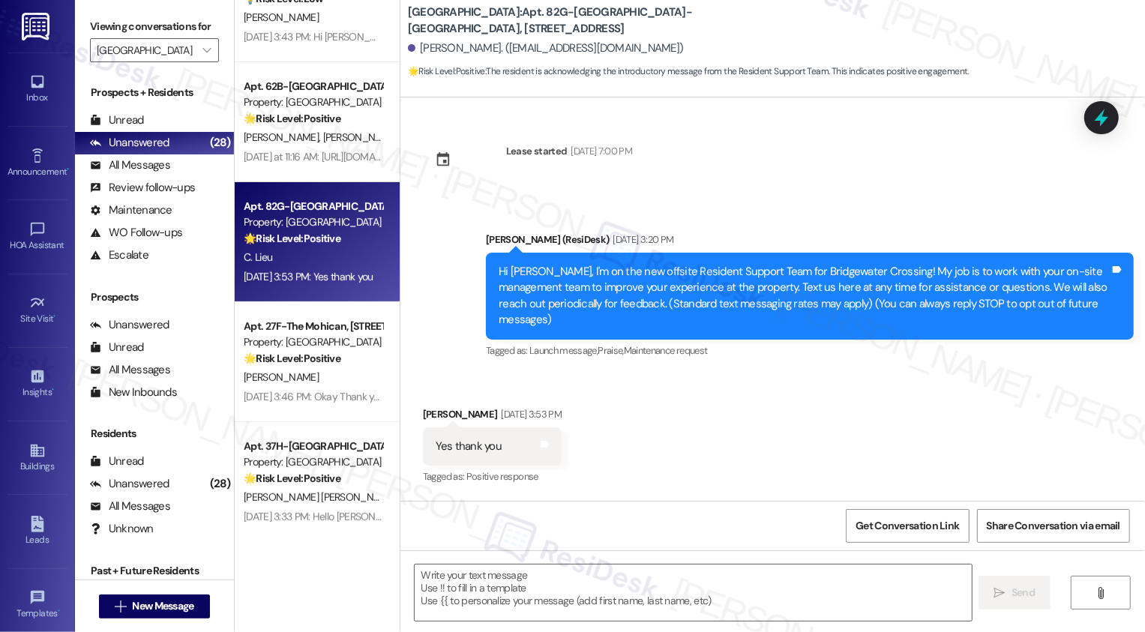
type textarea "Fetching suggested responses. Please feel free to read through the conversation…"
click at [544, 589] on textarea at bounding box center [693, 593] width 557 height 56
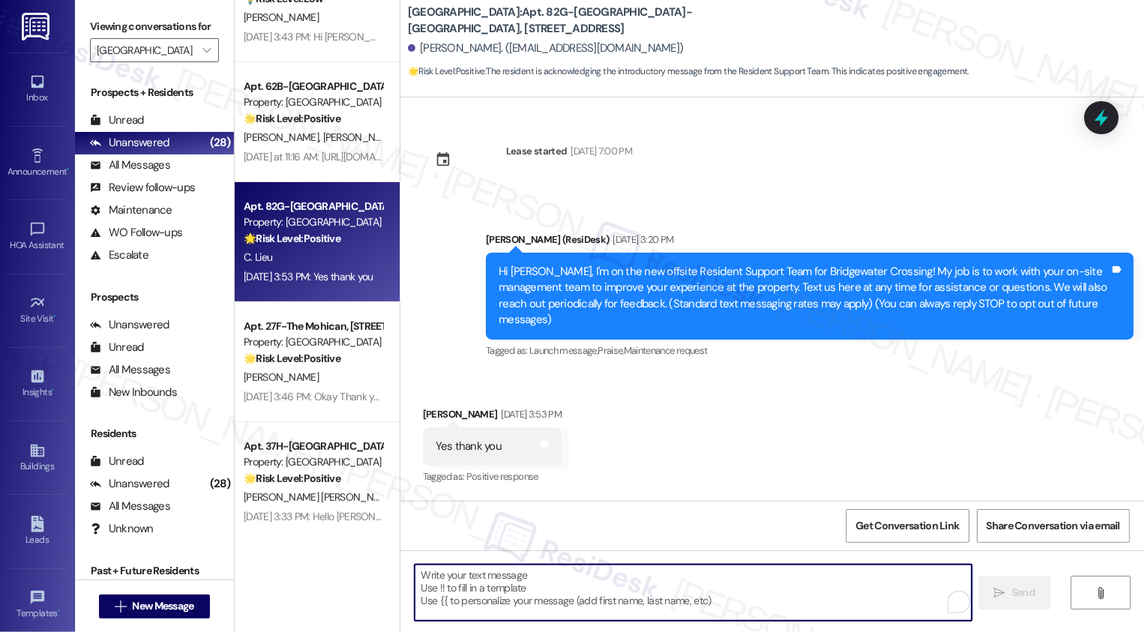
paste textarea "It's nice to meet you, {{first_name}}! Please don't hesitate to reach out if th…"
type textarea "It's nice to meet you, {{first_name}}! Please don't hesitate to reach out if th…"
click at [293, 241] on strong "🌟 Risk Level: Positive" at bounding box center [292, 238] width 97 height 13
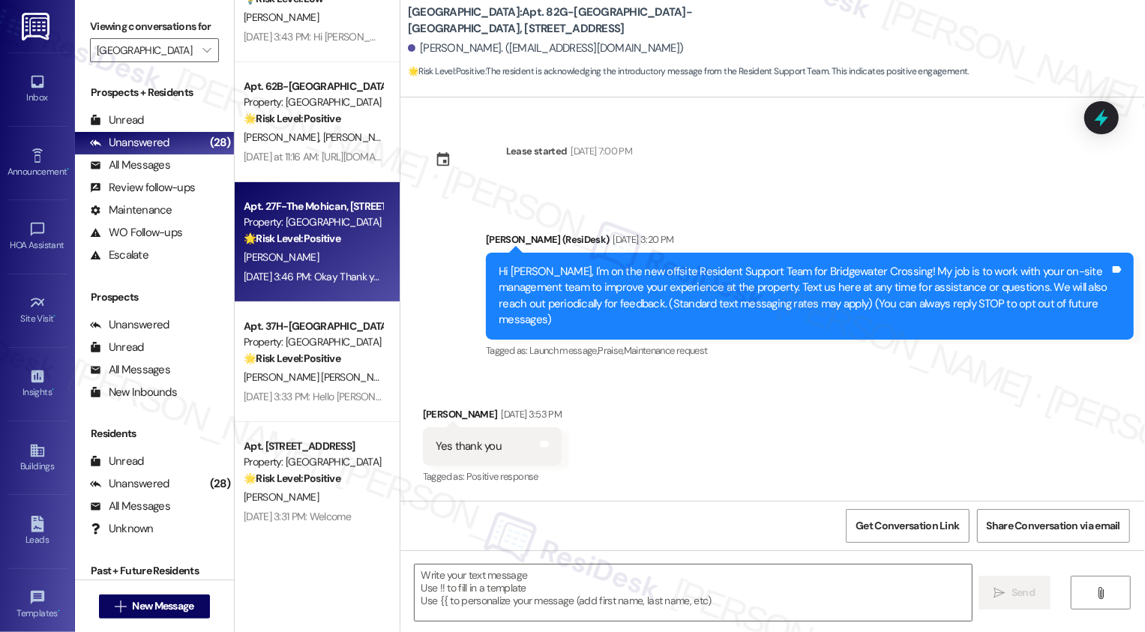
click at [293, 241] on strong "🌟 Risk Level: Positive" at bounding box center [292, 238] width 97 height 13
type textarea "Fetching suggested responses. Please feel free to read through the conversation…"
click at [529, 580] on textarea at bounding box center [693, 593] width 557 height 56
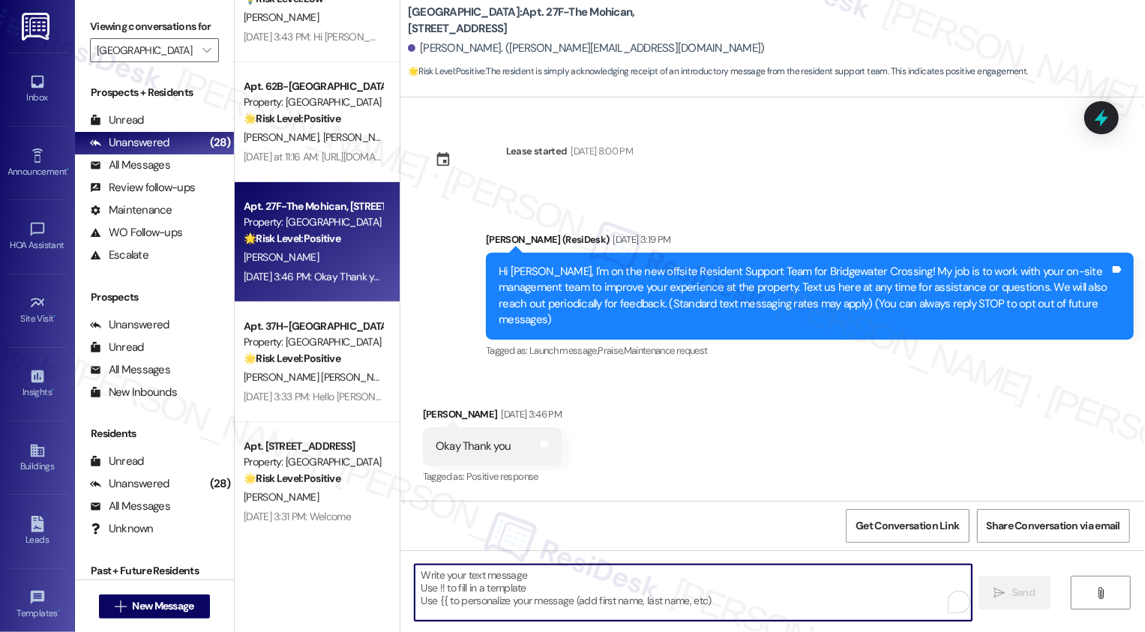
paste textarea "It's nice to meet you, {{first_name}}! Please don't hesitate to reach out if th…"
type textarea "It's nice to meet you, {{first_name}}! Please don't hesitate to reach out if th…"
click at [348, 265] on div "A. Gomez Rivera De Barco R. Barco Caceres" at bounding box center [313, 257] width 142 height 19
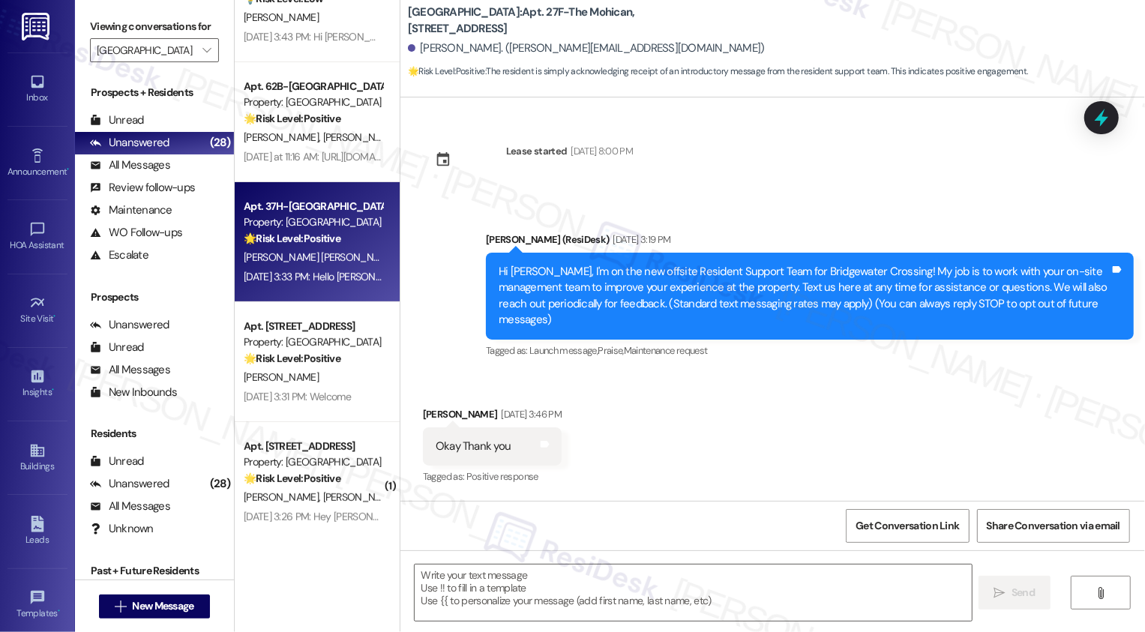
type textarea "Fetching suggested responses. Please feel free to read through the conversation…"
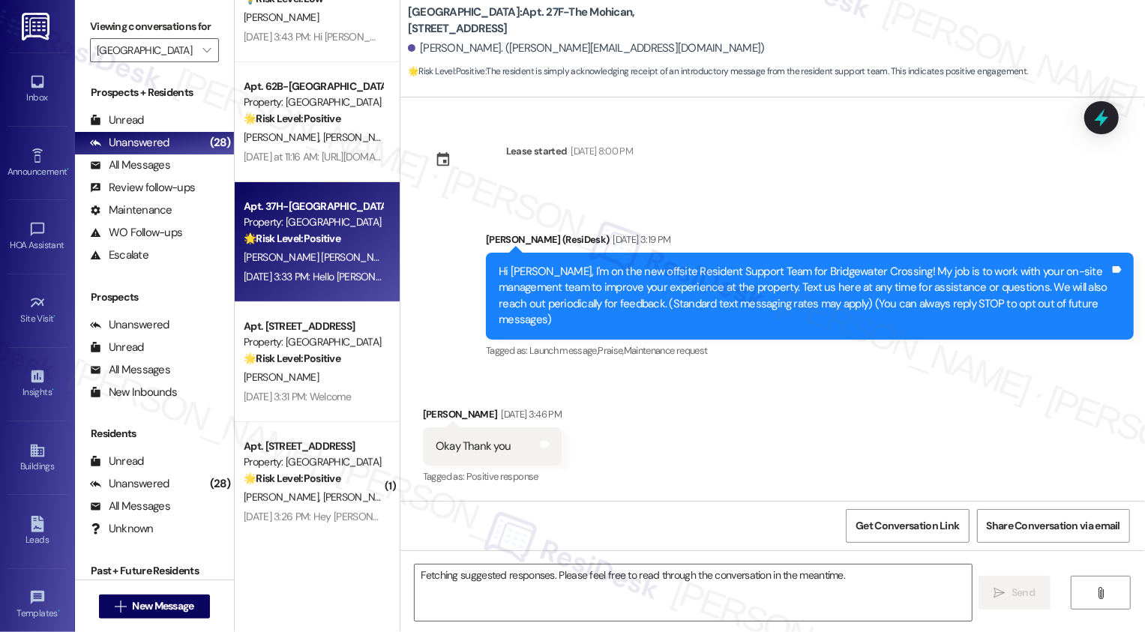
click at [348, 265] on div "A. Gomez Rivera De Barco R. Barco Caceres" at bounding box center [313, 257] width 142 height 19
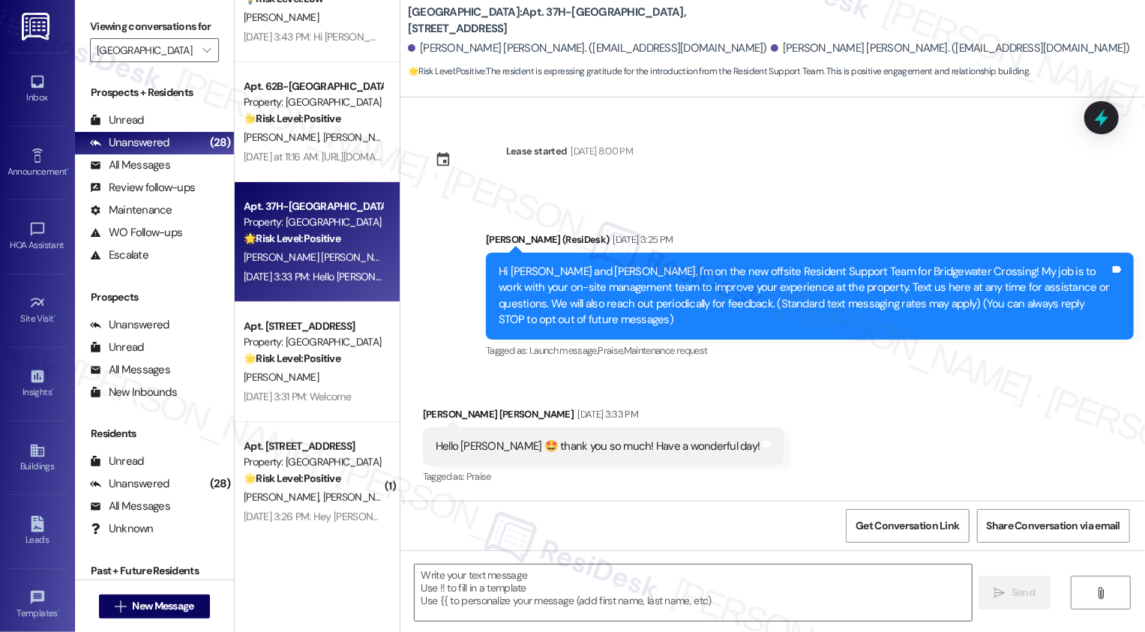
scroll to position [136, 0]
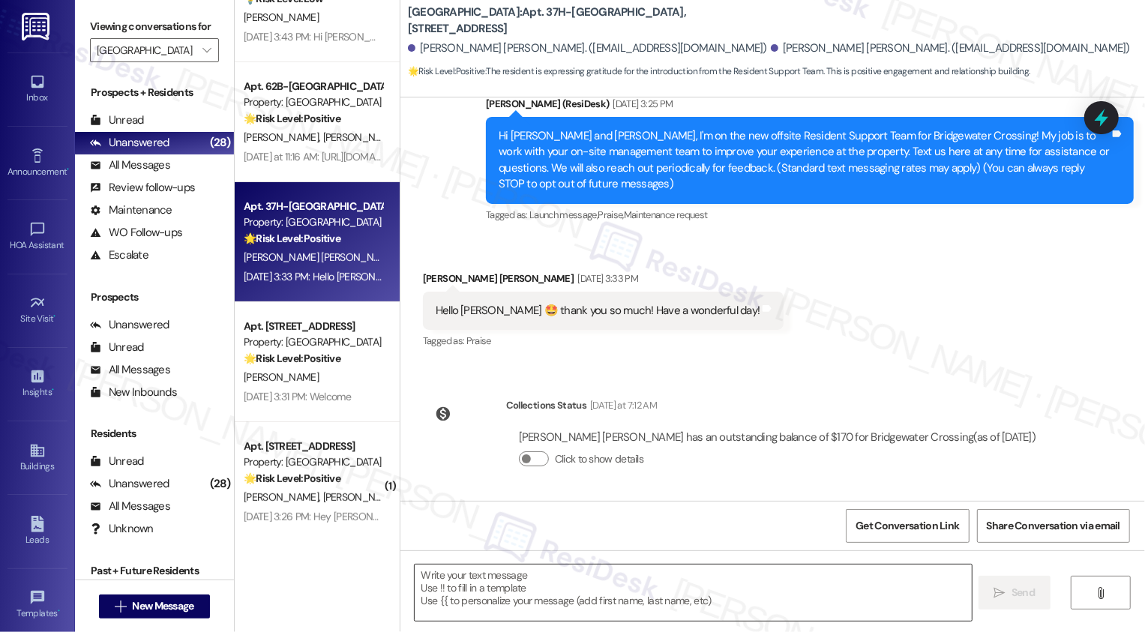
click at [541, 586] on textarea at bounding box center [693, 593] width 557 height 56
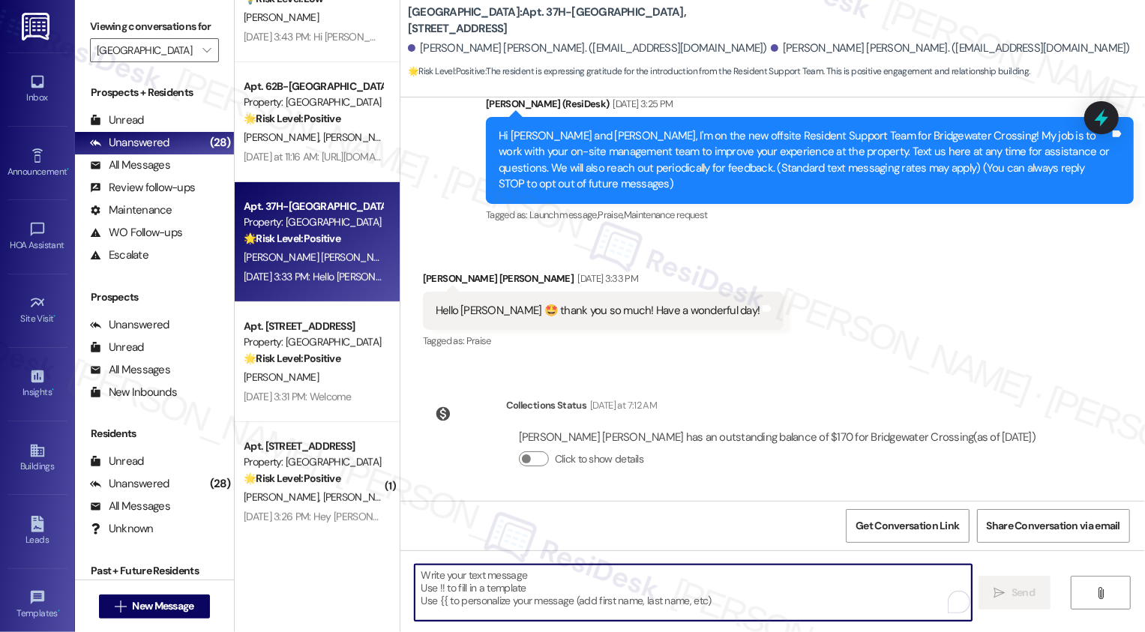
paste textarea "It's nice to meet you, {{first_name}}! Please don't hesitate to reach out if th…"
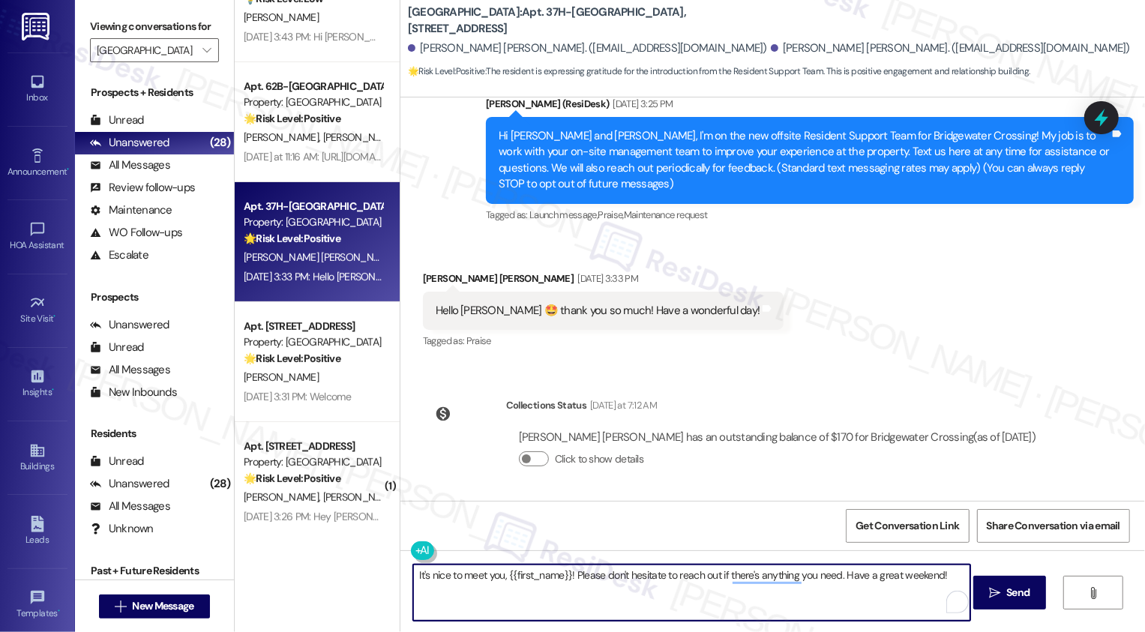
click at [550, 578] on textarea "It's nice to meet you, {{first_name}}! Please don't hesitate to reach out if th…" at bounding box center [691, 593] width 557 height 56
type textarea "It's nice to meet you, Andrea! Please don't hesitate to reach out if there's an…"
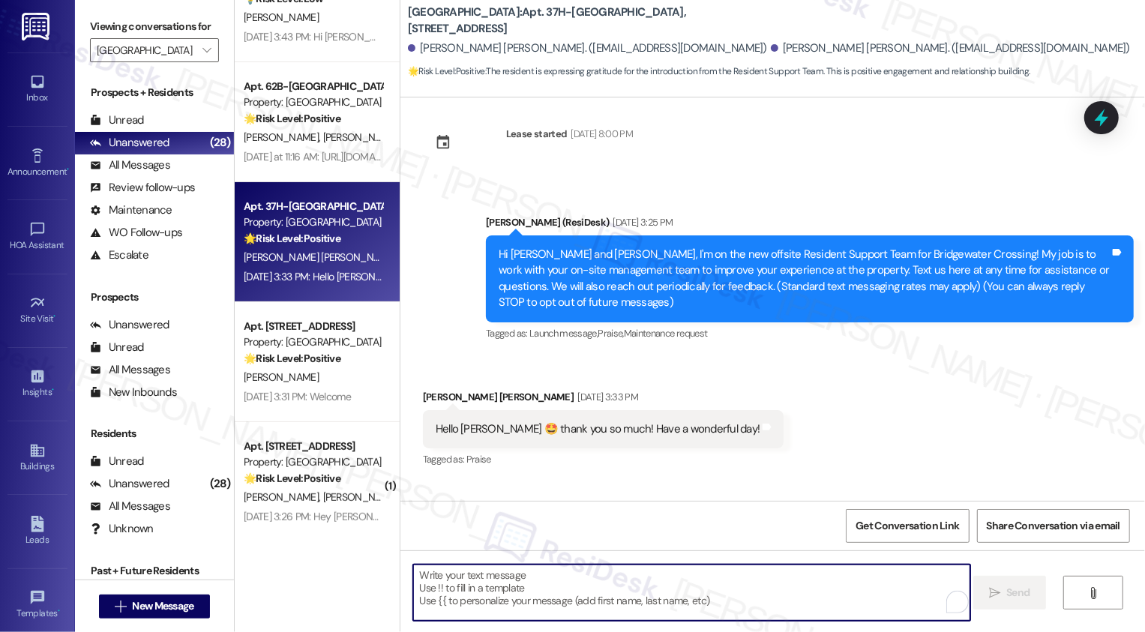
scroll to position [0, 0]
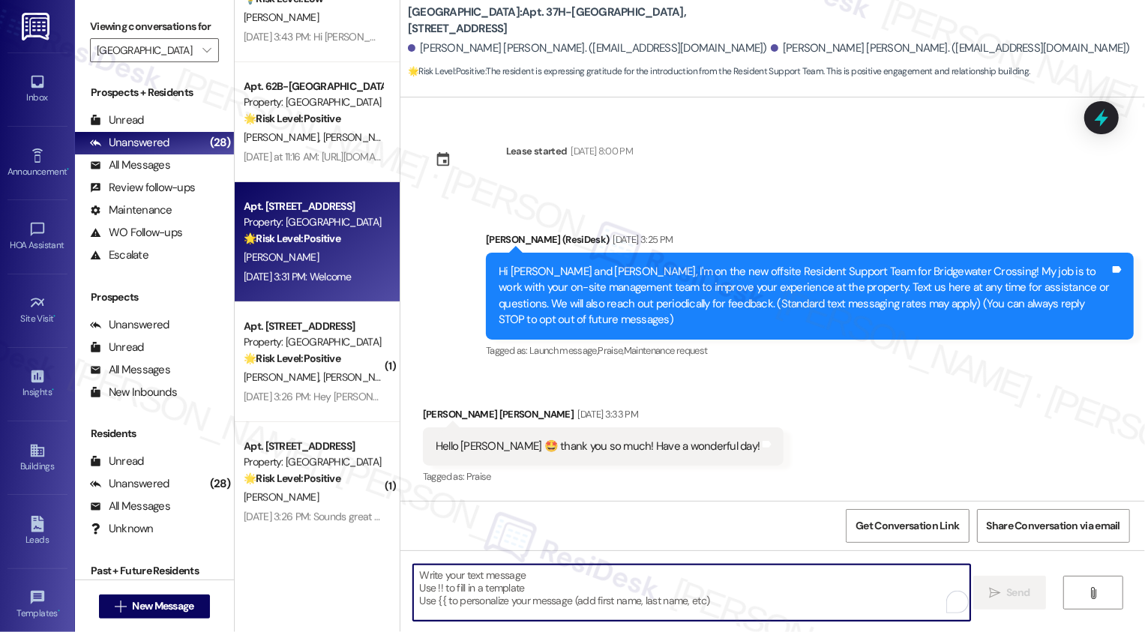
click at [303, 282] on div "Sep 11, 2025 at 3:31 PM: Welcome Sep 11, 2025 at 3:31 PM: Welcome" at bounding box center [297, 276] width 107 height 13
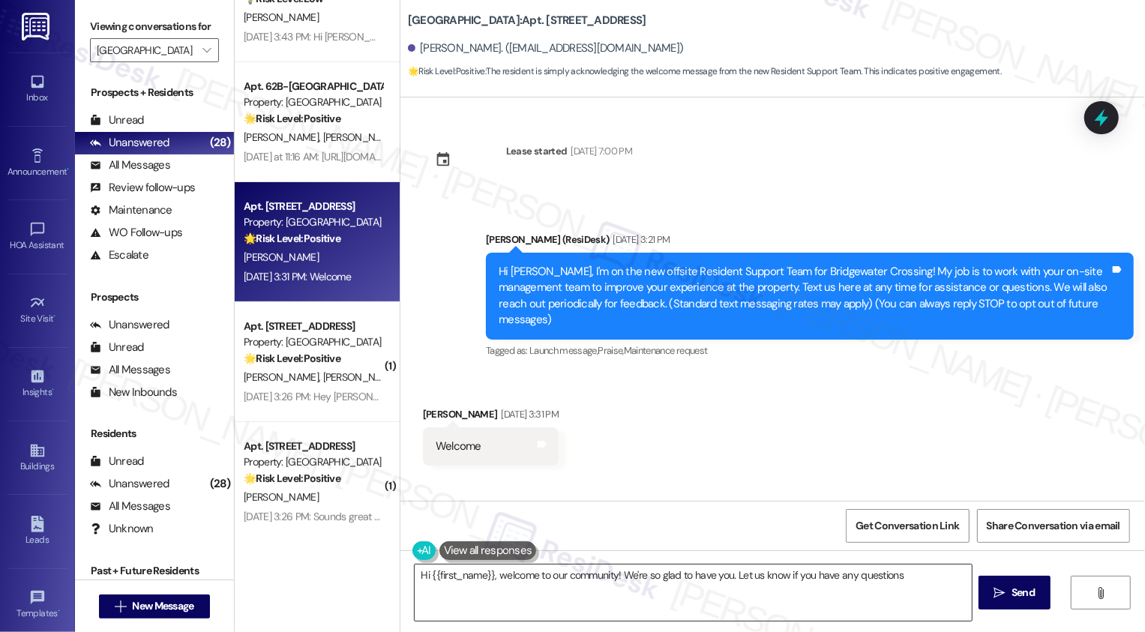
click at [589, 585] on textarea "Hi {{first_name}}, welcome to our community! We're so glad to" at bounding box center [693, 593] width 557 height 56
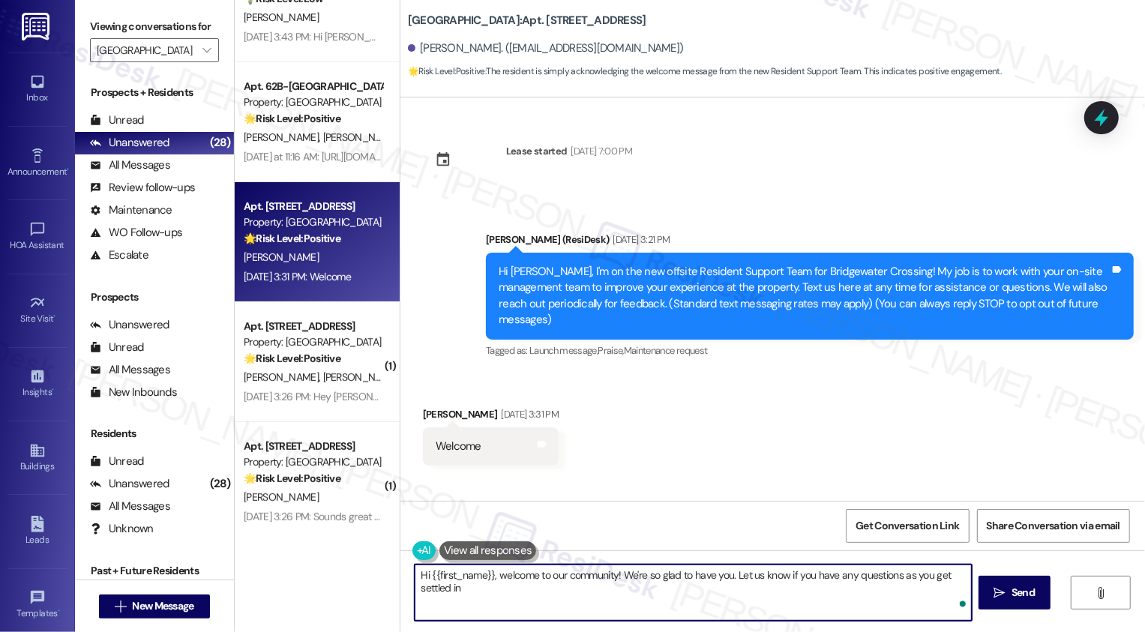
type textarea "Hi {{first_name}}, welcome to our community! We're so glad to have you. Let us …"
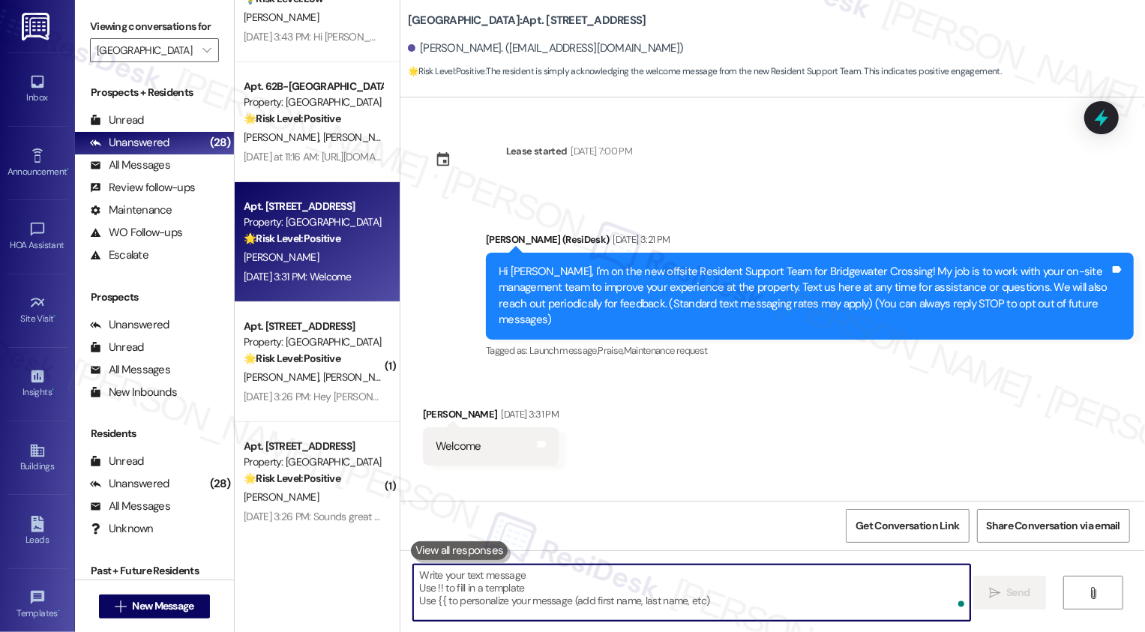
paste textarea "It's nice to meet you, {{first_name}}! Please don't hesitate to reach out if th…"
type textarea "It's nice to meet you, {{first_name}}! Please don't hesitate to reach out if th…"
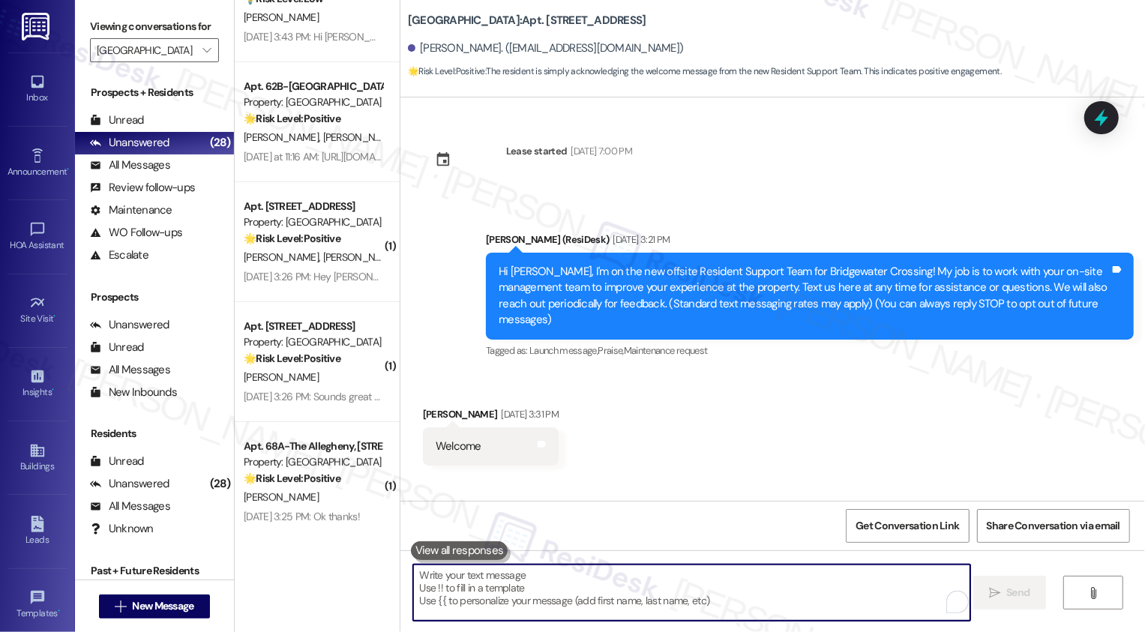
scroll to position [64, 0]
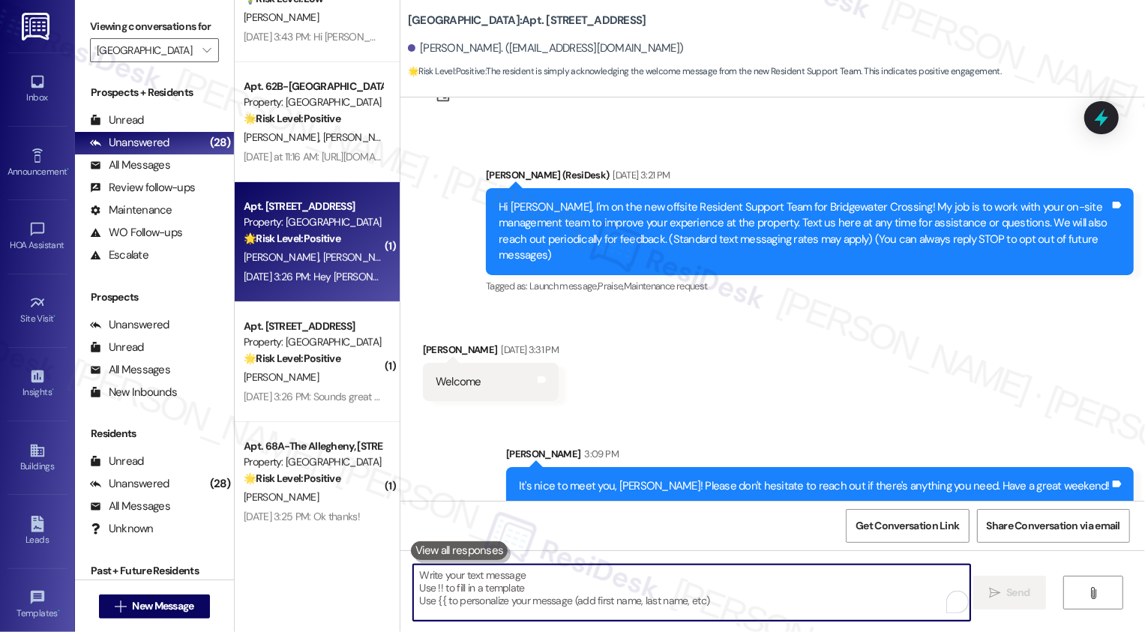
click at [322, 255] on span "H. Hartman" at bounding box center [359, 256] width 75 height 13
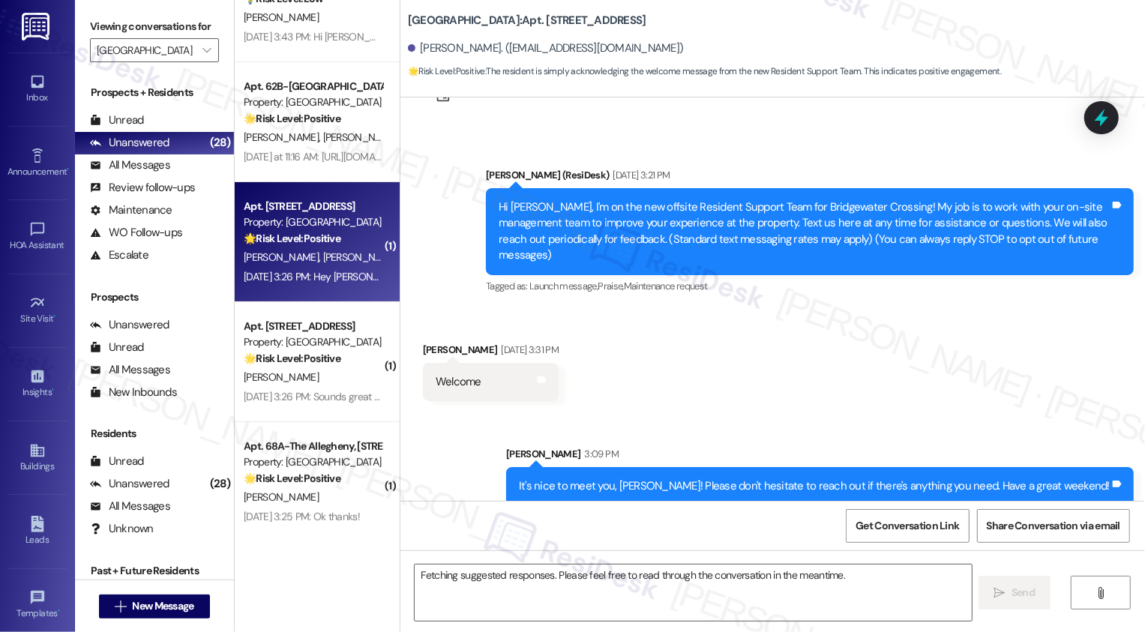
click at [322, 255] on span "H. Hartman" at bounding box center [359, 256] width 75 height 13
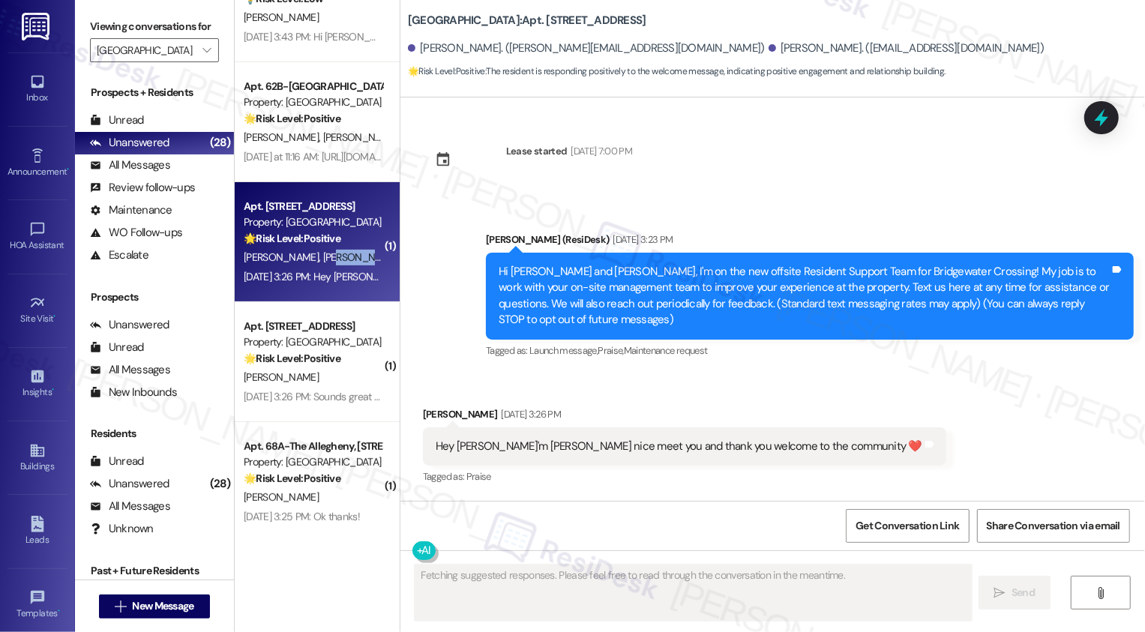
scroll to position [0, 0]
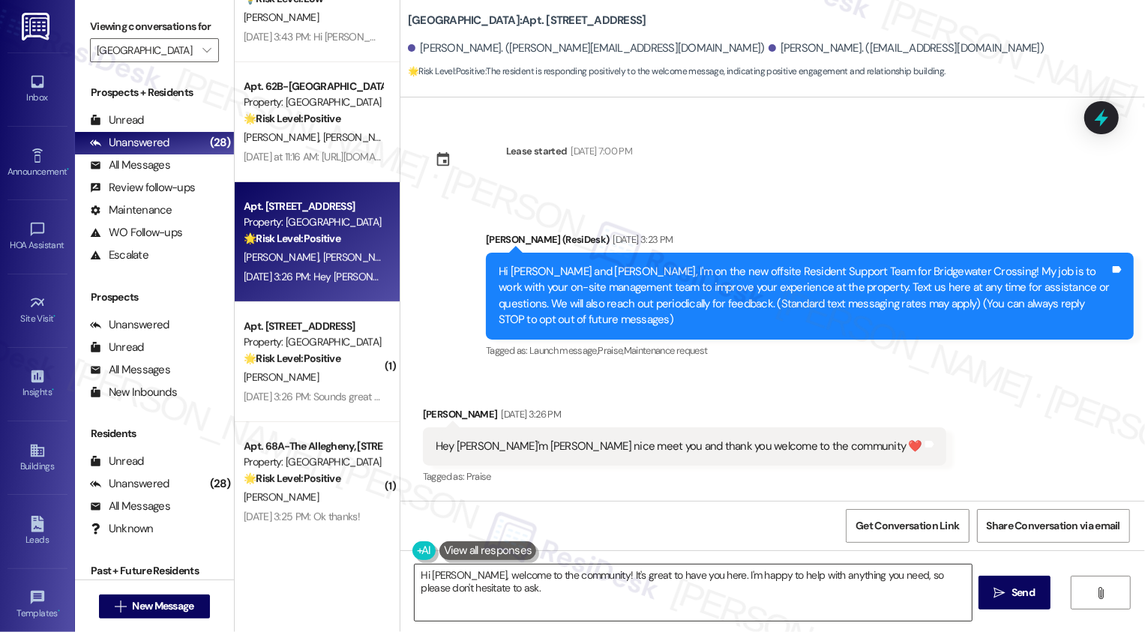
click at [499, 589] on textarea "Hi Jaylin, welcome to the community! It's great to have you here. I'm happy to …" at bounding box center [693, 593] width 557 height 56
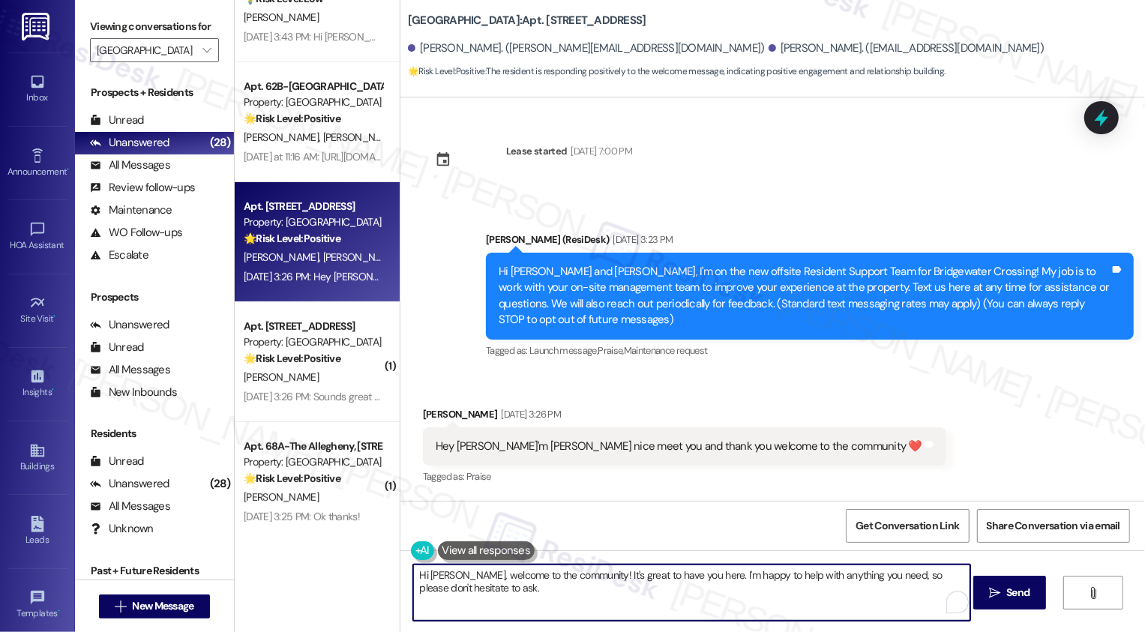
paste textarea "It's nice to meet you, {{first_name}}! Please don't hesitate to reach out if th…"
click at [537, 578] on textarea "It's nice to meet you, {{first_name}}! Please don't hesitate to reach out if th…" at bounding box center [691, 593] width 557 height 56
click at [915, 571] on textarea "It's nice to meet you, Jaylin! Please don't hesitate to reach out if there's an…" at bounding box center [691, 593] width 557 height 56
type textarea "It's nice to meet you, Jaylin! Please don't hesitate to reach out if there's an…"
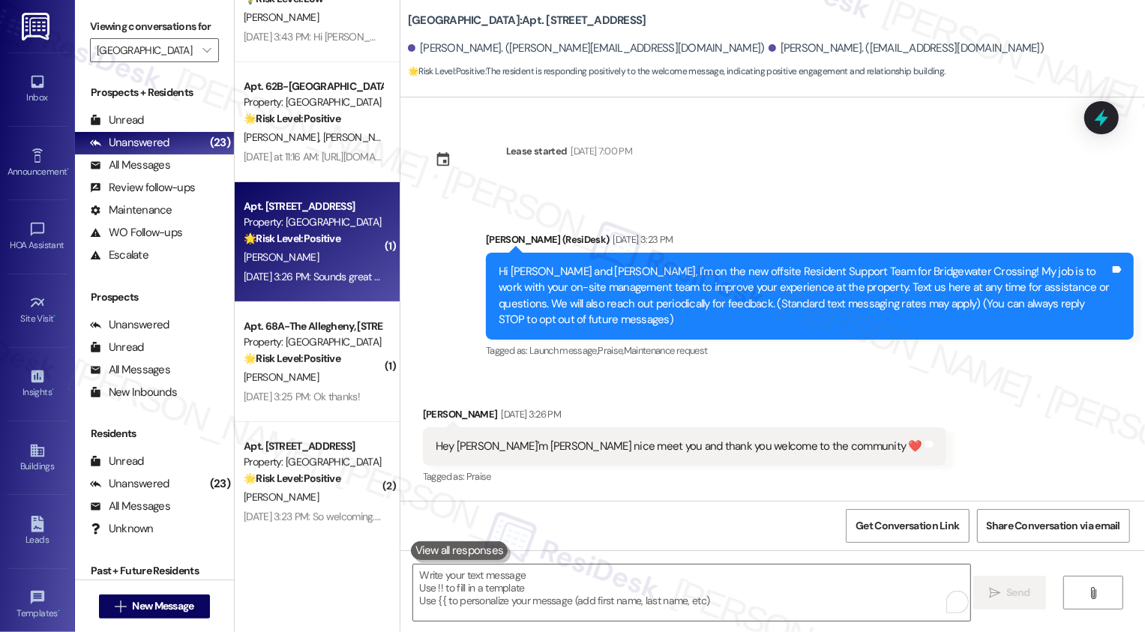
click at [357, 270] on div "Sep 11, 2025 at 3:26 PM: Sounds great - thanks Sarah! Sep 11, 2025 at 3:26 PM: …" at bounding box center [367, 276] width 247 height 13
type textarea "Fetching suggested responses. Please feel free to read through the conversation…"
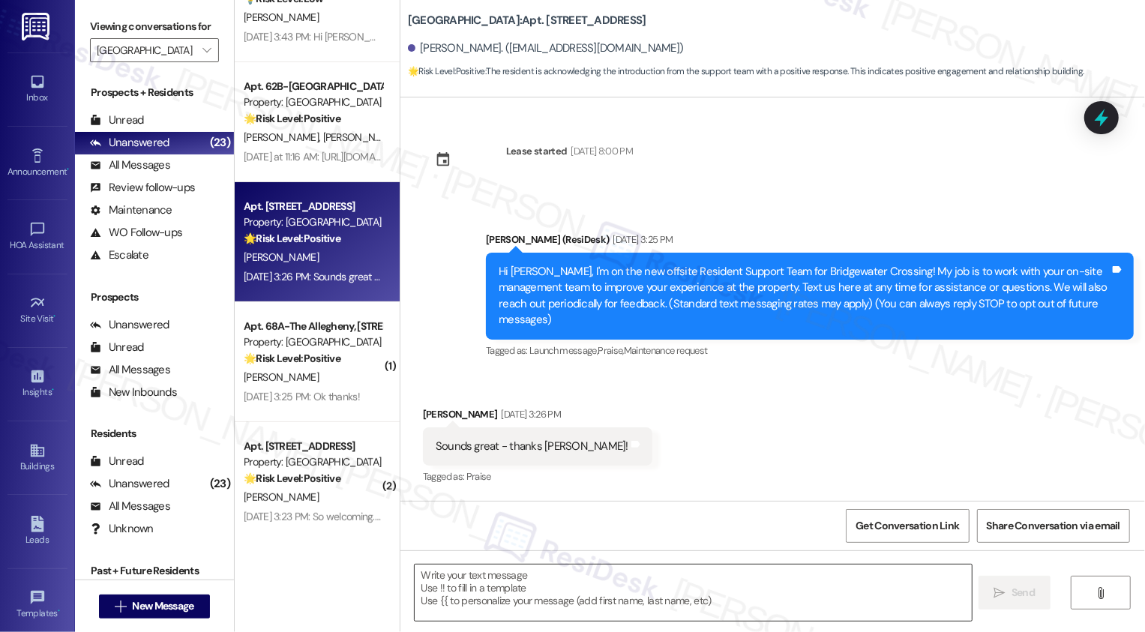
click at [537, 590] on textarea at bounding box center [693, 593] width 557 height 56
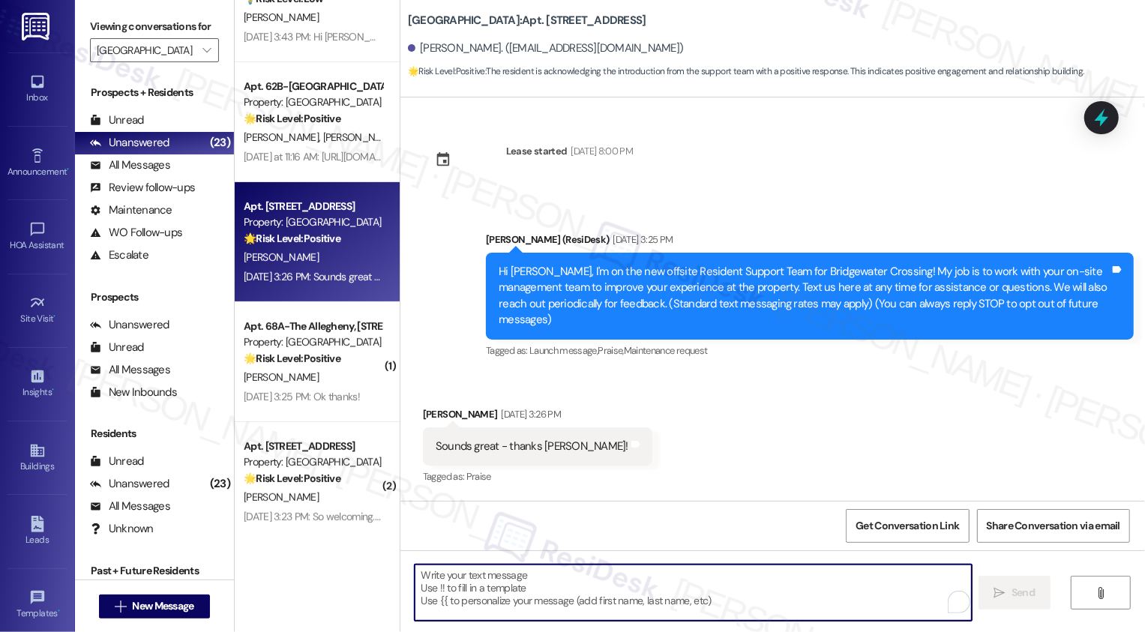
paste textarea "It's nice to meet you, {{first_name}}! Please don't hesitate to reach out if th…"
type textarea "It's nice to meet you, {{first_name}}! Please don't hesitate to reach out if th…"
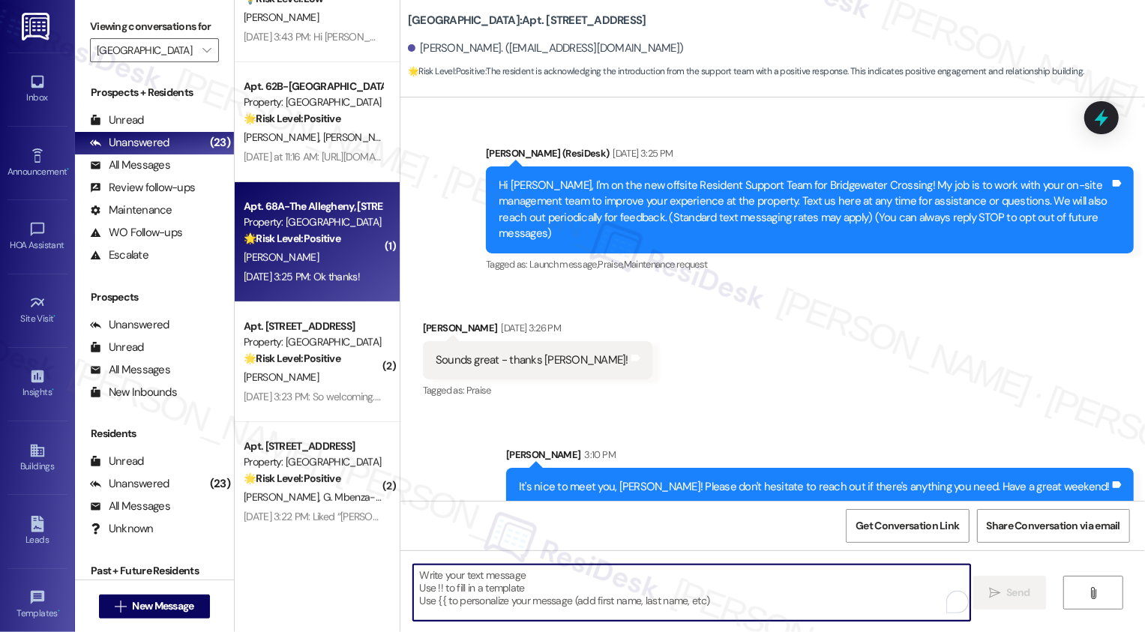
click at [294, 241] on strong "🌟 Risk Level: Positive" at bounding box center [292, 238] width 97 height 13
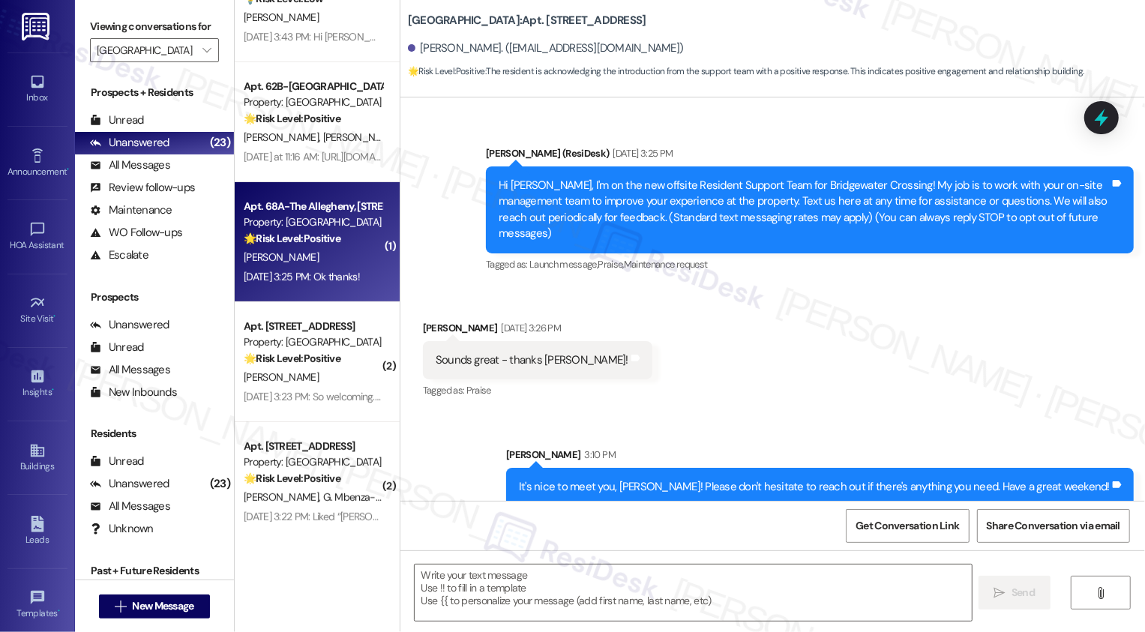
type textarea "Fetching suggested responses. Please feel free to read through the conversation…"
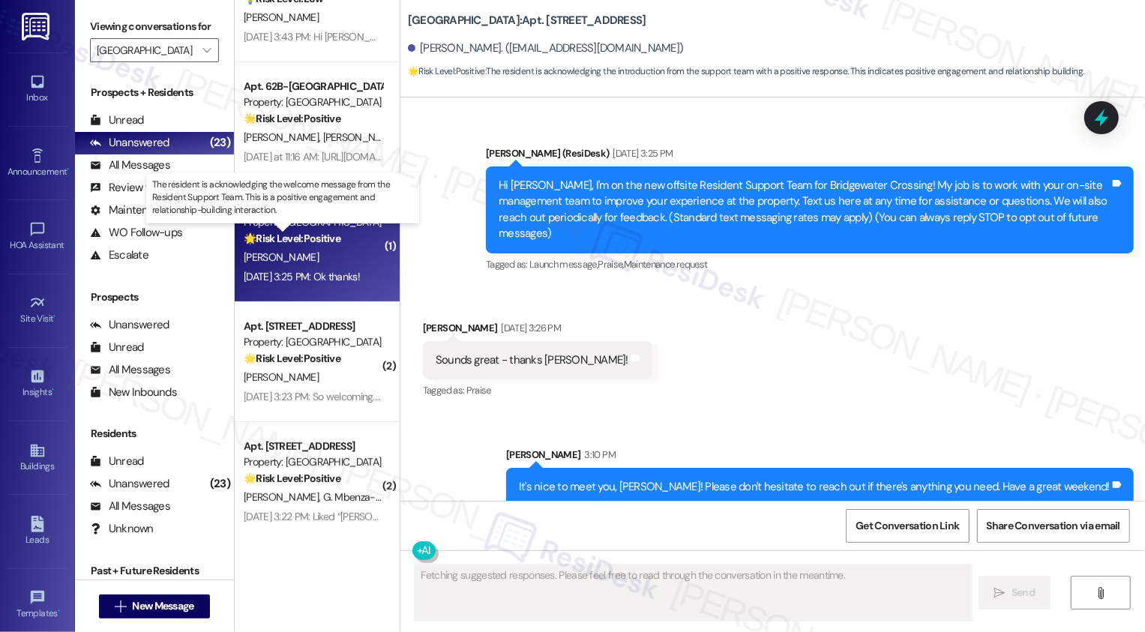
click at [294, 241] on strong "🌟 Risk Level: Positive" at bounding box center [292, 238] width 97 height 13
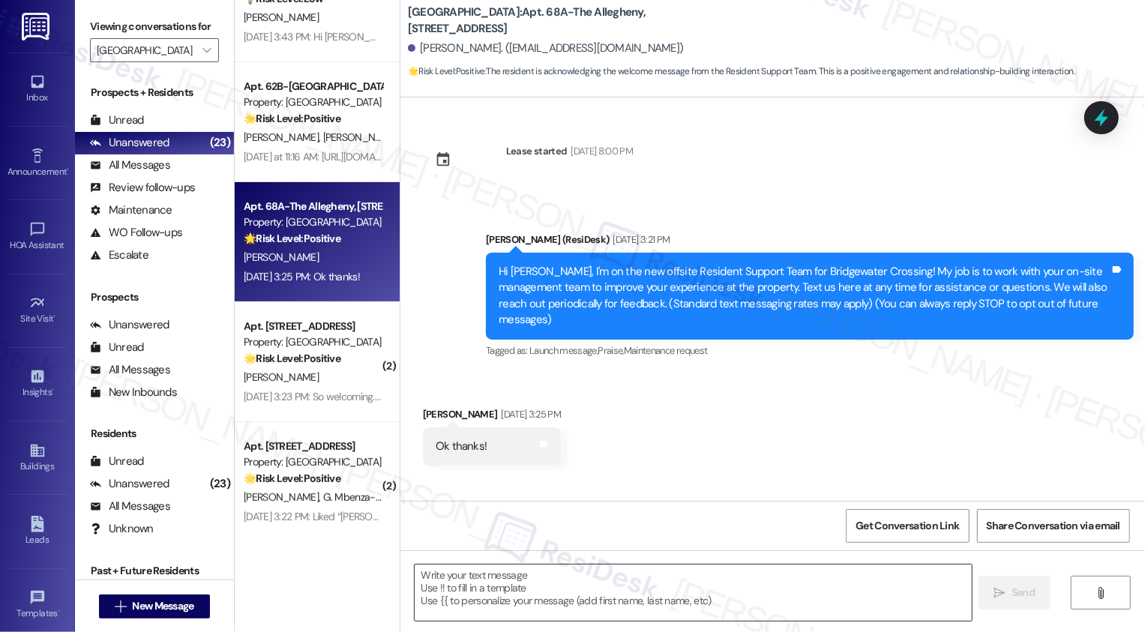
click at [506, 580] on textarea at bounding box center [693, 593] width 557 height 56
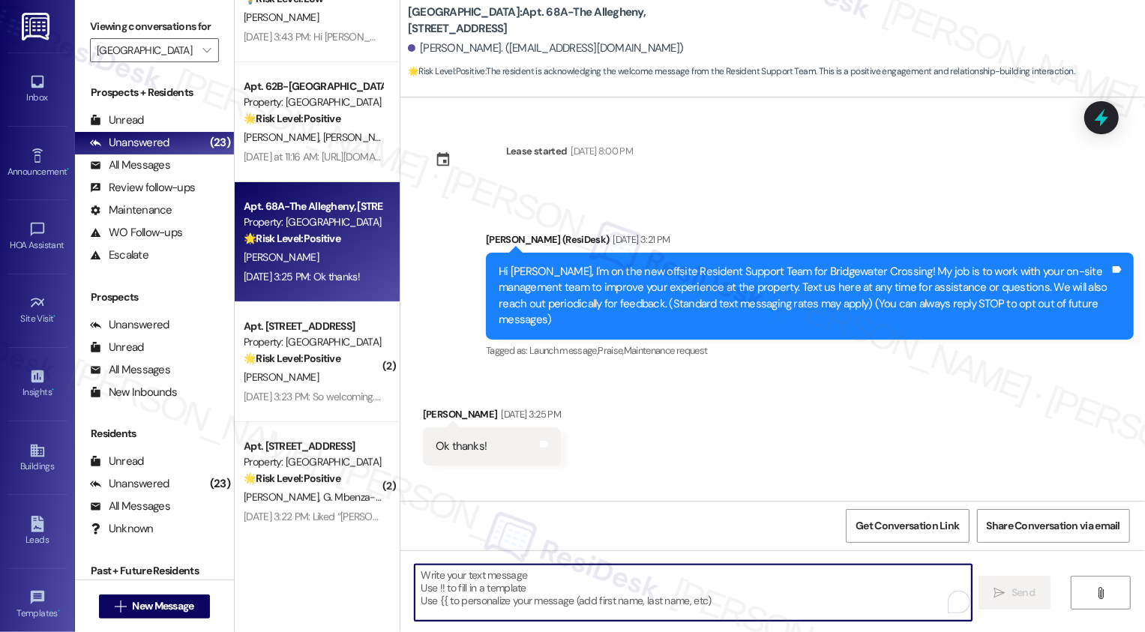
paste textarea "It's nice to meet you, {{first_name}}! Please don't hesitate to reach out if th…"
type textarea "It's nice to meet you, {{first_name}}! Please don't hesitate to reach out if th…"
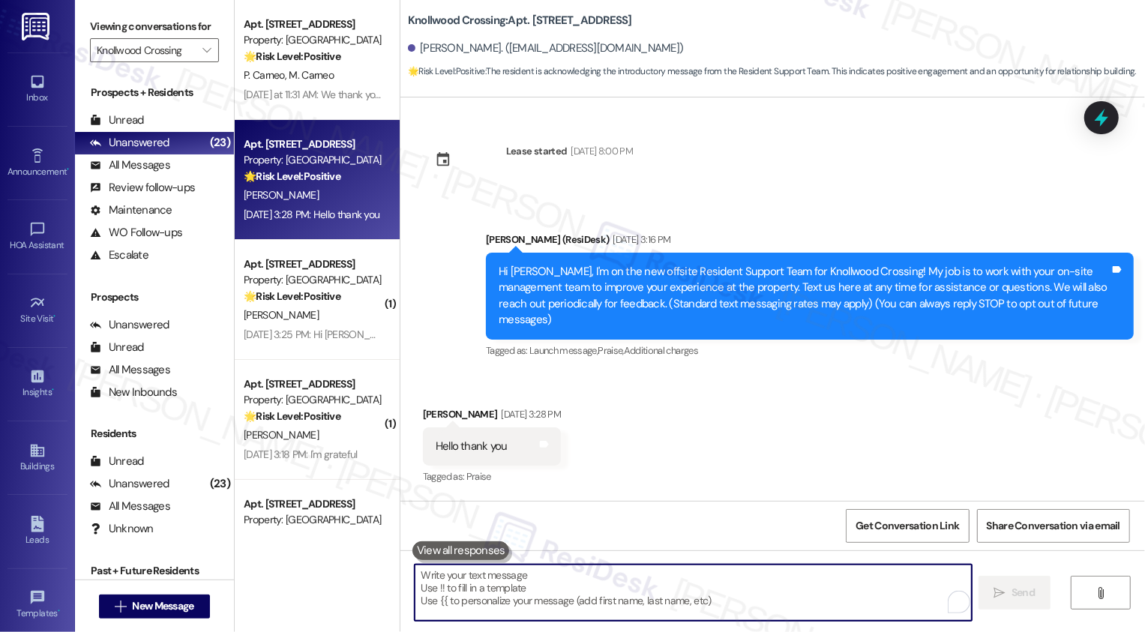
type textarea "It's nice to meet you, {{first_name}}! Please don't hesitate to reach out if th…"
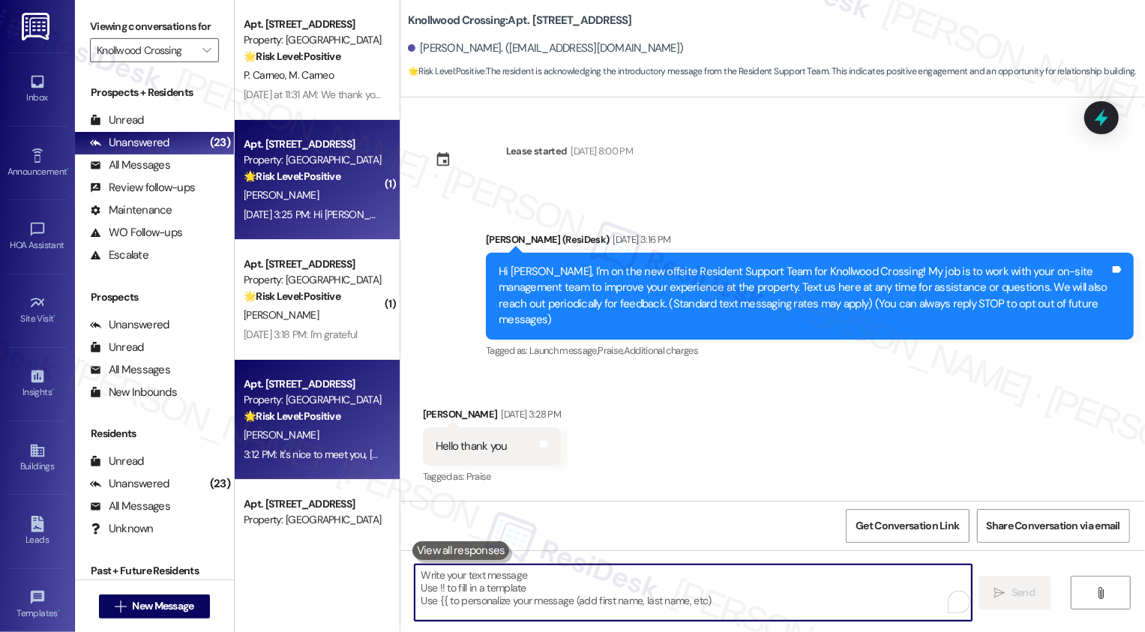
click at [368, 202] on div "[PERSON_NAME]" at bounding box center [313, 195] width 142 height 19
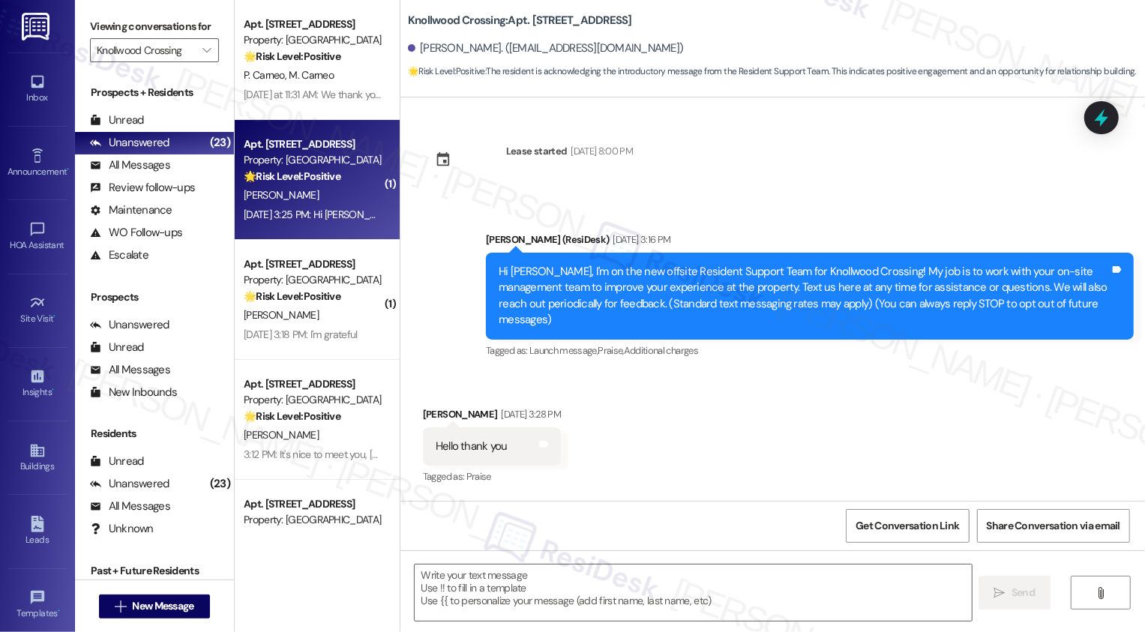
type textarea "Fetching suggested responses. Please feel free to read through the conversation…"
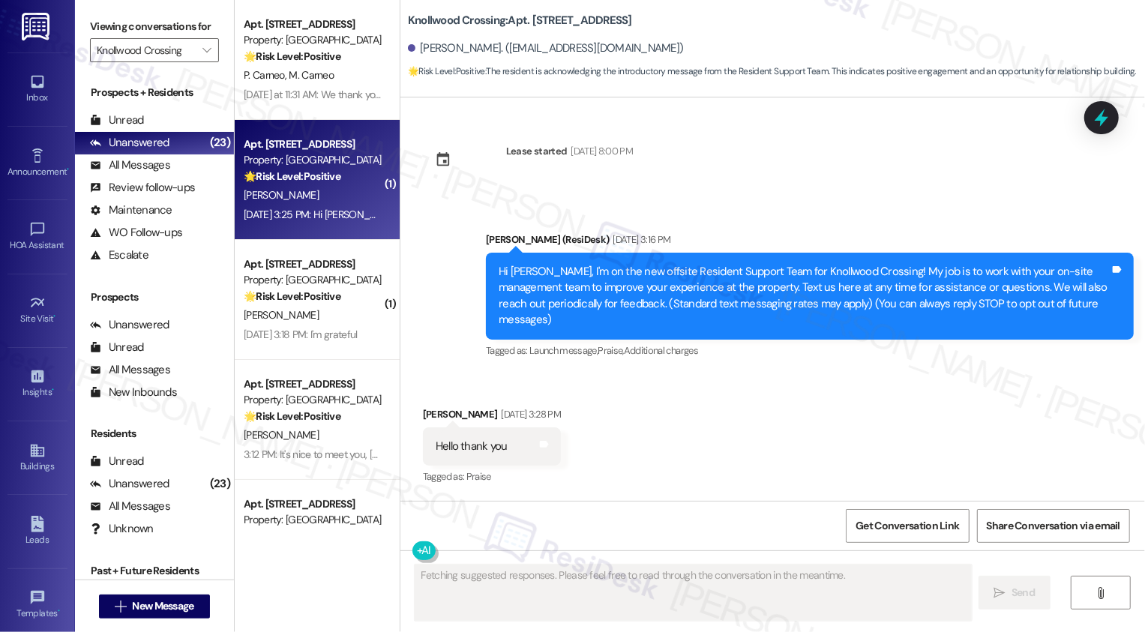
click at [368, 202] on div "[PERSON_NAME]" at bounding box center [313, 195] width 142 height 19
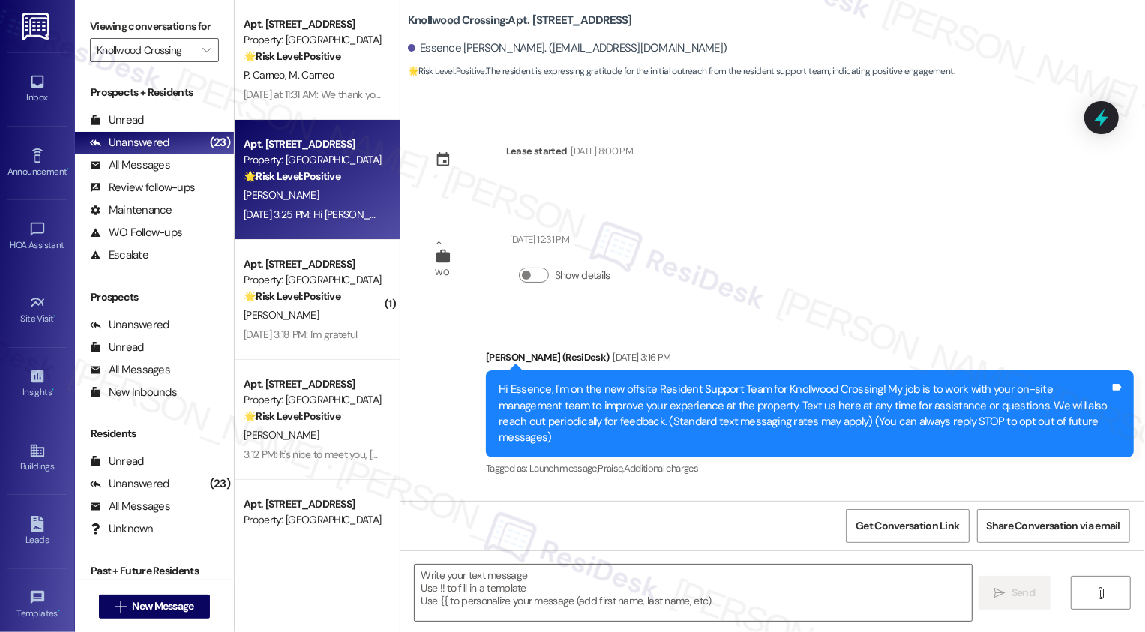
scroll to position [100, 0]
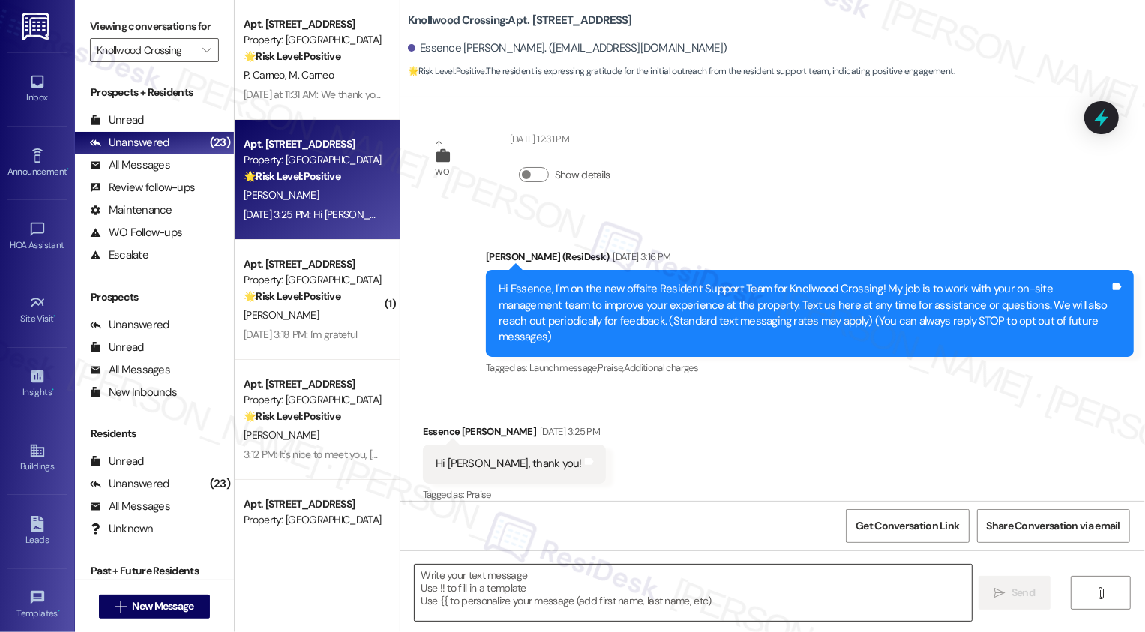
click at [490, 597] on textarea at bounding box center [693, 593] width 557 height 56
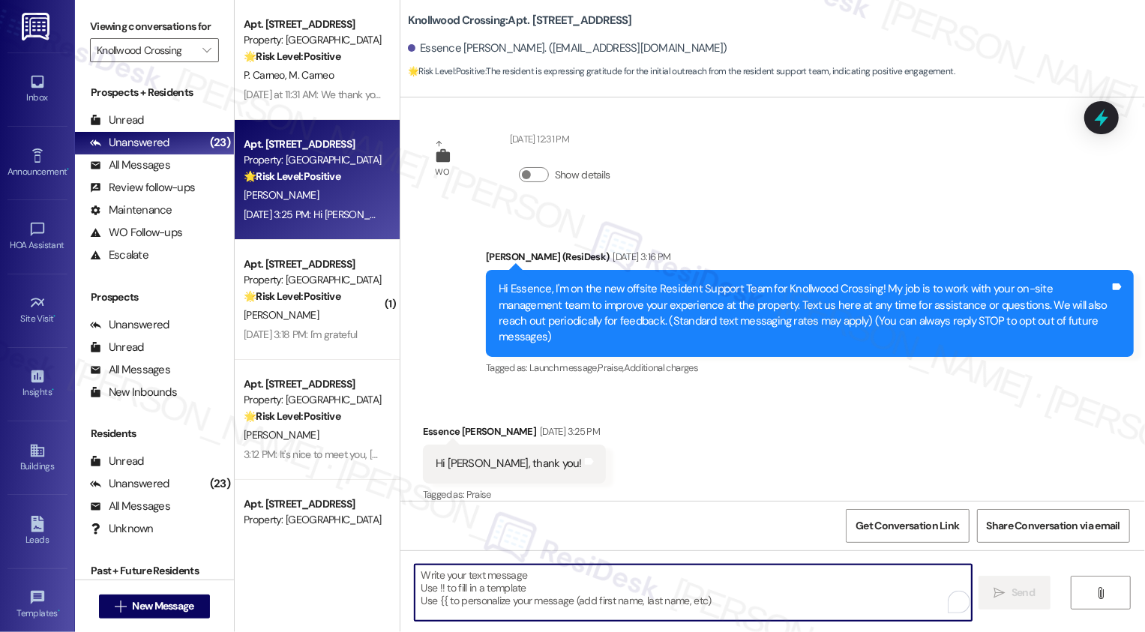
paste textarea "It's nice to meet you, {{first_name}}! Please don't hesitate to reach out if th…"
type textarea "It's nice to meet you, {{first_name}}! Please don't hesitate to reach out if th…"
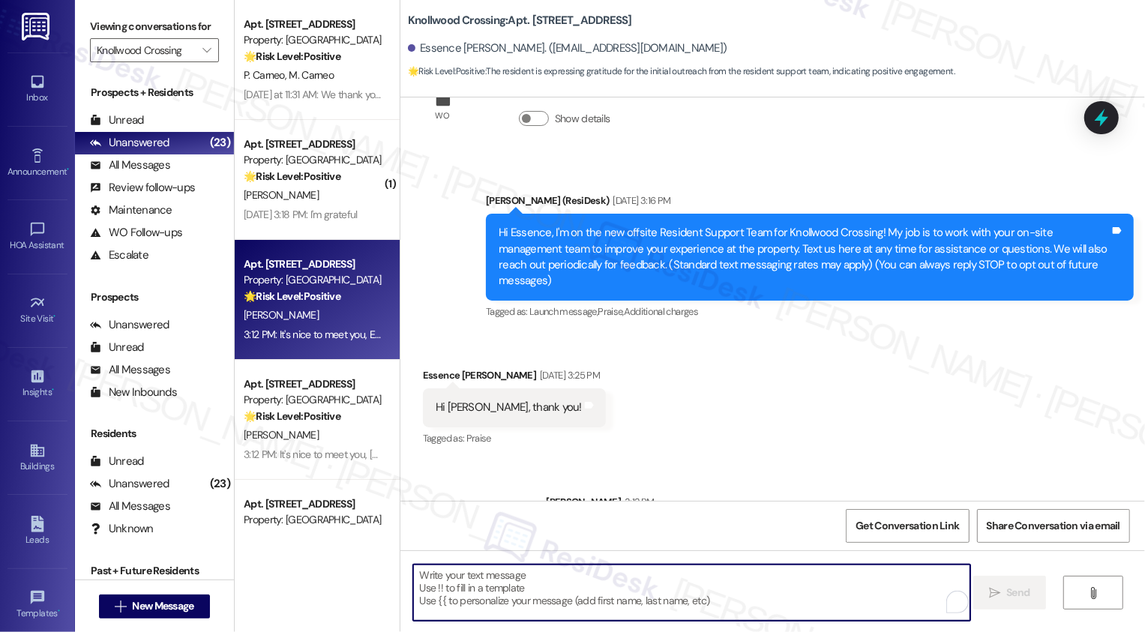
scroll to position [205, 0]
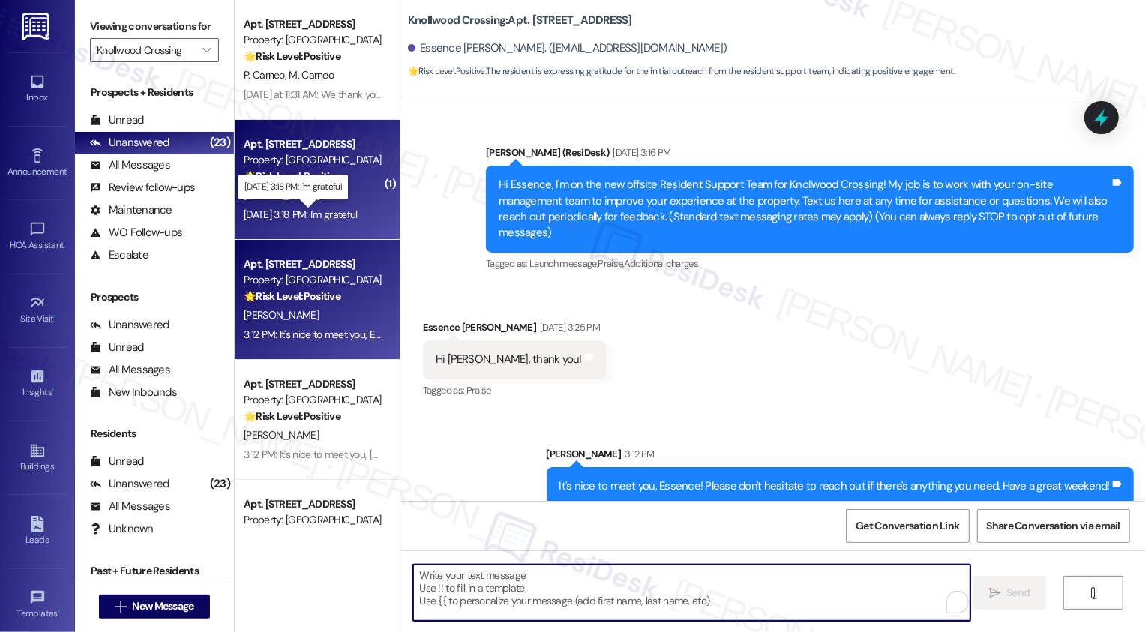
click at [308, 220] on div "[DATE] 3:18 PM: I'm grateful [DATE] 3:18 PM: I'm grateful" at bounding box center [300, 214] width 113 height 13
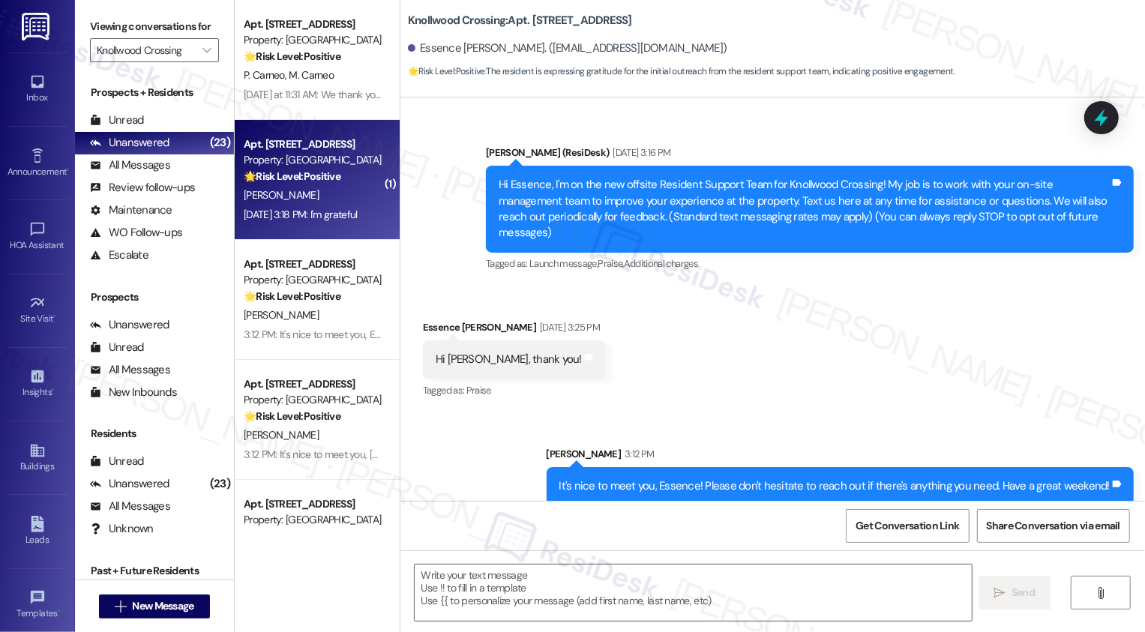
type textarea "Fetching suggested responses. Please feel free to read through the conversation…"
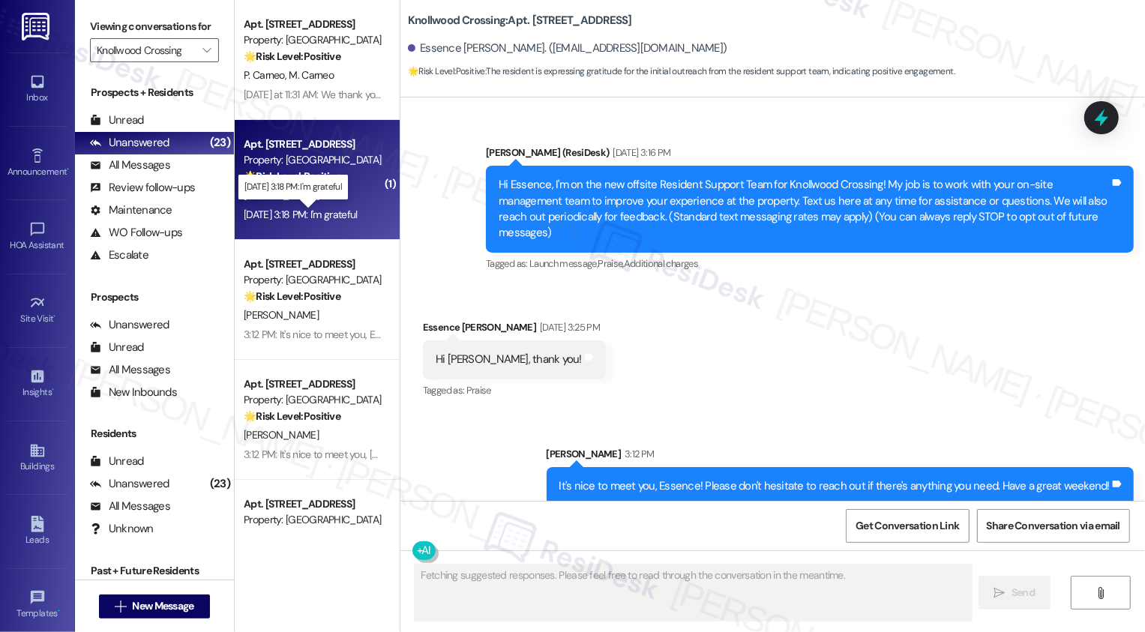
click at [308, 220] on div "[DATE] 3:18 PM: I'm grateful [DATE] 3:18 PM: I'm grateful" at bounding box center [300, 214] width 113 height 13
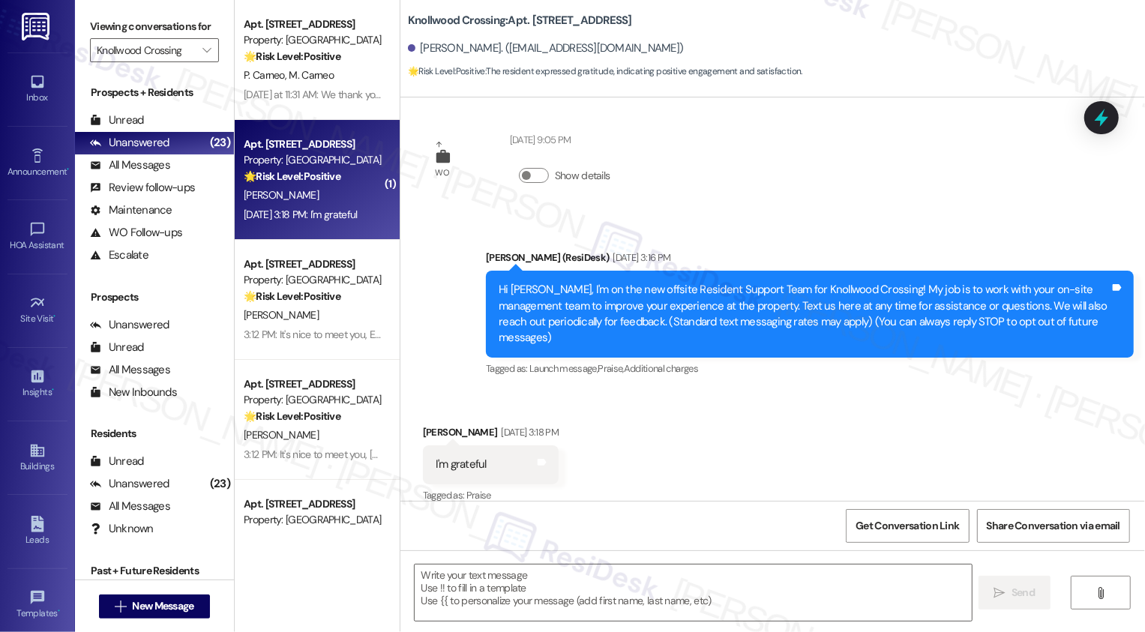
scroll to position [100, 0]
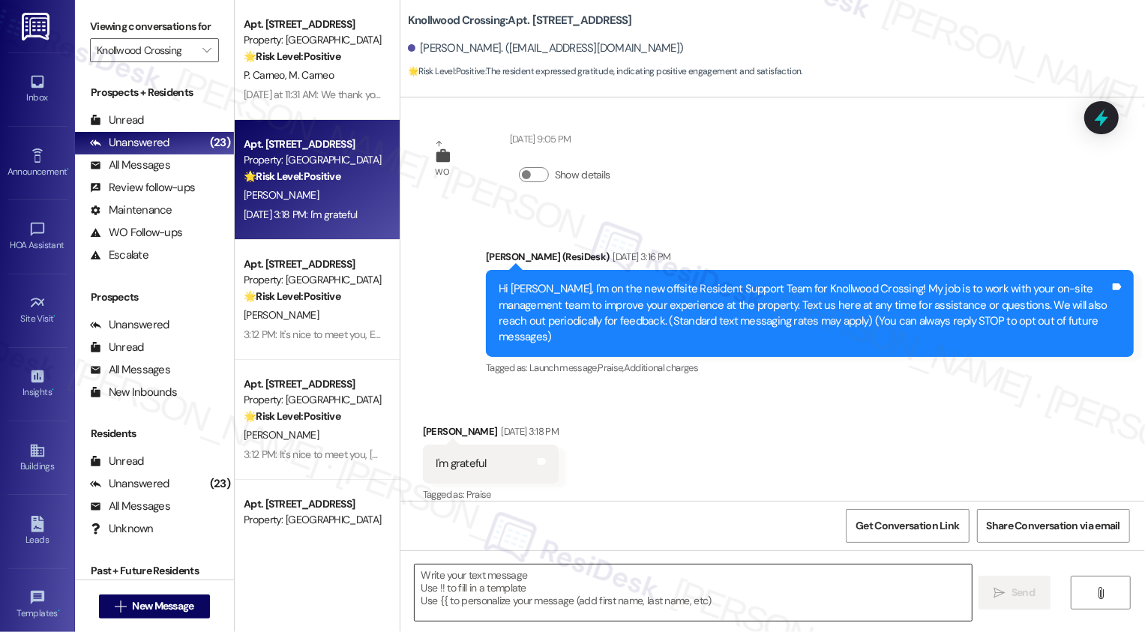
click at [526, 585] on textarea at bounding box center [693, 593] width 557 height 56
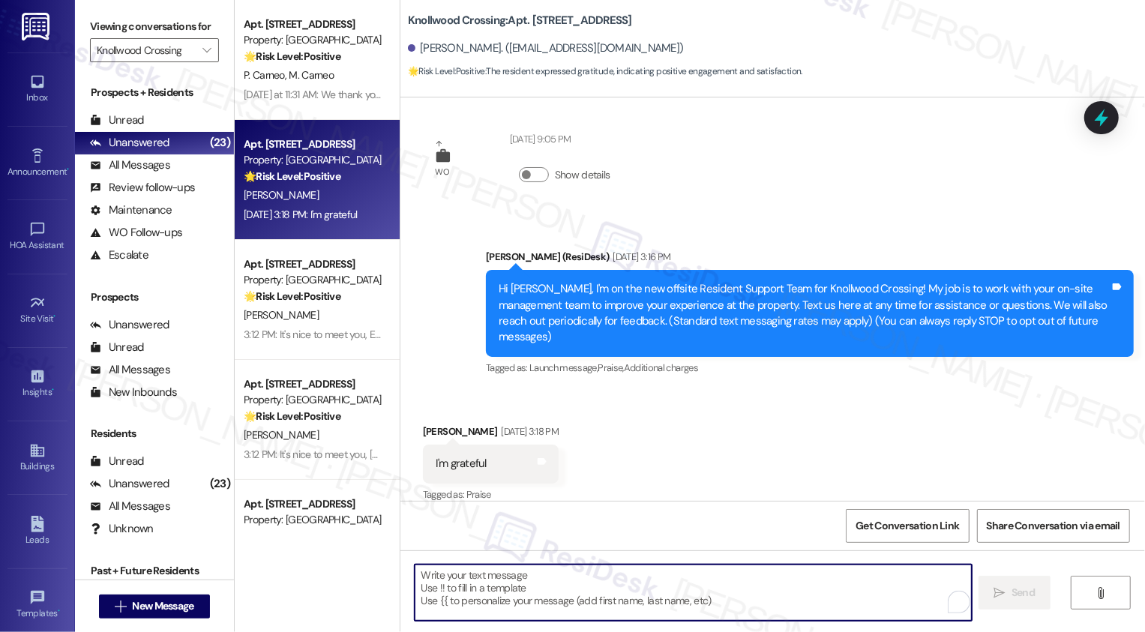
paste textarea "It's nice to meet you, {{first_name}}! Please don't hesitate to reach out if th…"
type textarea "It's nice to meet you, {{first_name}}! Please don't hesitate to reach out if th…"
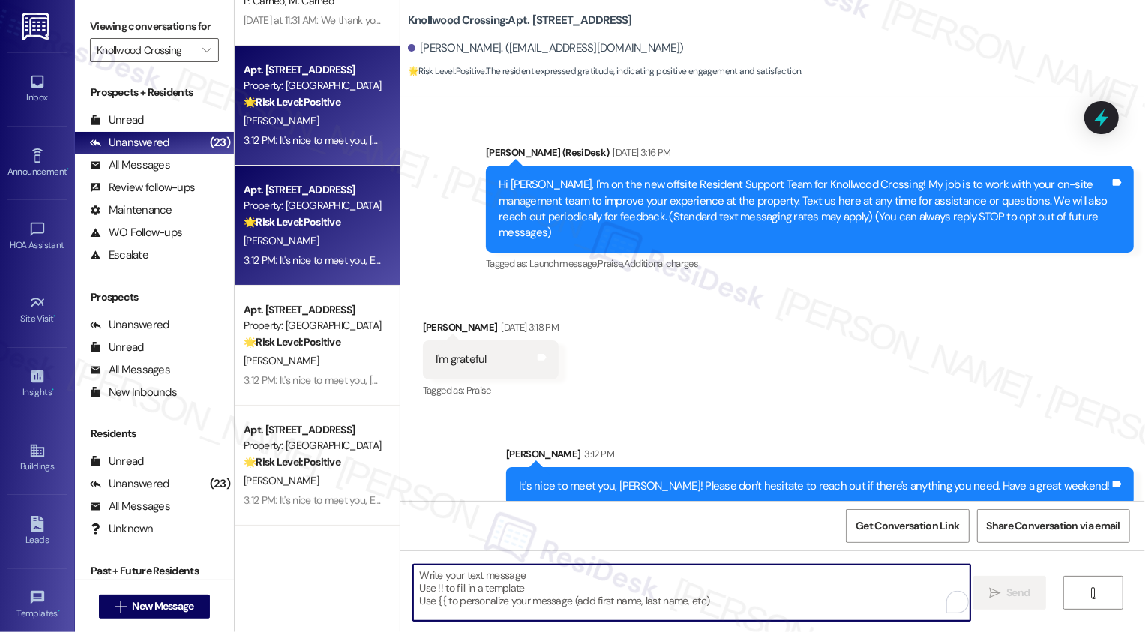
scroll to position [0, 0]
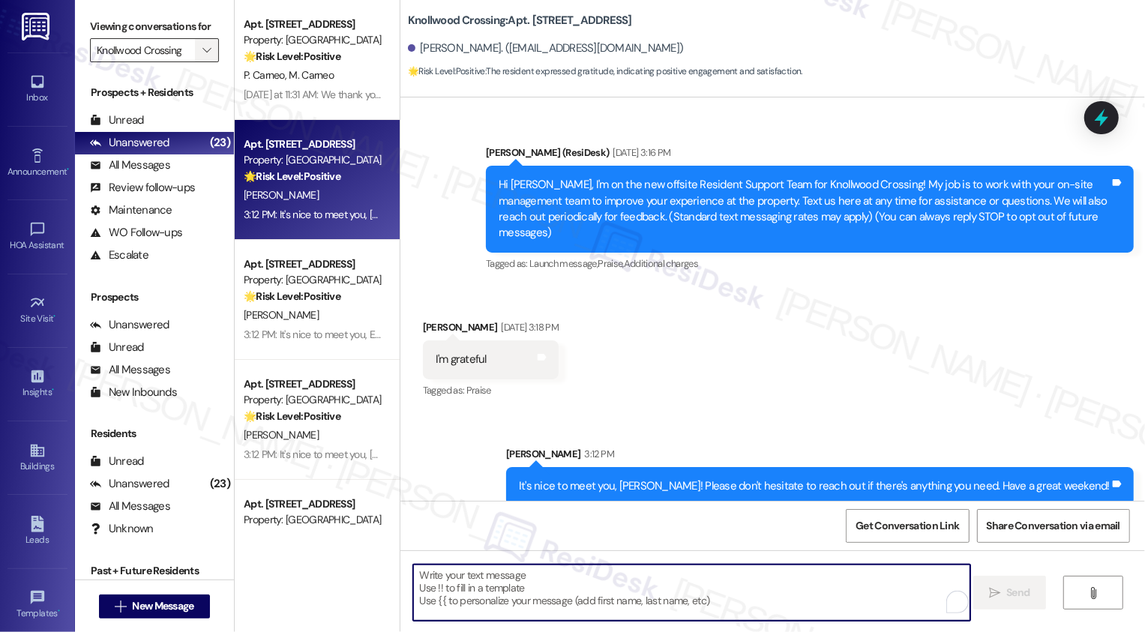
click at [199, 62] on span "" at bounding box center [206, 50] width 14 height 24
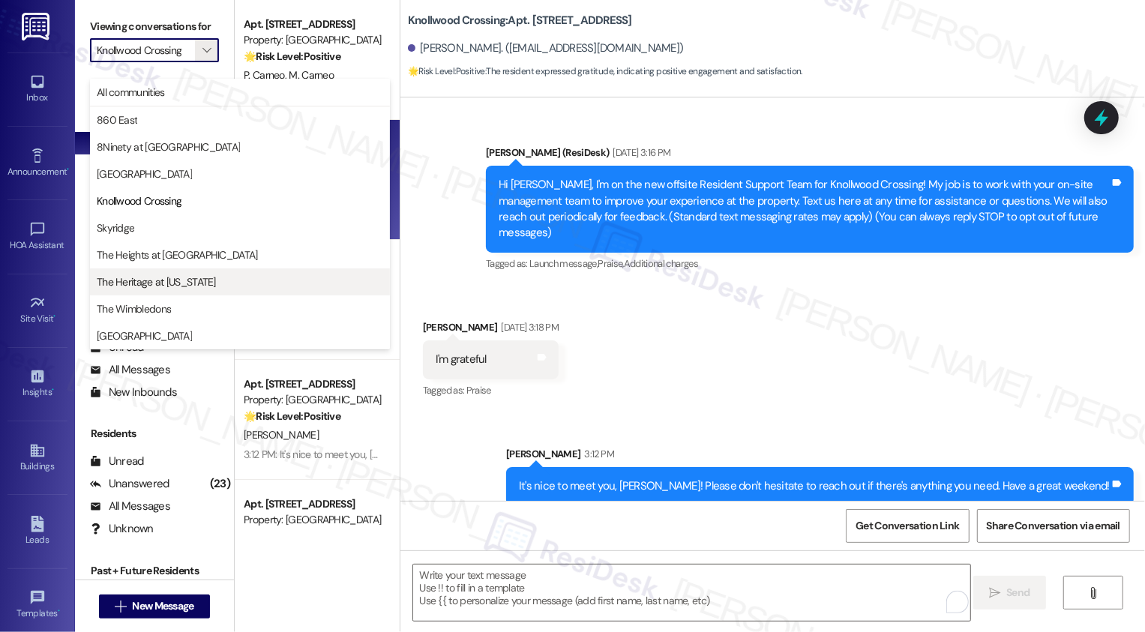
click at [166, 277] on span "The Heritage at [US_STATE]" at bounding box center [156, 281] width 119 height 15
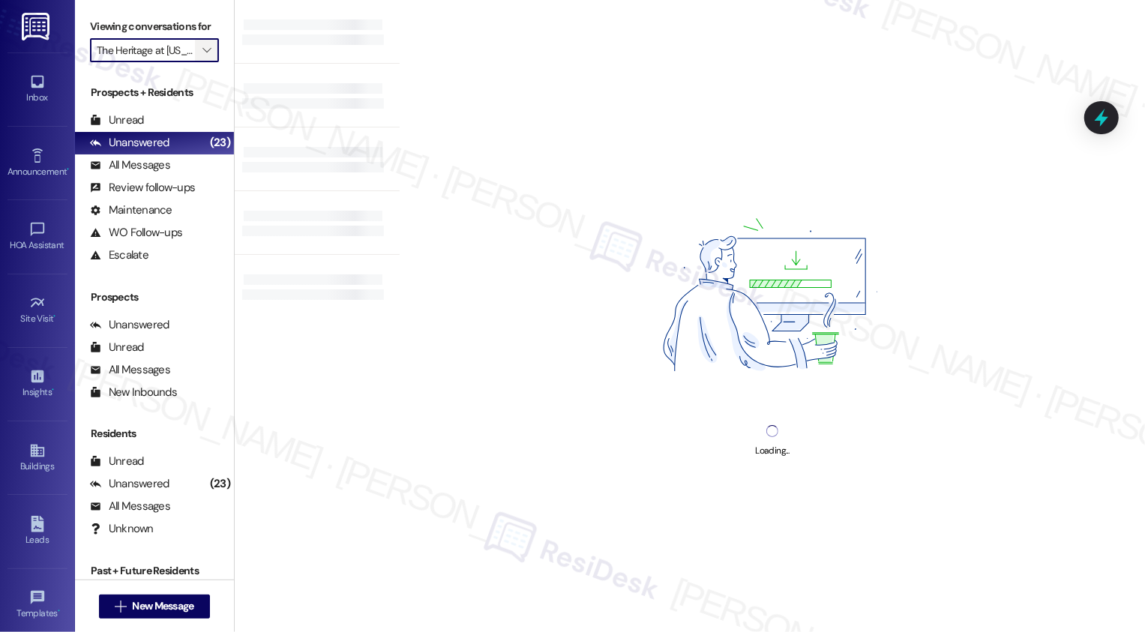
type input "The Heritage at [US_STATE]"
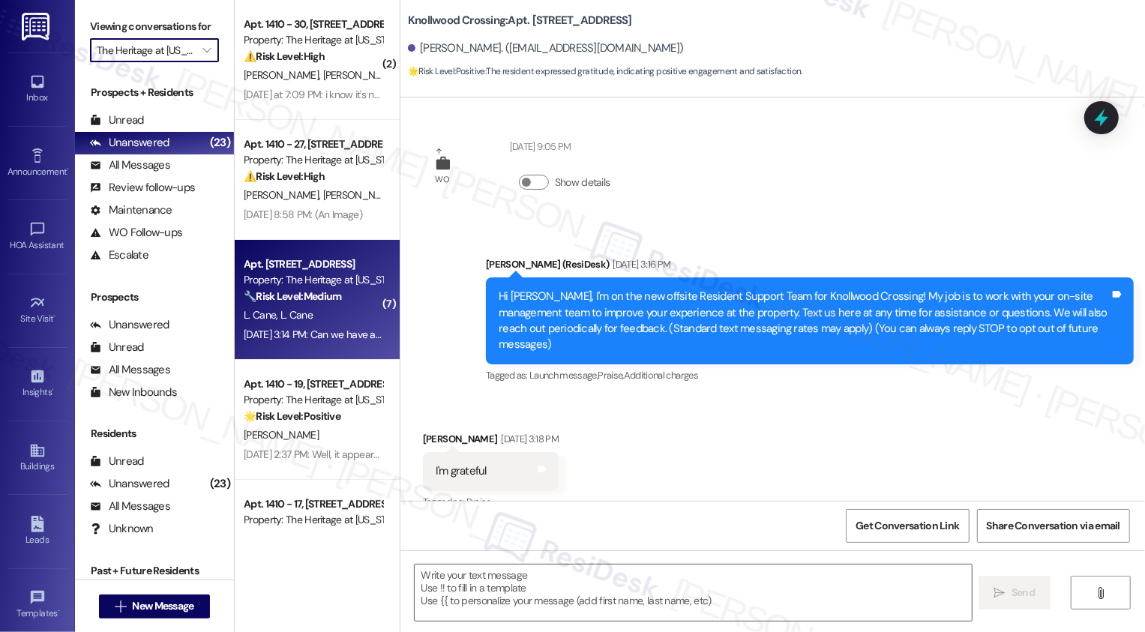
type textarea "Fetching suggested responses. Please feel free to read through the conversation…"
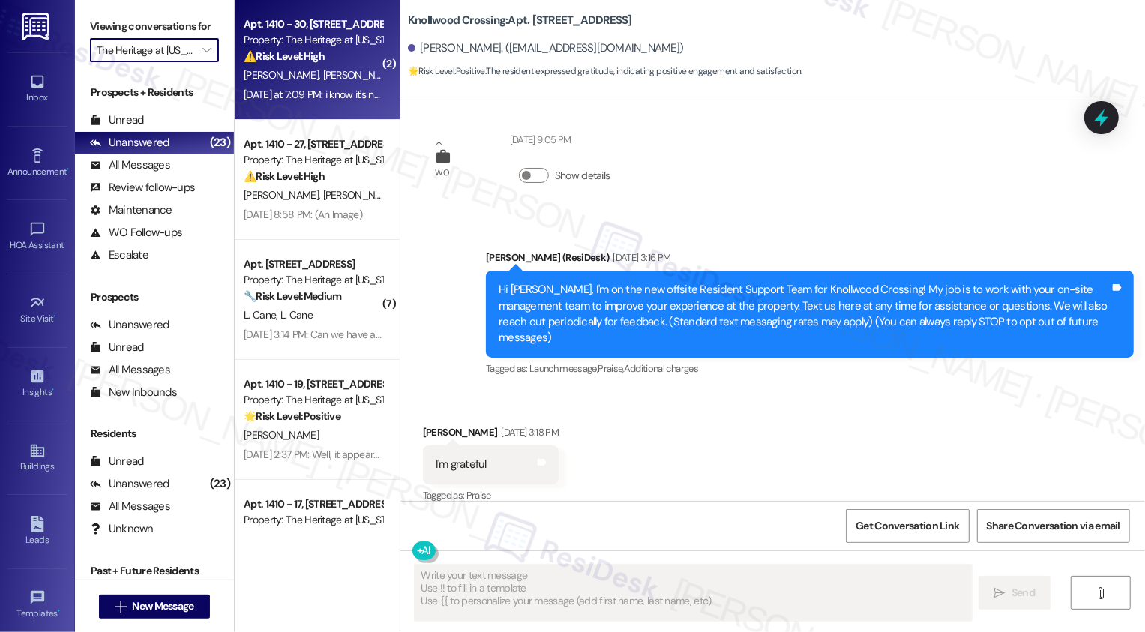
click at [322, 77] on span "[PERSON_NAME]" at bounding box center [359, 74] width 75 height 13
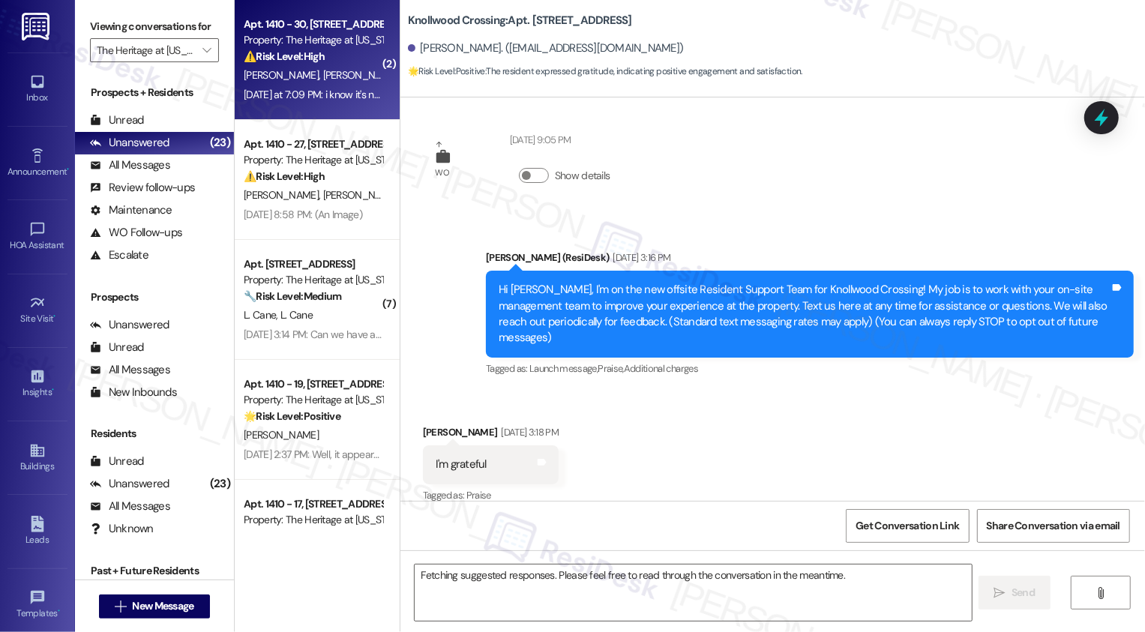
click at [322, 77] on span "[PERSON_NAME]" at bounding box center [359, 74] width 75 height 13
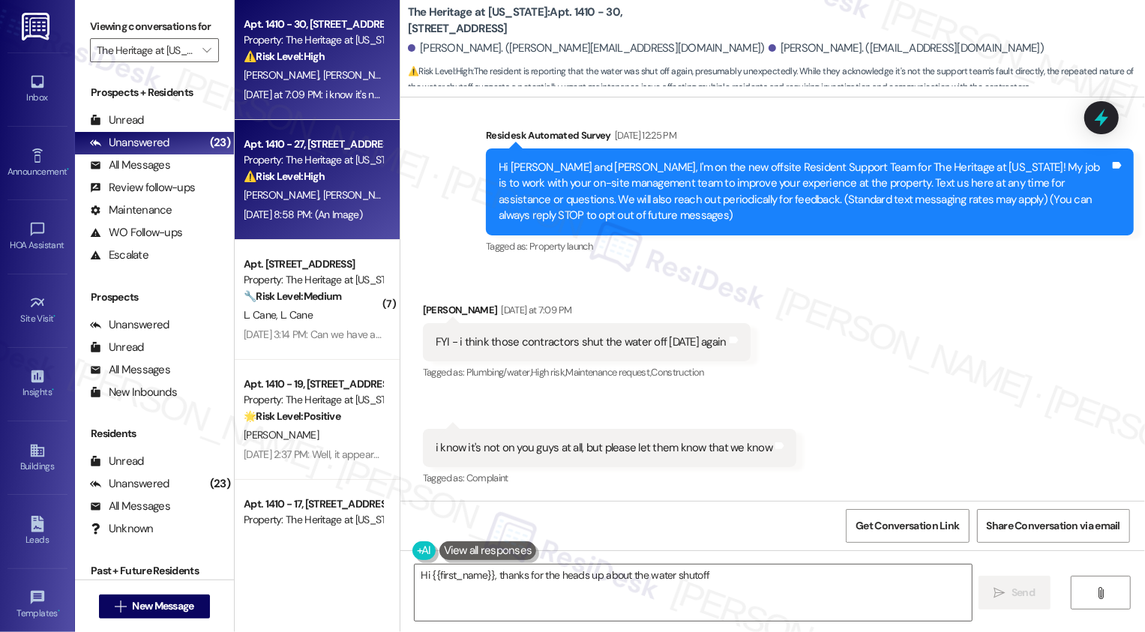
type textarea "Hi {{first_name}}, thanks for the heads up about the water shutoff."
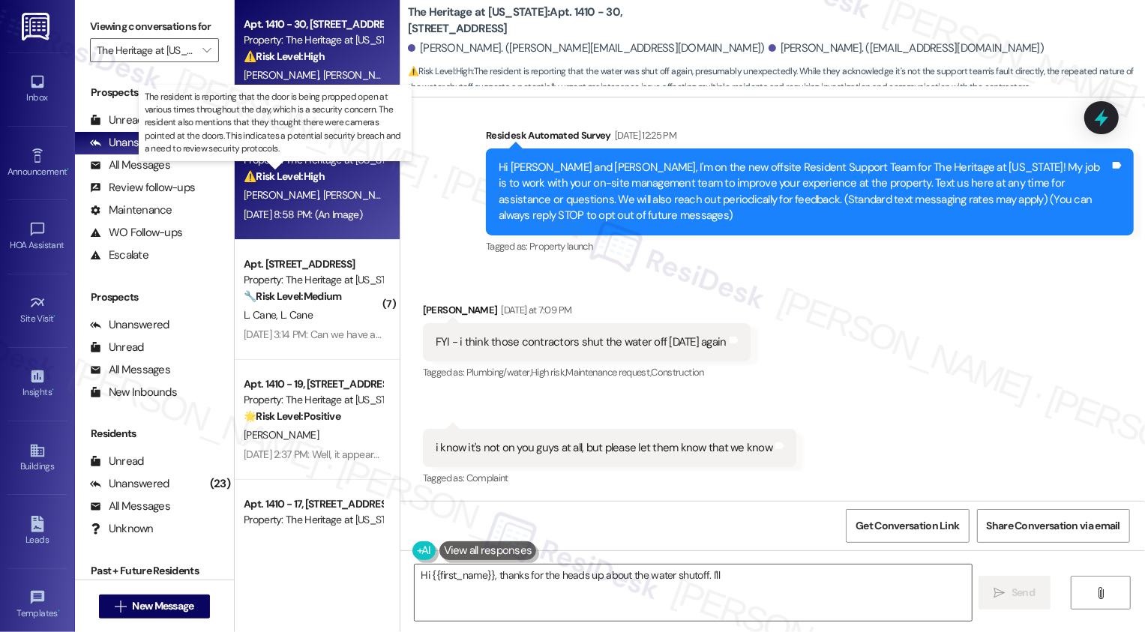
click at [259, 177] on strong "⚠️ Risk Level: High" at bounding box center [284, 175] width 81 height 13
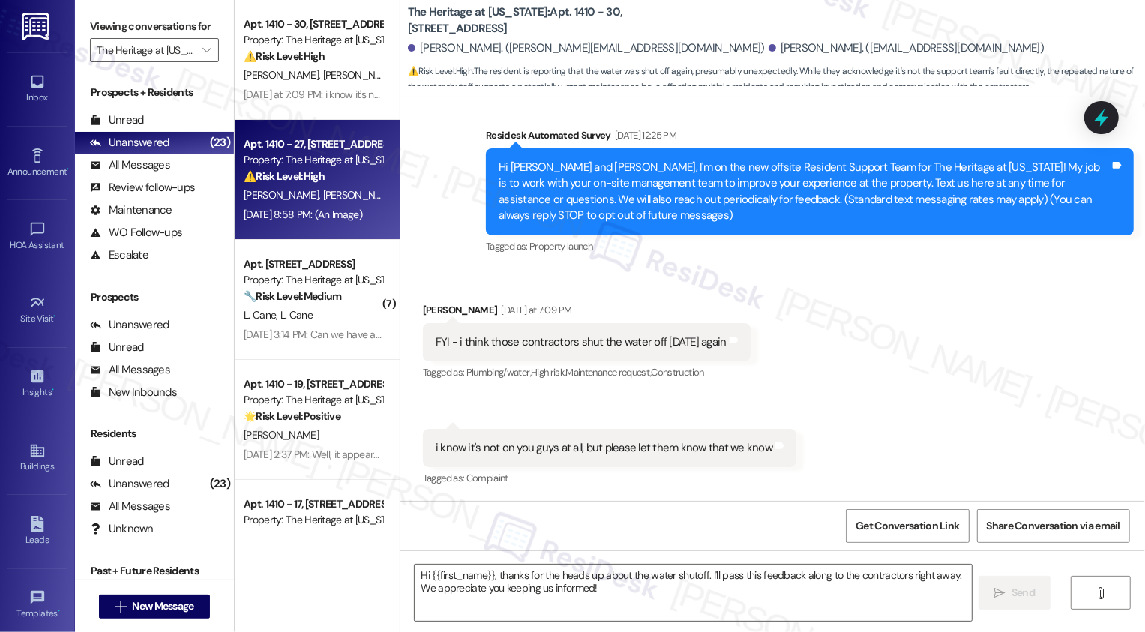
type textarea "Fetching suggested responses. Please feel free to read through the conversation…"
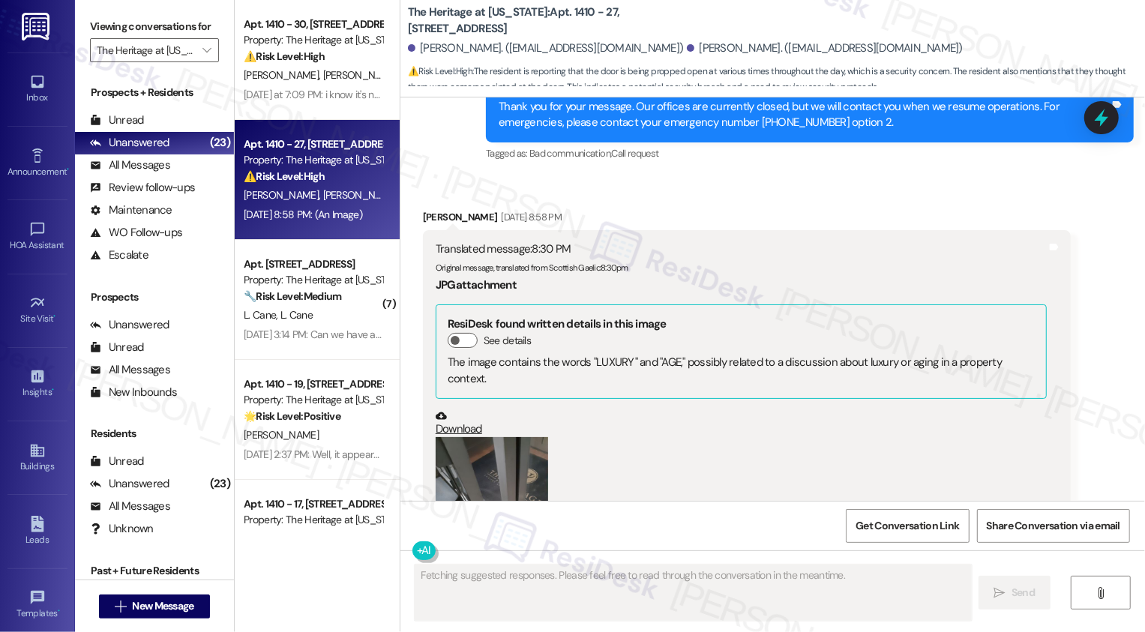
scroll to position [2624, 0]
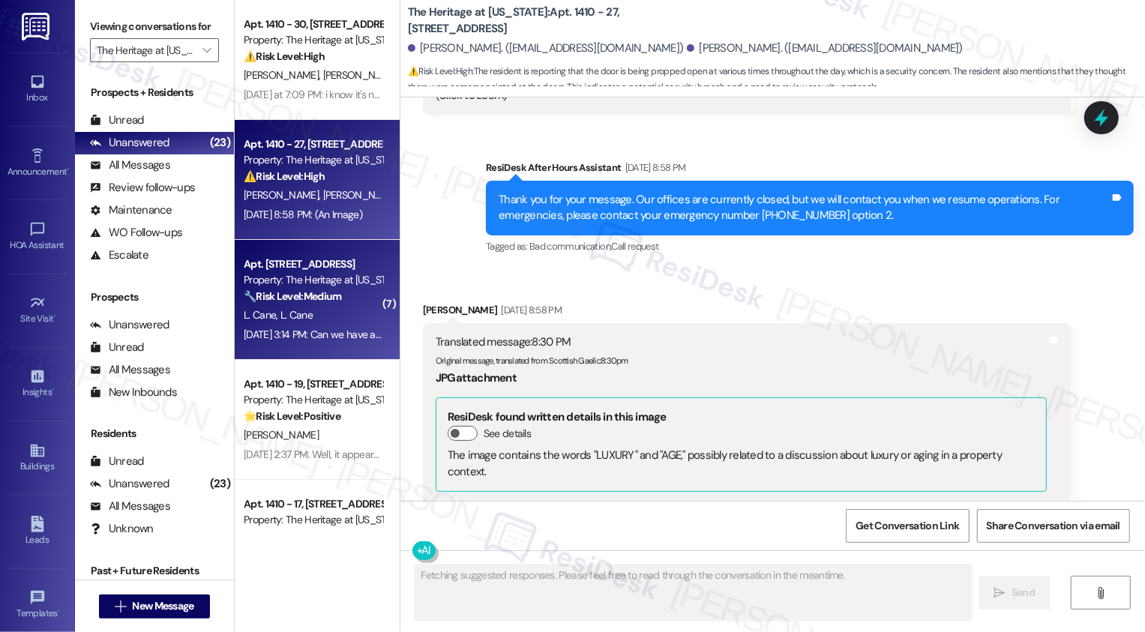
click at [318, 310] on div "L. Cane L. Cane" at bounding box center [313, 315] width 142 height 19
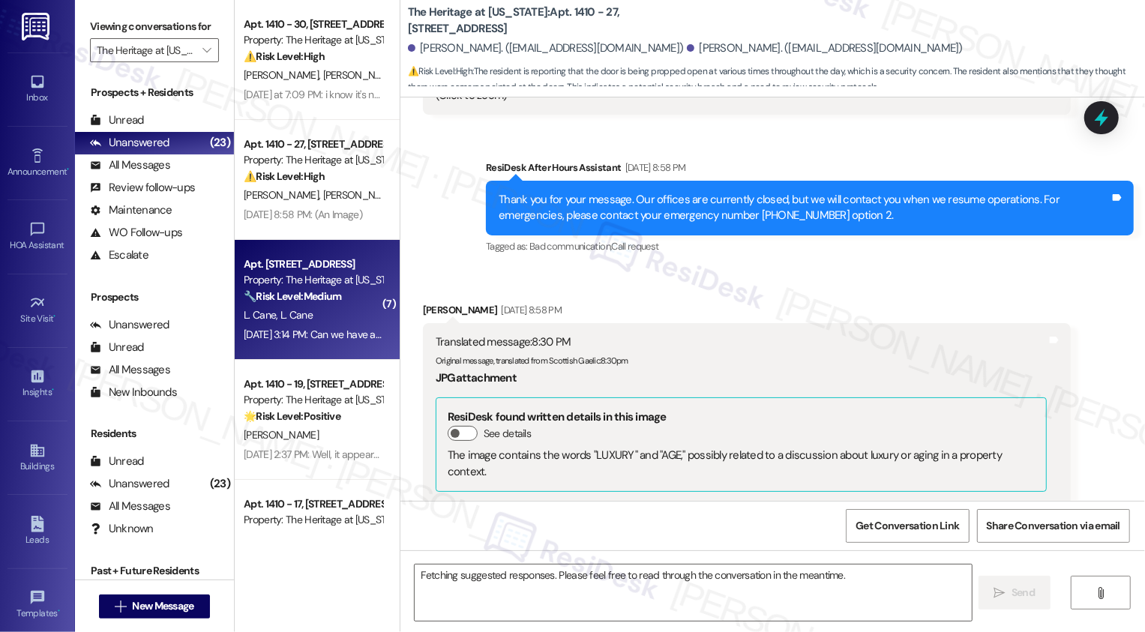
click at [318, 310] on div "L. Cane L. Cane" at bounding box center [313, 315] width 142 height 19
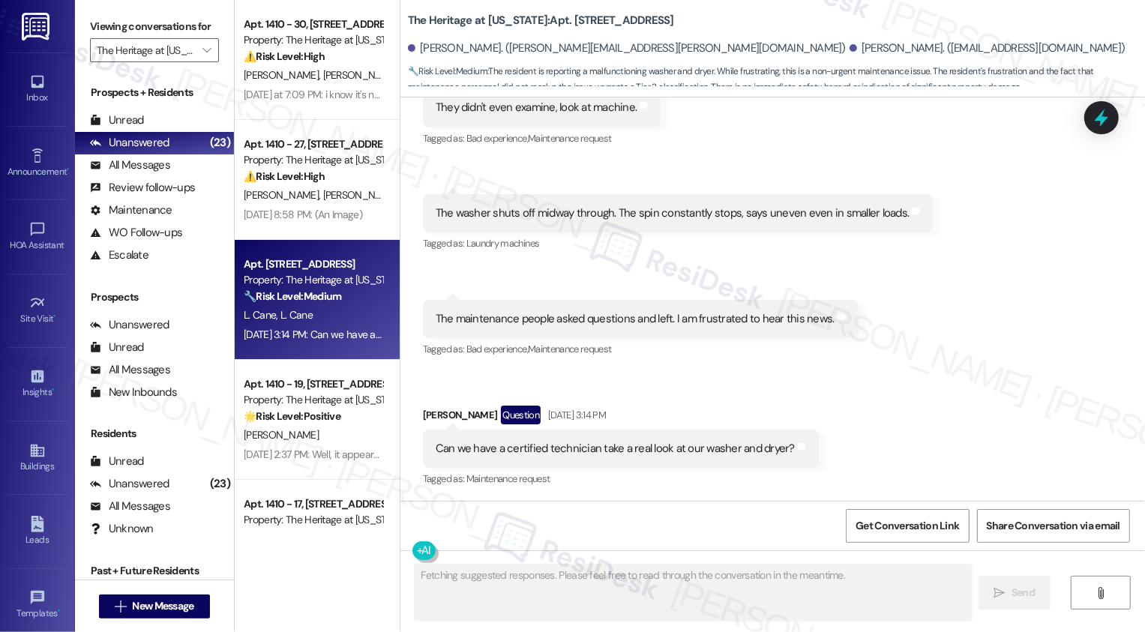
scroll to position [2051, 0]
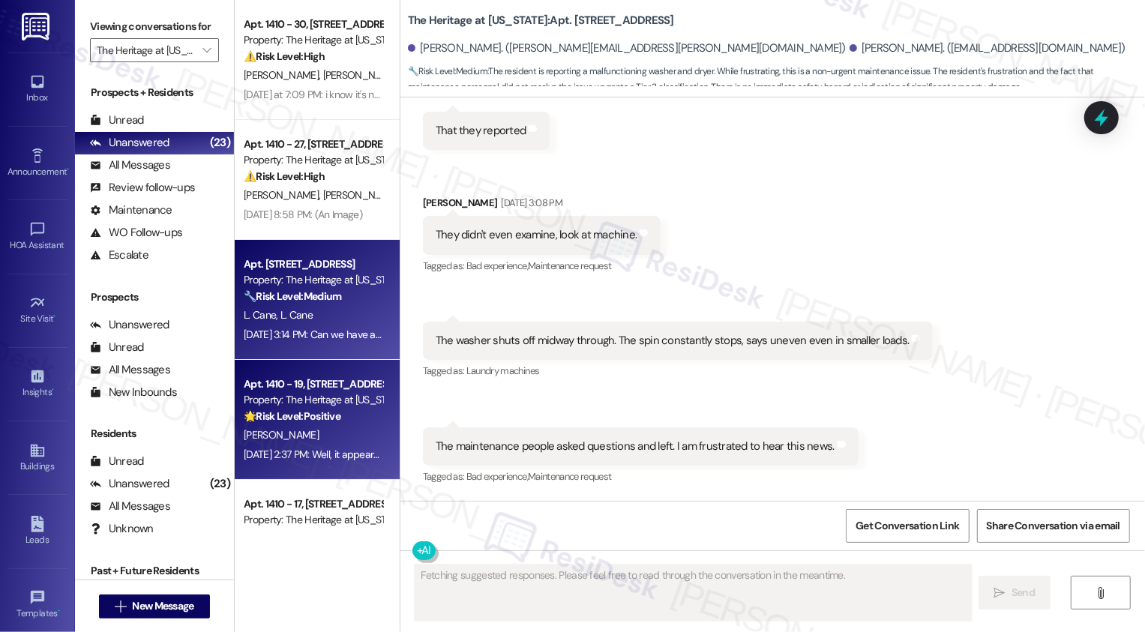
click at [325, 435] on div "[PERSON_NAME]" at bounding box center [313, 435] width 142 height 19
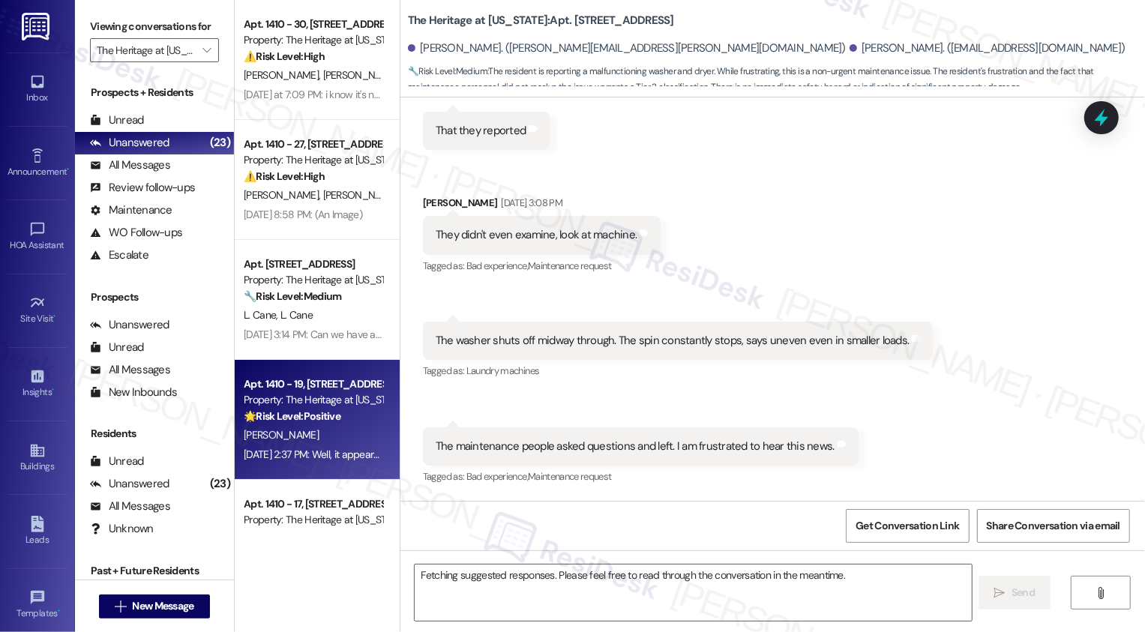
click at [325, 435] on div "[PERSON_NAME]" at bounding box center [313, 435] width 142 height 19
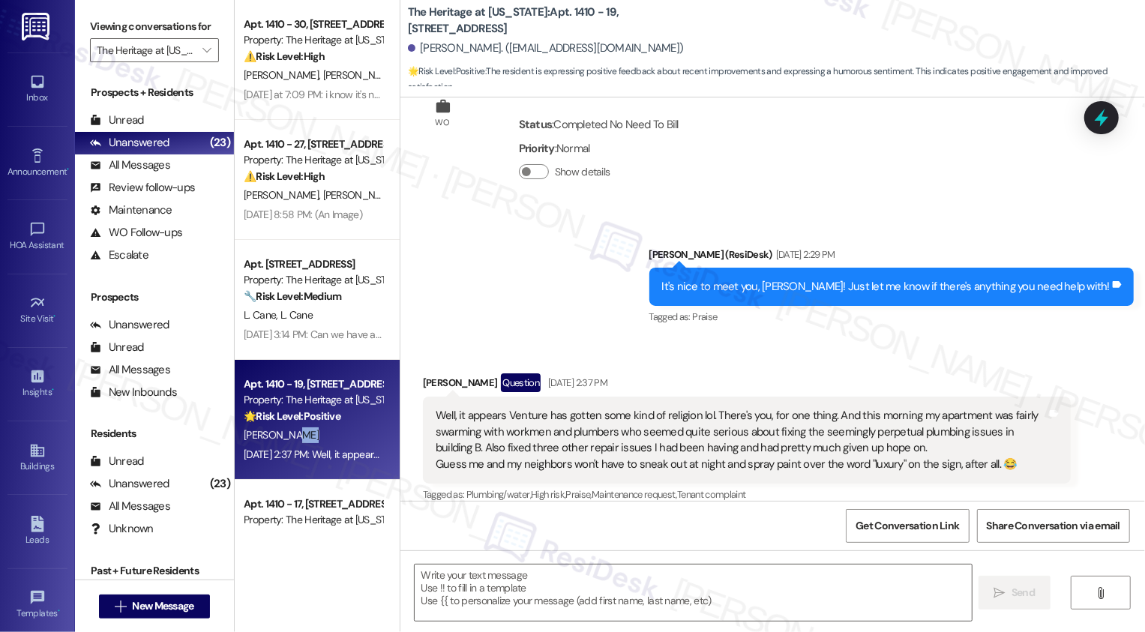
scroll to position [74, 0]
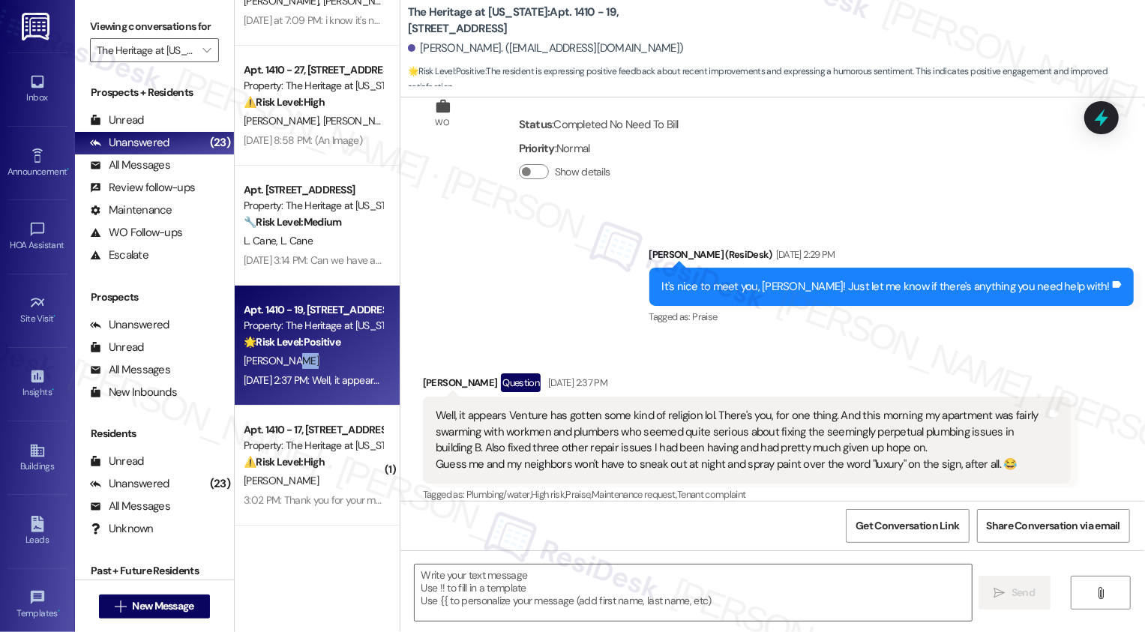
click at [263, 444] on div "Property: The Heritage at [US_STATE]" at bounding box center [313, 446] width 139 height 16
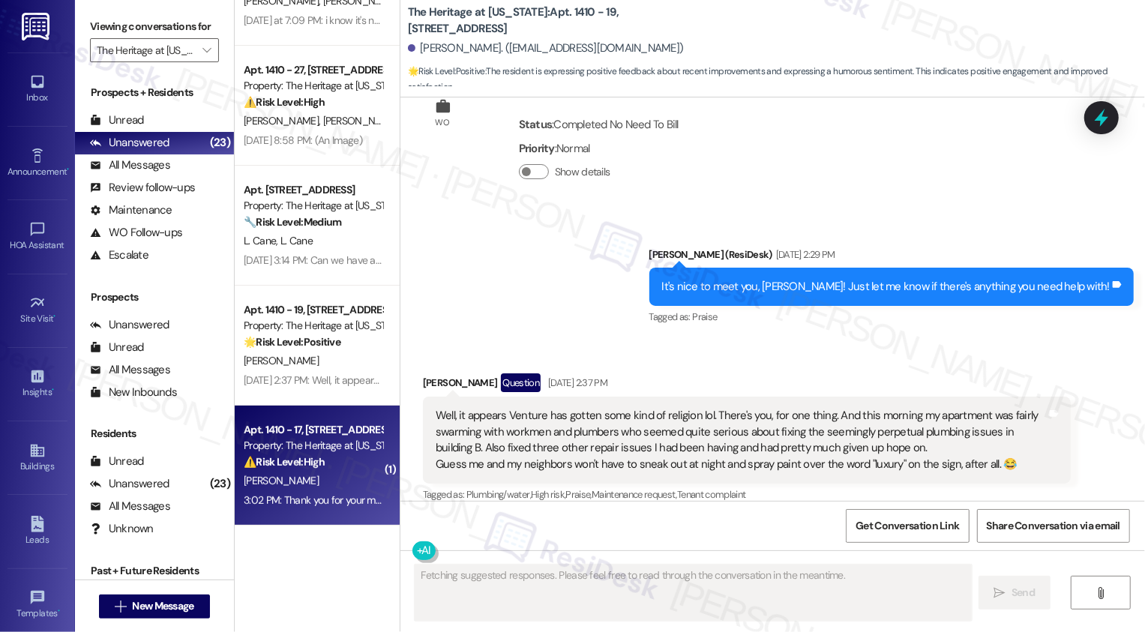
scroll to position [253, 0]
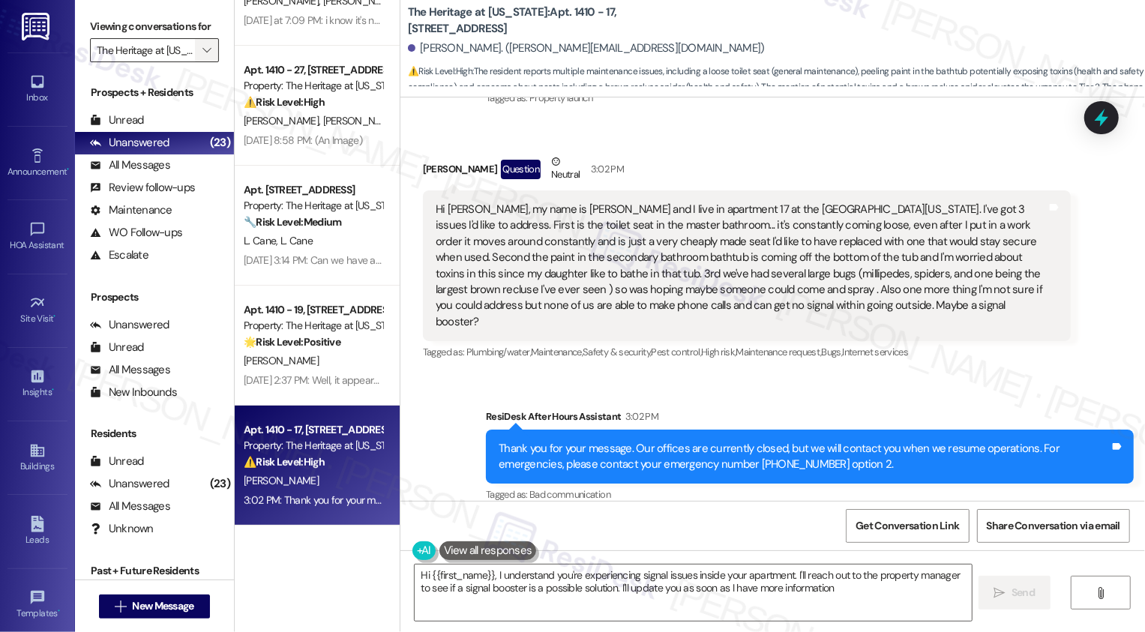
type textarea "Hi {{first_name}}, I understand you're experiencing signal issues inside your a…"
click at [202, 56] on icon "" at bounding box center [206, 50] width 8 height 12
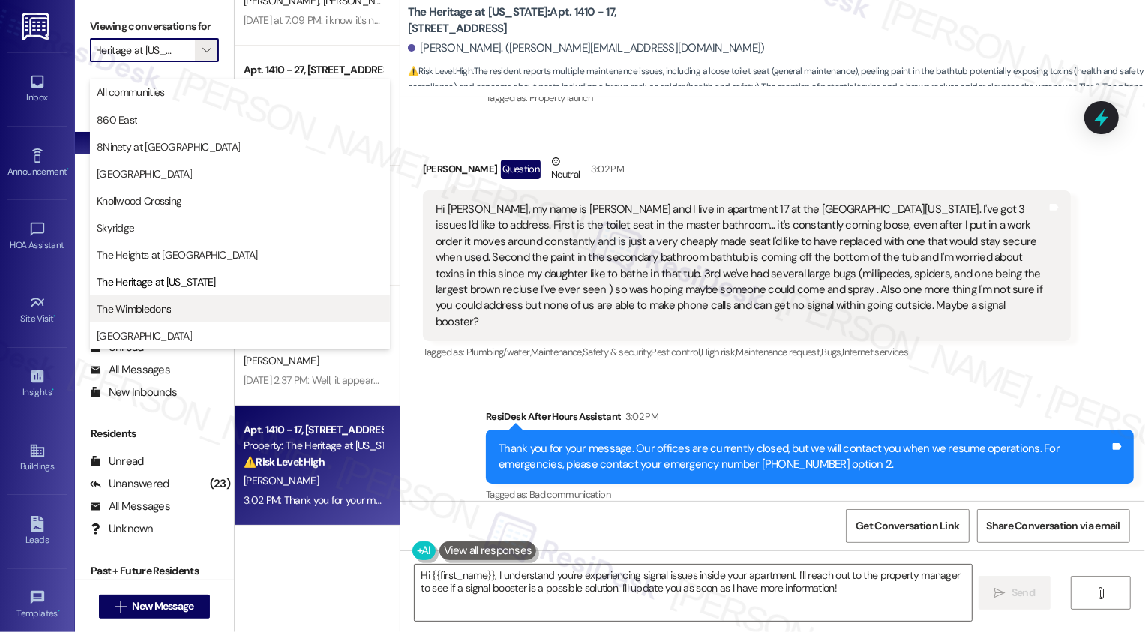
click at [177, 307] on span "The Wimbledons" at bounding box center [240, 308] width 286 height 15
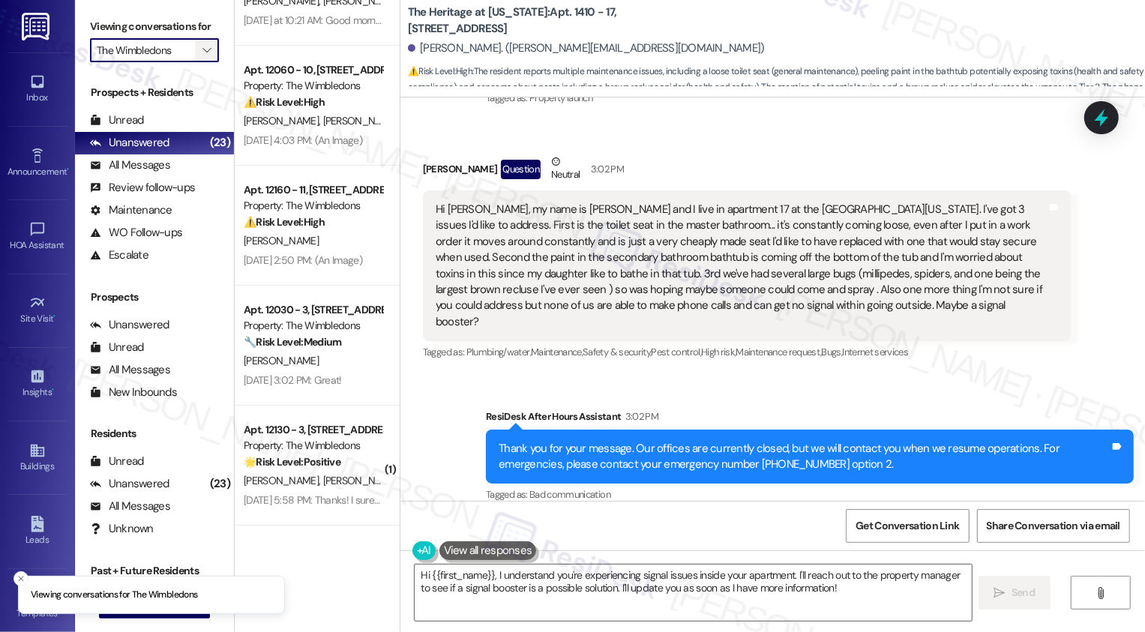
click at [202, 56] on icon "" at bounding box center [206, 50] width 8 height 12
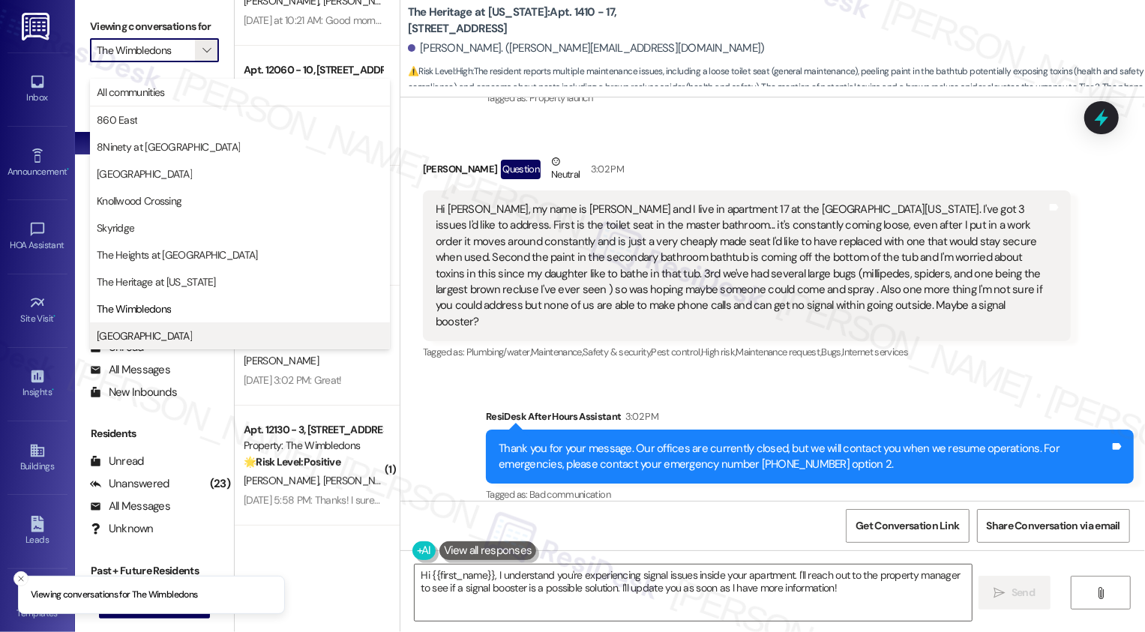
click at [192, 334] on span "[GEOGRAPHIC_DATA]" at bounding box center [144, 335] width 95 height 15
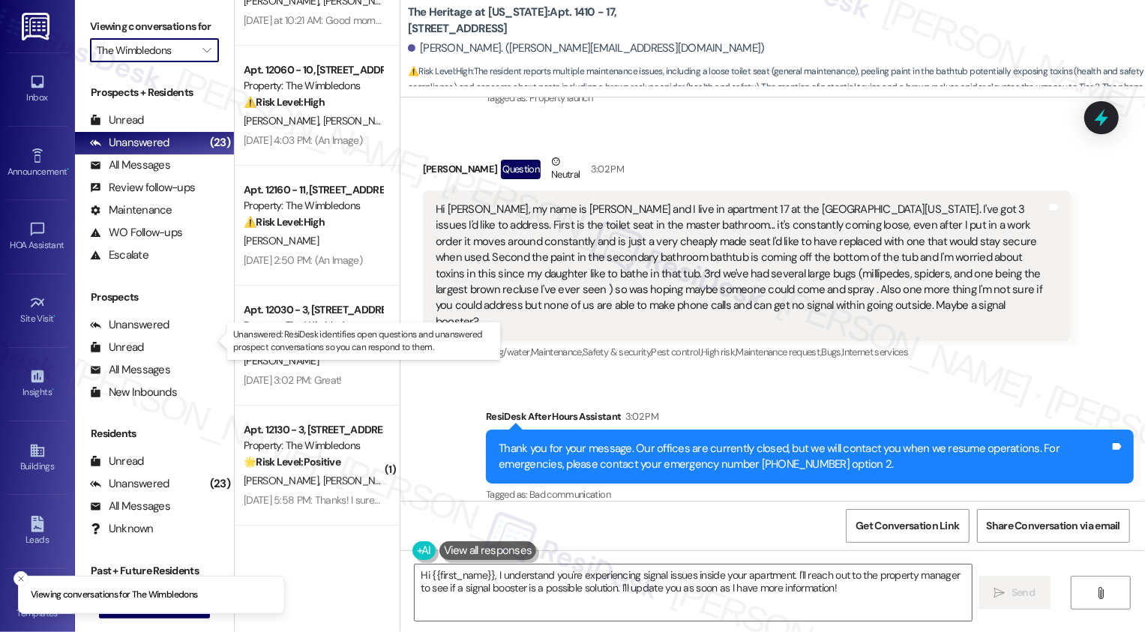
type input "[GEOGRAPHIC_DATA]"
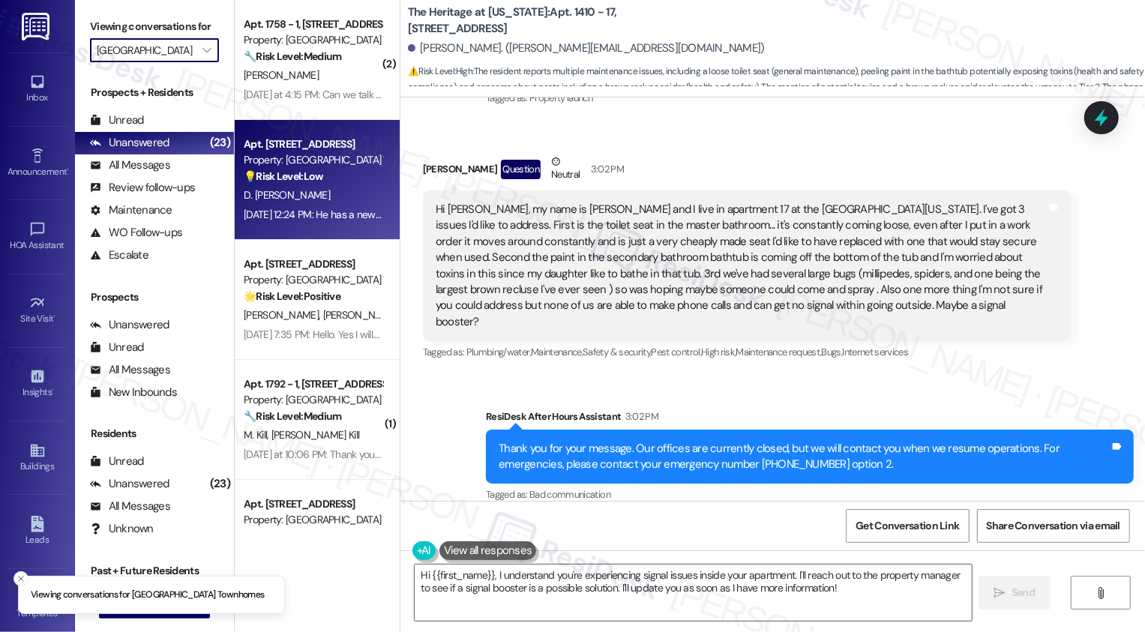
click at [336, 208] on div "[DATE] 12:24 PM: He has a new number that's a old number [DATE] 12:24 PM: He ha…" at bounding box center [371, 214] width 255 height 13
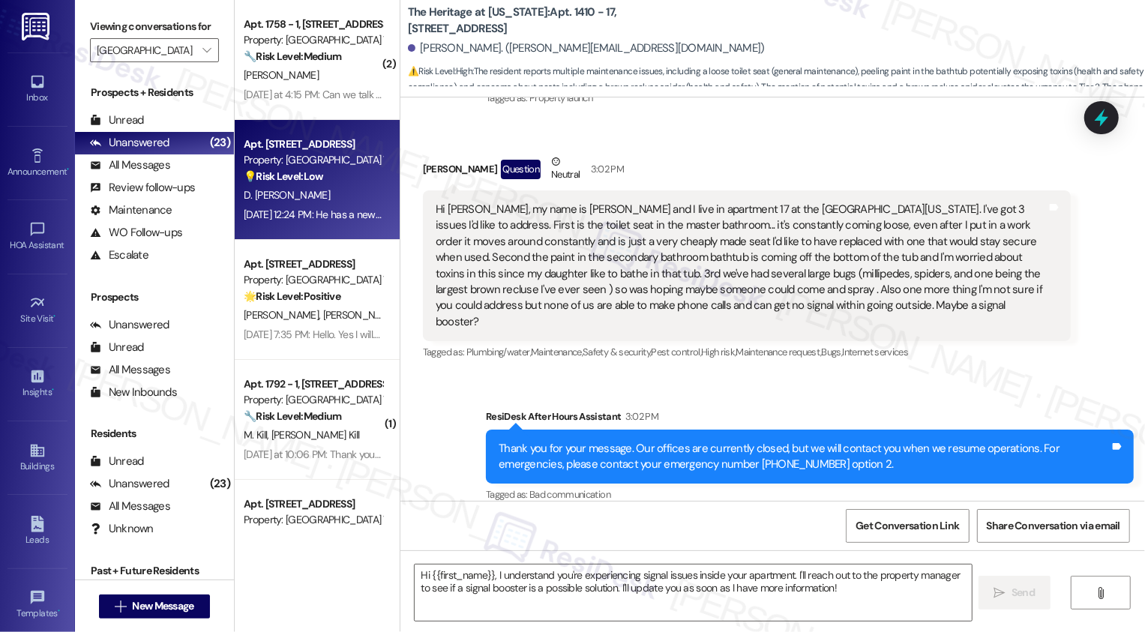
click at [336, 208] on div "[DATE] 12:24 PM: He has a new number that's a old number [DATE] 12:24 PM: He ha…" at bounding box center [371, 214] width 255 height 13
type textarea "Fetching suggested responses. Please feel free to read through the conversation…"
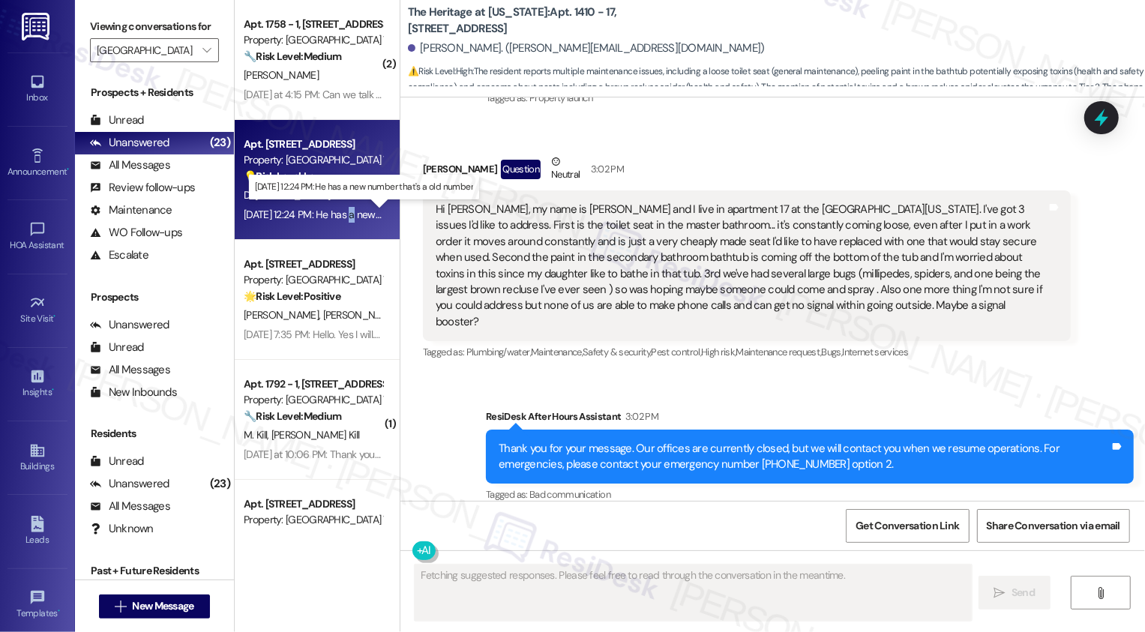
scroll to position [4, 0]
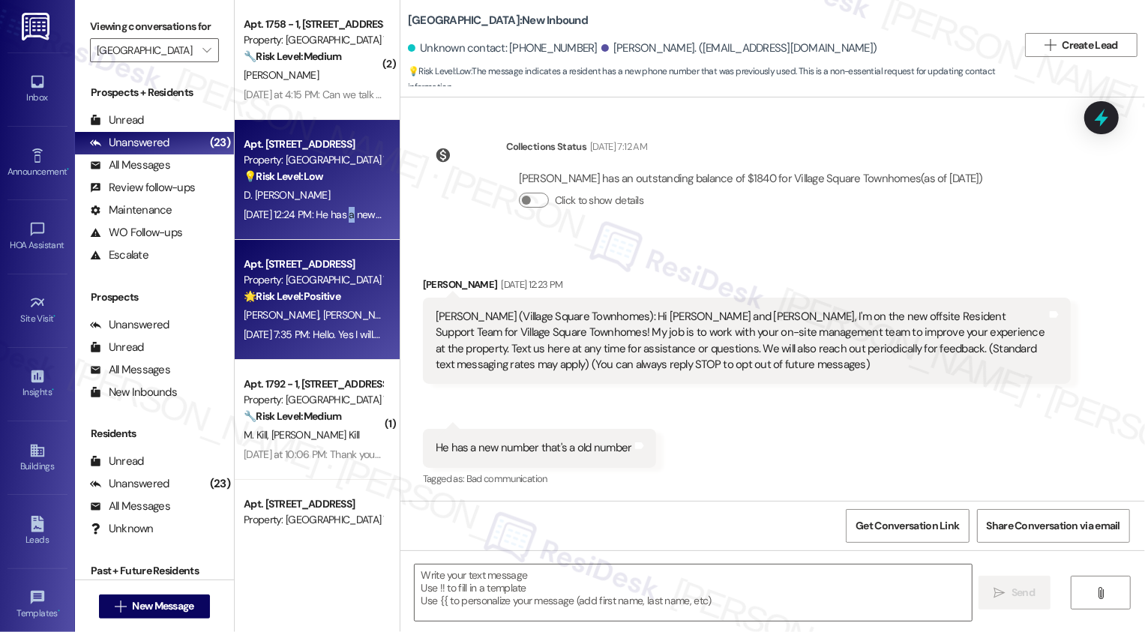
click at [305, 305] on div "Apt. [STREET_ADDRESS] Property: [GEOGRAPHIC_DATA] Townhomes 🌟 Risk Level: Posit…" at bounding box center [313, 280] width 142 height 51
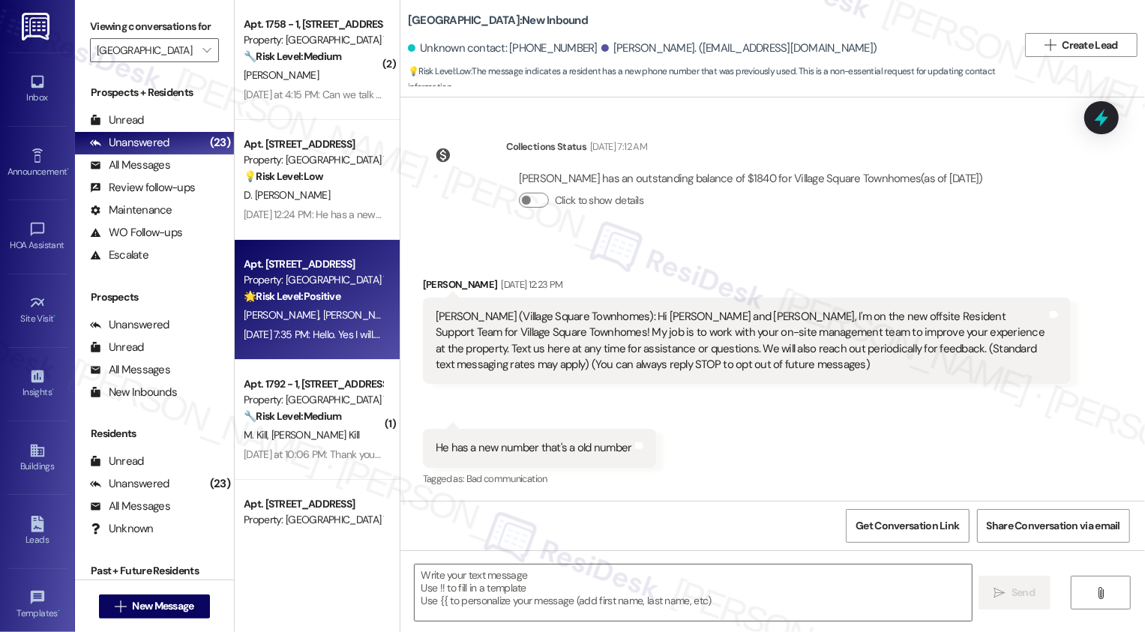
click at [305, 305] on div "Apt. [STREET_ADDRESS] Property: [GEOGRAPHIC_DATA] Townhomes 🌟 Risk Level: Posit…" at bounding box center [313, 280] width 142 height 51
type textarea "Fetching suggested responses. Please feel free to read through the conversation…"
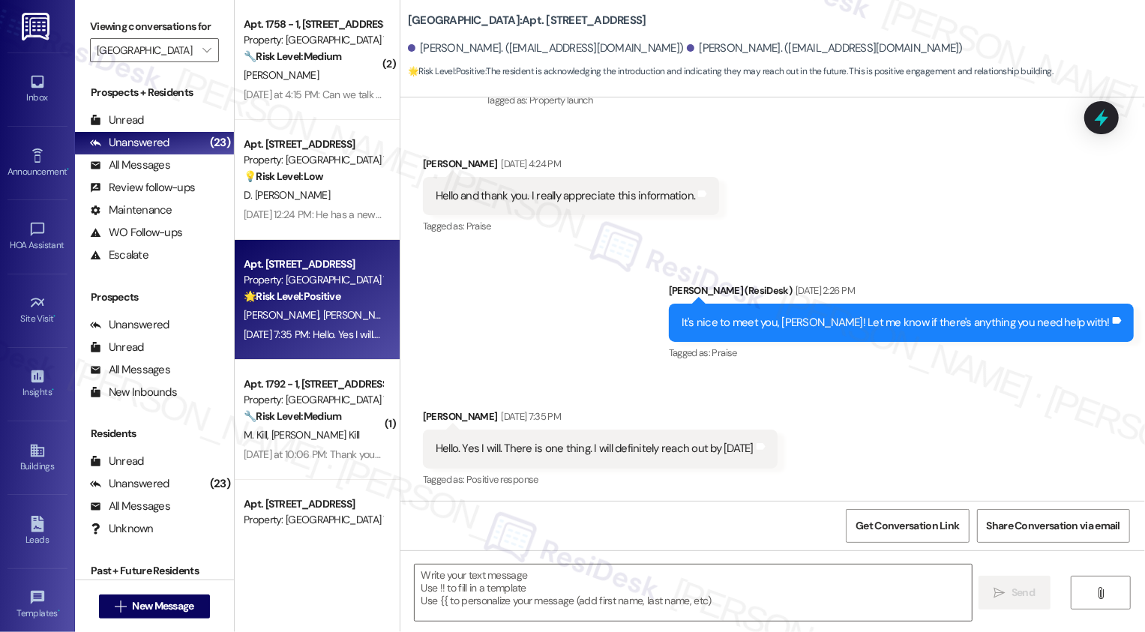
scroll to position [251, 0]
click at [514, 596] on textarea at bounding box center [693, 593] width 557 height 56
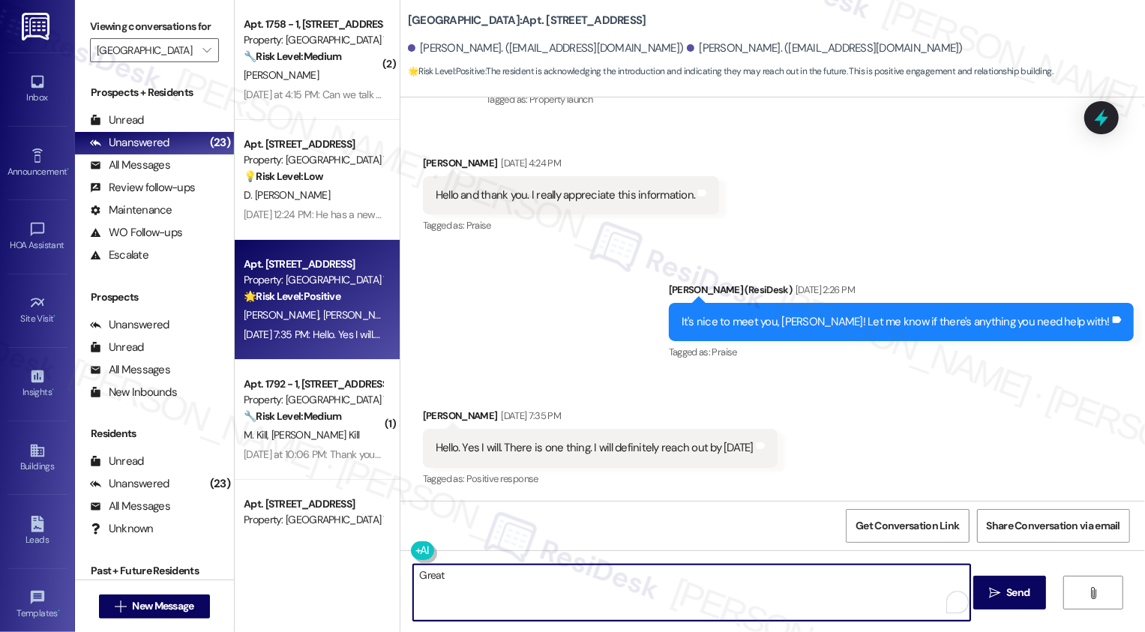
click at [536, 444] on div "Hello. Yes I will. There is one thing. I will definitely reach out by [DATE]" at bounding box center [595, 448] width 318 height 16
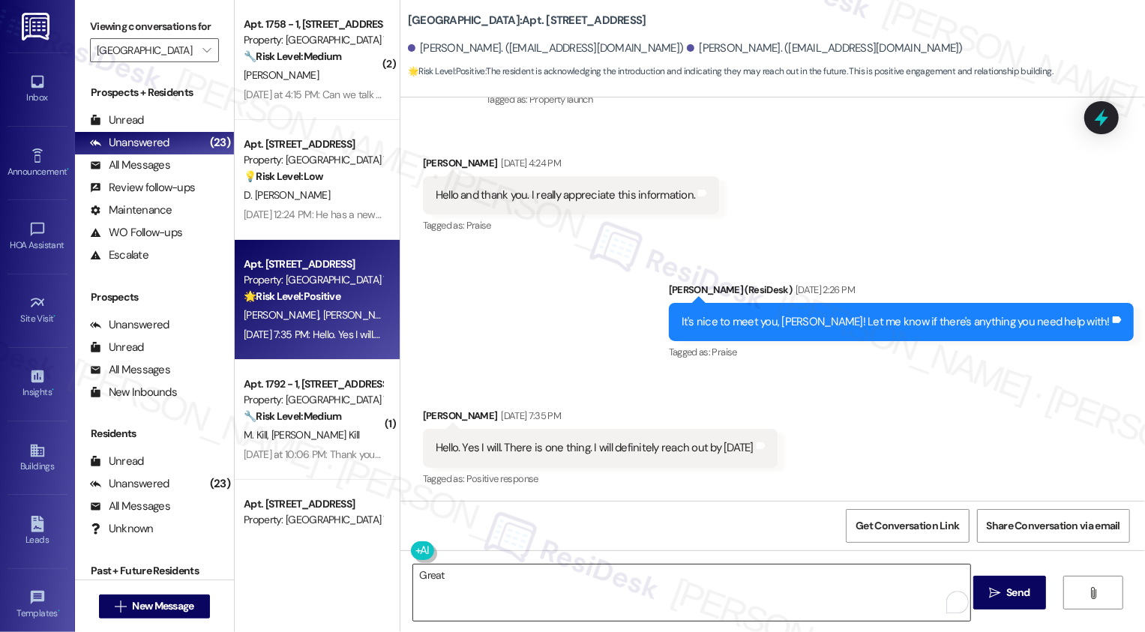
click at [502, 574] on textarea "Great" at bounding box center [691, 593] width 557 height 56
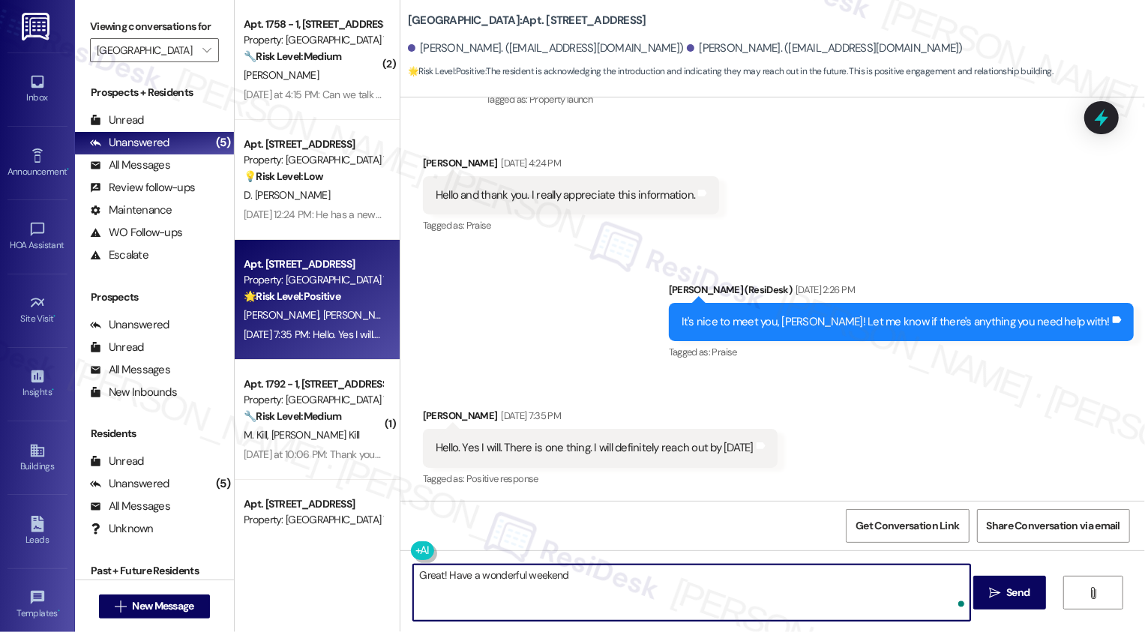
type textarea "Great! Have a wonderful weekend!"
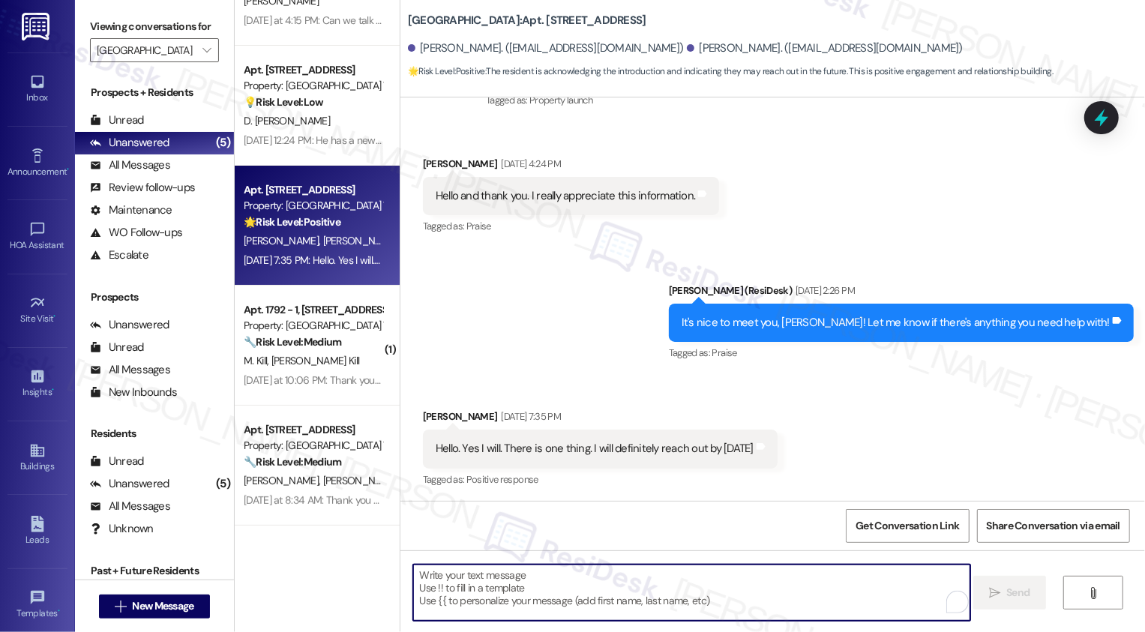
scroll to position [356, 0]
